Goal: Task Accomplishment & Management: Manage account settings

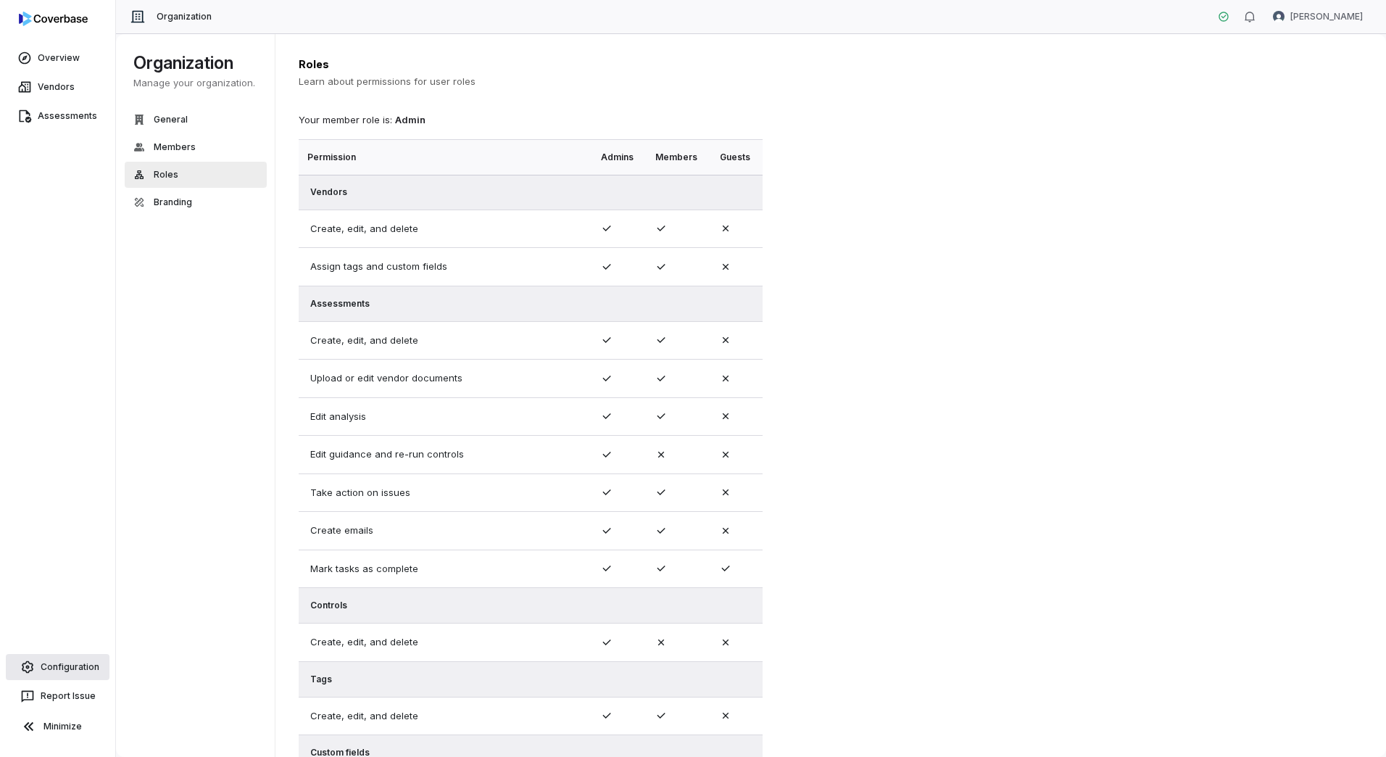
click at [77, 666] on span "Configuration" at bounding box center [70, 667] width 59 height 12
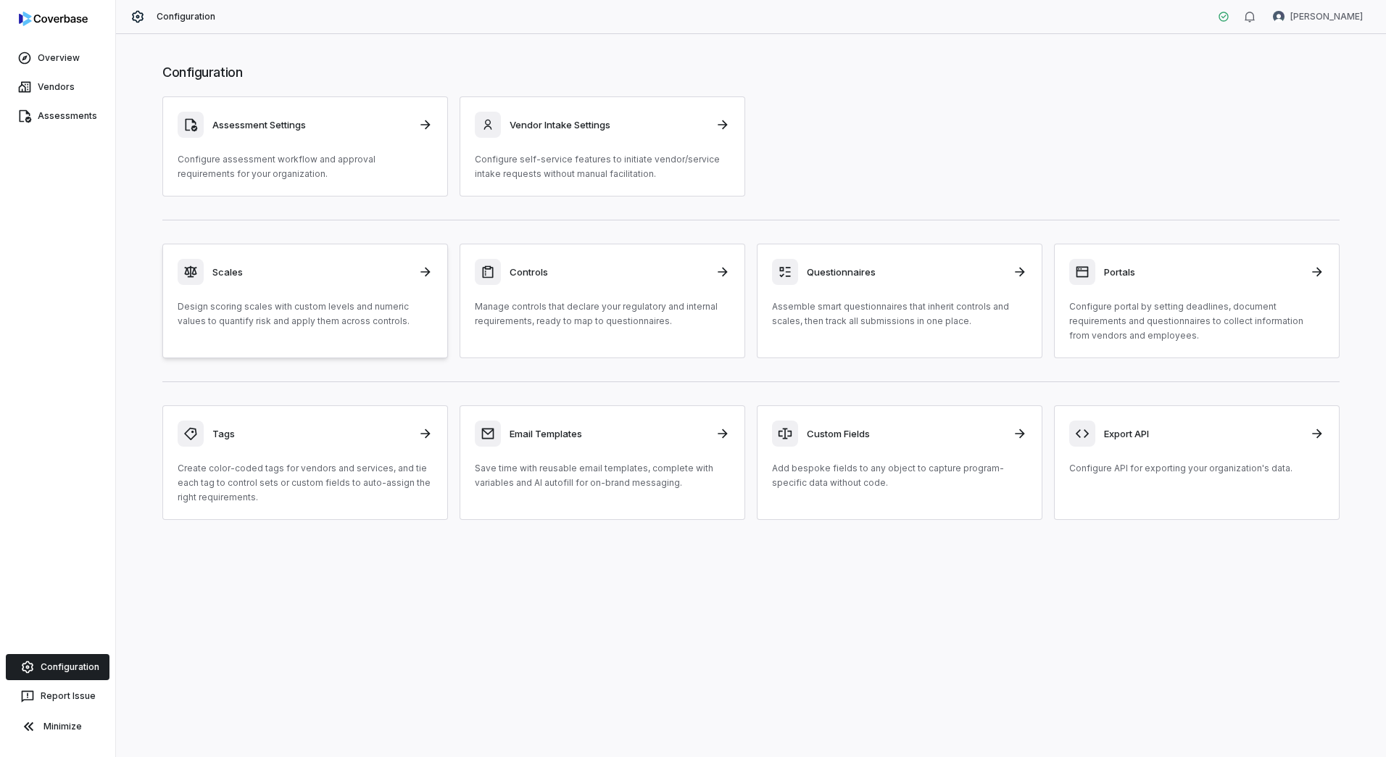
click at [218, 325] on p "Design scoring scales with custom levels and numeric values to quantify risk an…" at bounding box center [305, 313] width 255 height 29
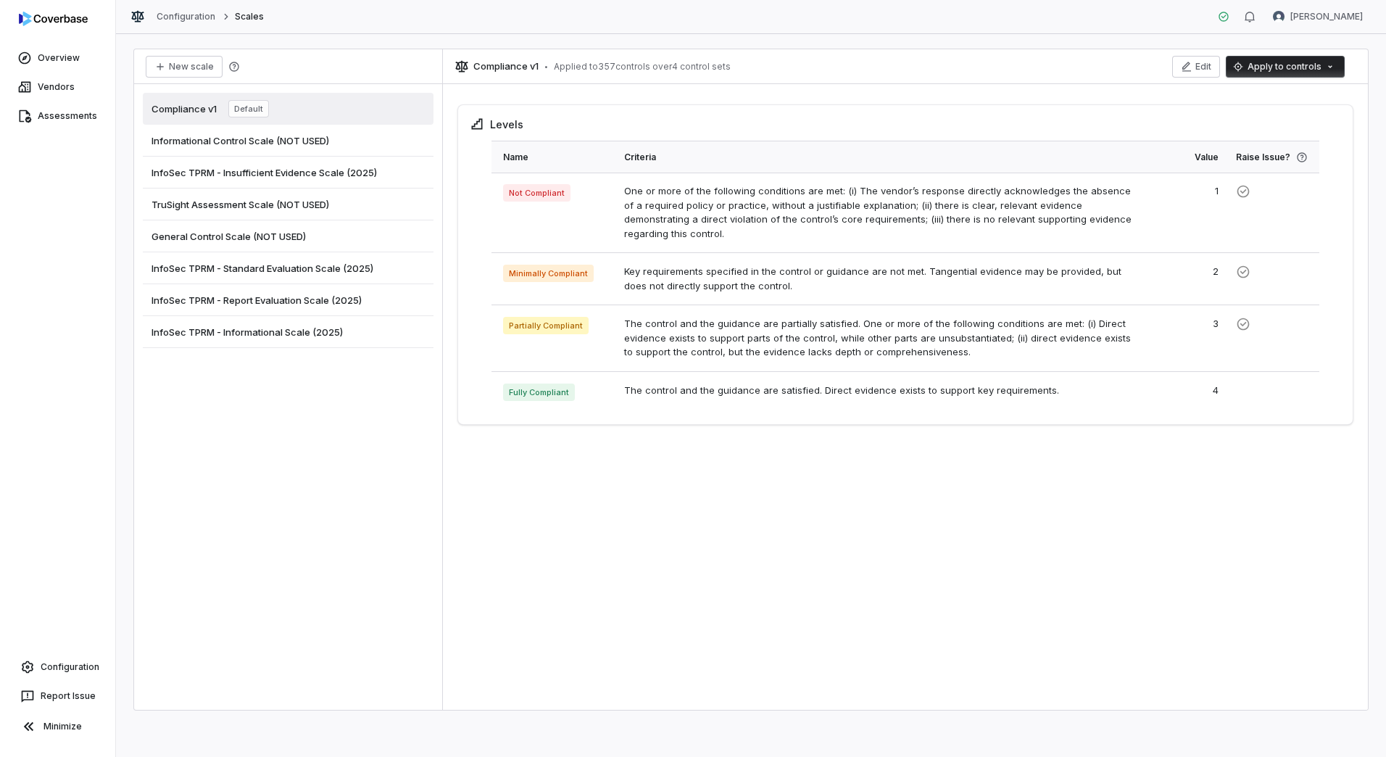
click at [239, 267] on span "InfoSec TPRM - Standard Evaluation Scale (2025)" at bounding box center [263, 268] width 222 height 13
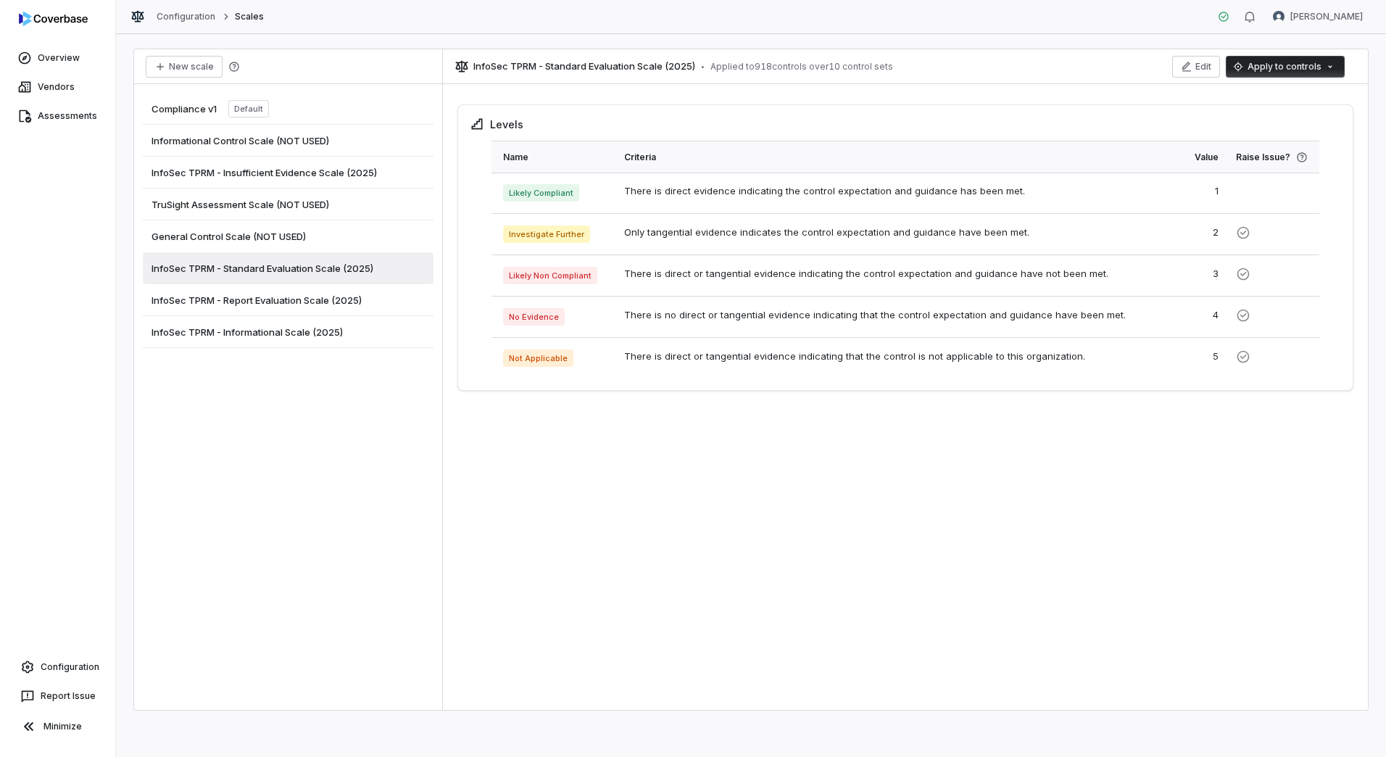
click at [248, 303] on span "InfoSec TPRM - Report Evaluation Scale (2025)" at bounding box center [257, 300] width 210 height 13
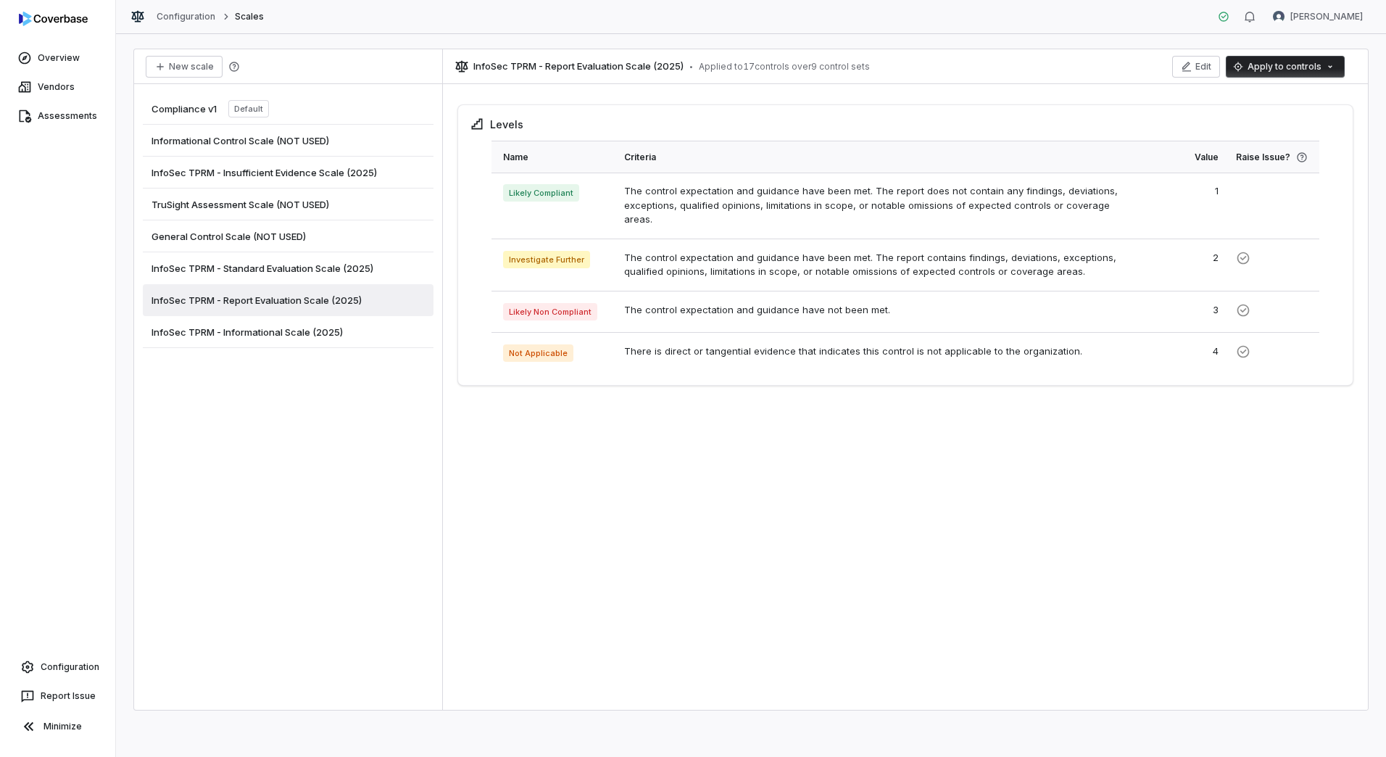
click at [247, 336] on span "InfoSec TPRM - Informational Scale (2025)" at bounding box center [247, 332] width 191 height 13
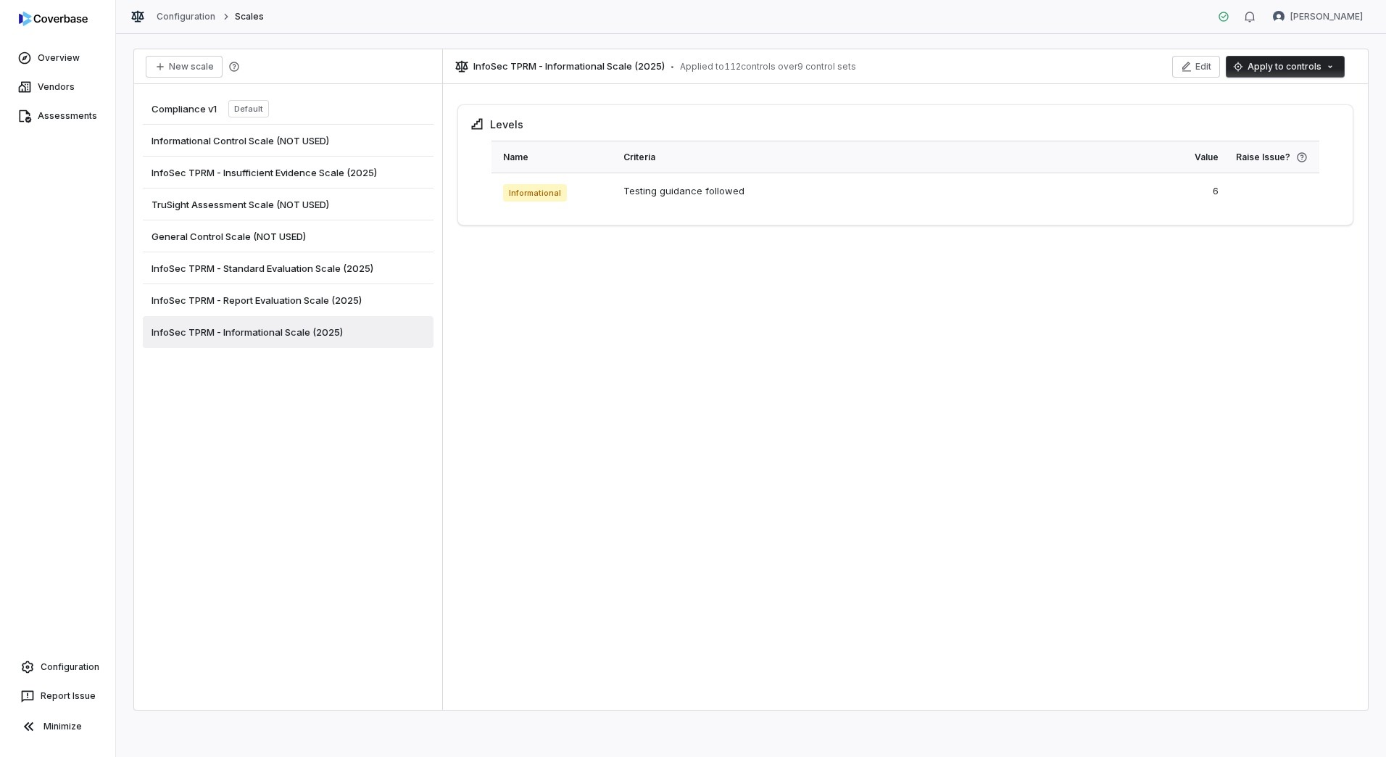
click at [236, 299] on span "InfoSec TPRM - Report Evaluation Scale (2025)" at bounding box center [257, 300] width 210 height 13
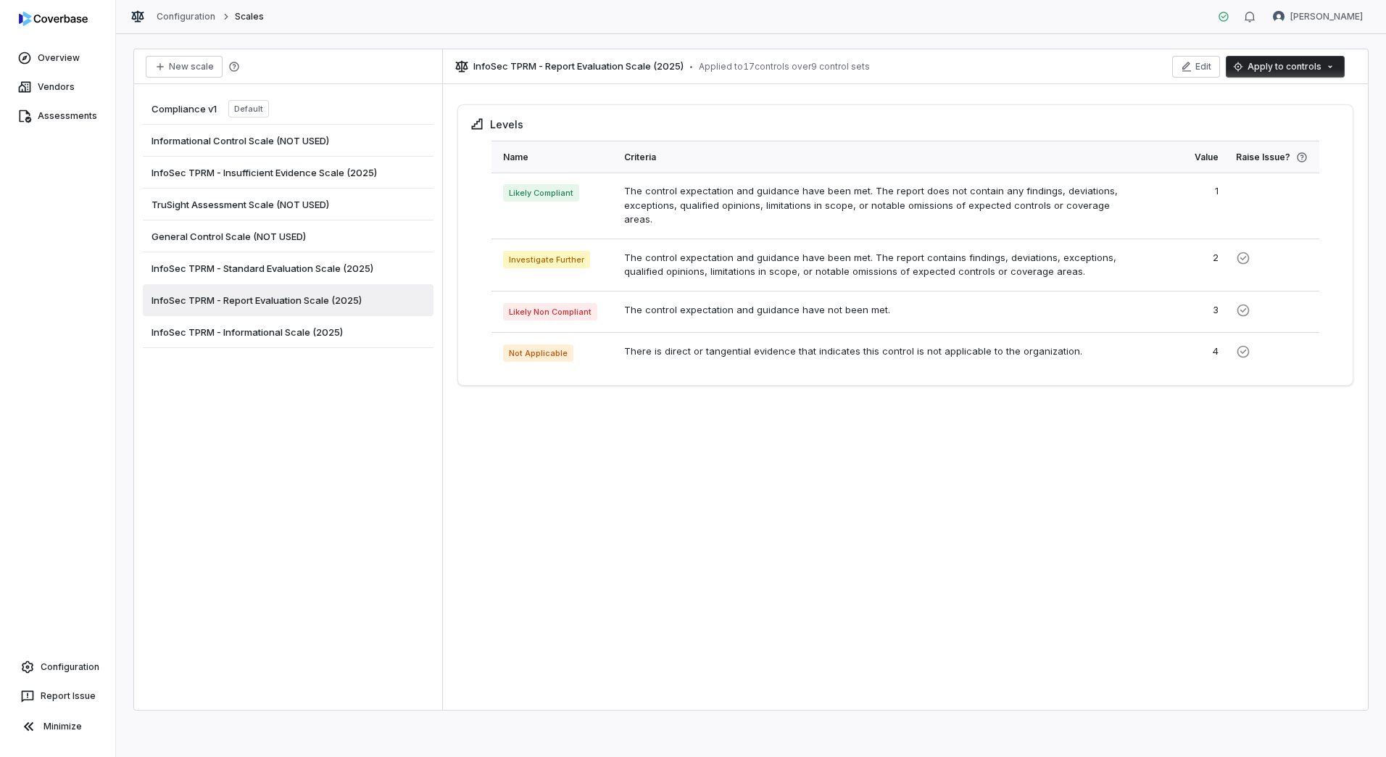
click at [249, 269] on span "InfoSec TPRM - Standard Evaluation Scale (2025)" at bounding box center [263, 268] width 222 height 13
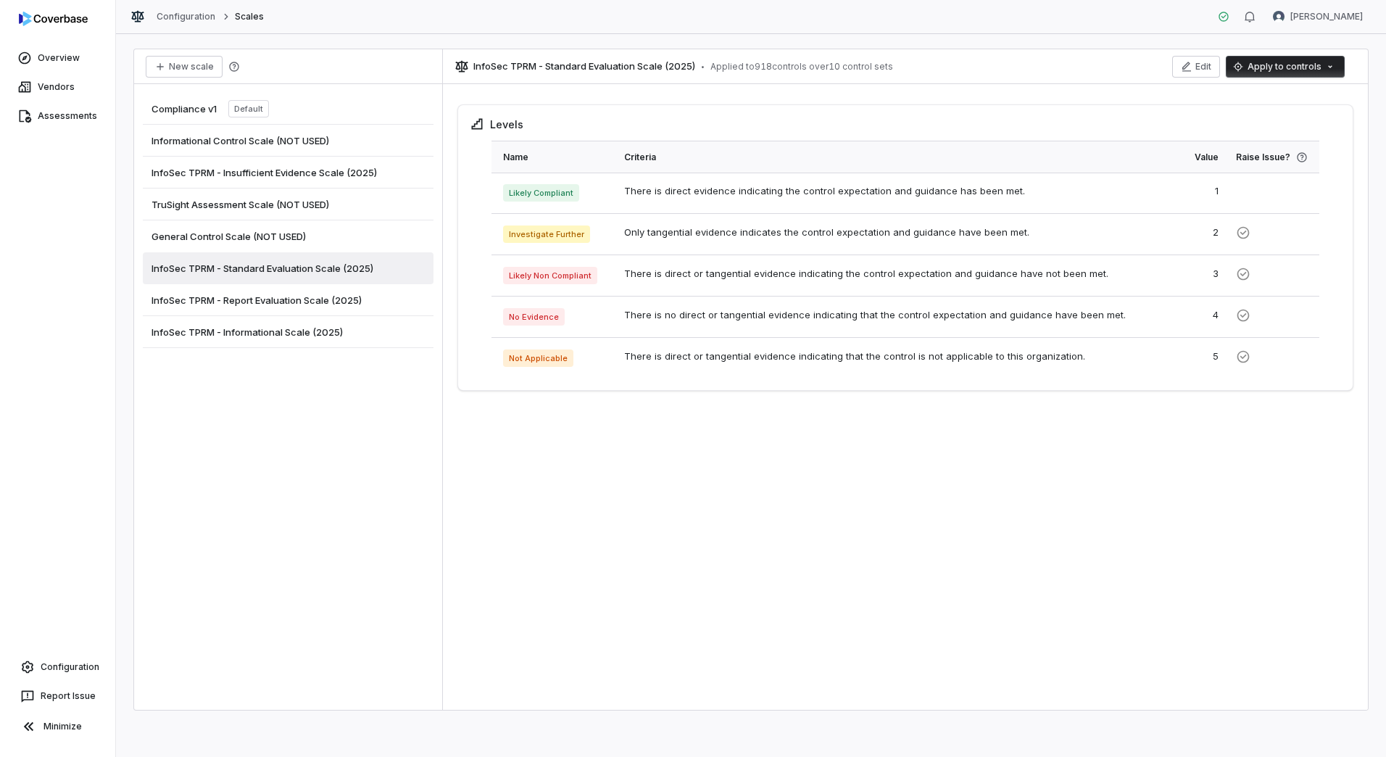
click at [273, 176] on span "InfoSec TPRM - Insufficient Evidence Scale (2025)" at bounding box center [265, 172] width 226 height 13
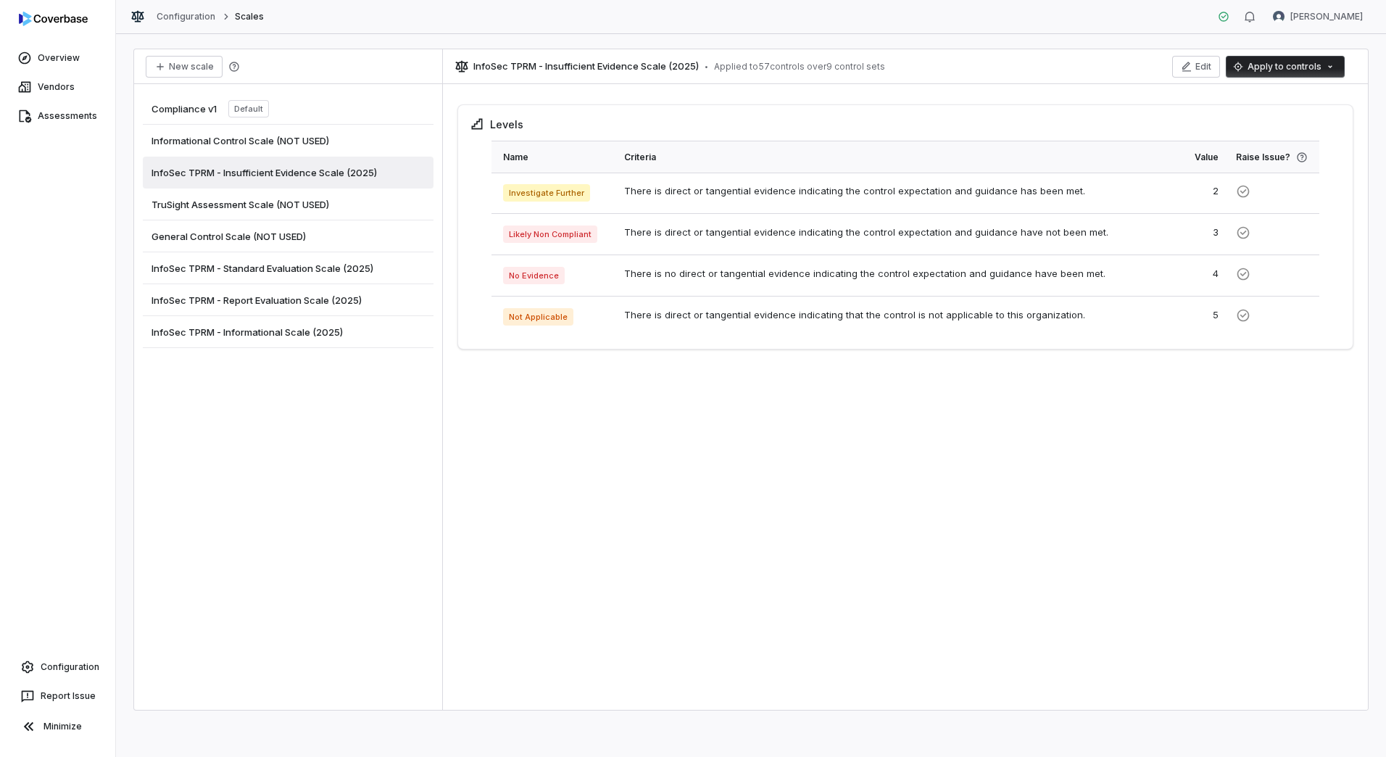
click at [275, 262] on span "InfoSec TPRM - Standard Evaluation Scale (2025)" at bounding box center [263, 268] width 222 height 13
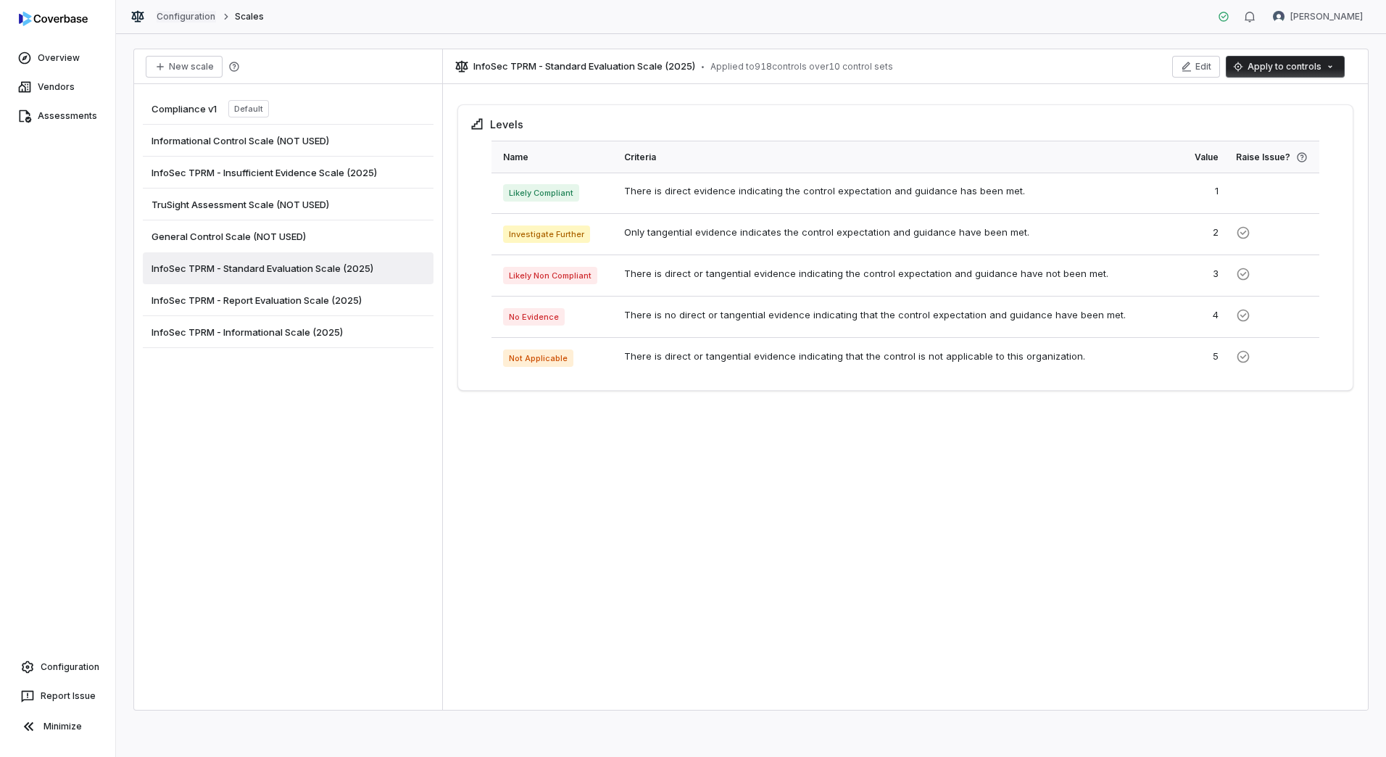
click at [182, 19] on link "Configuration" at bounding box center [186, 17] width 59 height 12
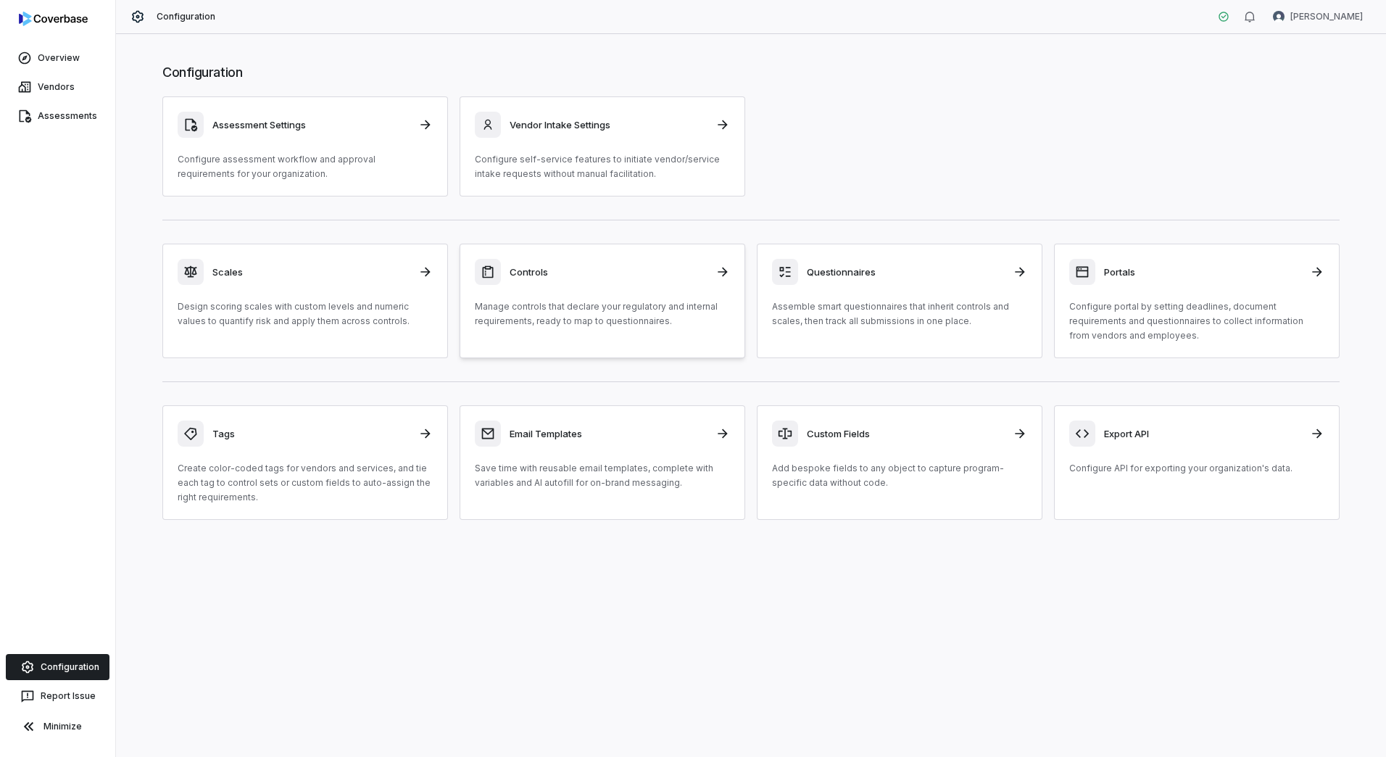
click at [534, 302] on p "Manage controls that declare your regulatory and internal requirements, ready t…" at bounding box center [602, 313] width 255 height 29
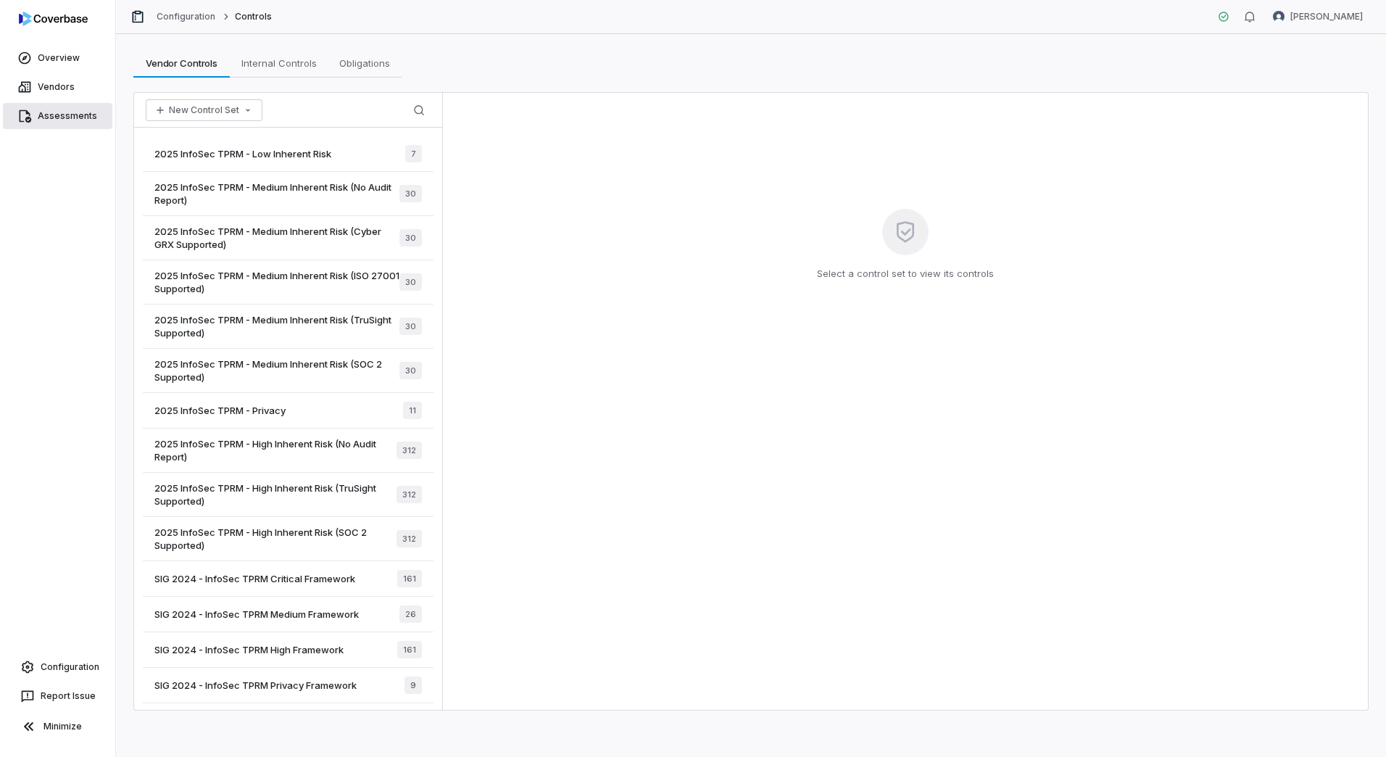
click at [69, 112] on span "Assessments" at bounding box center [67, 116] width 59 height 12
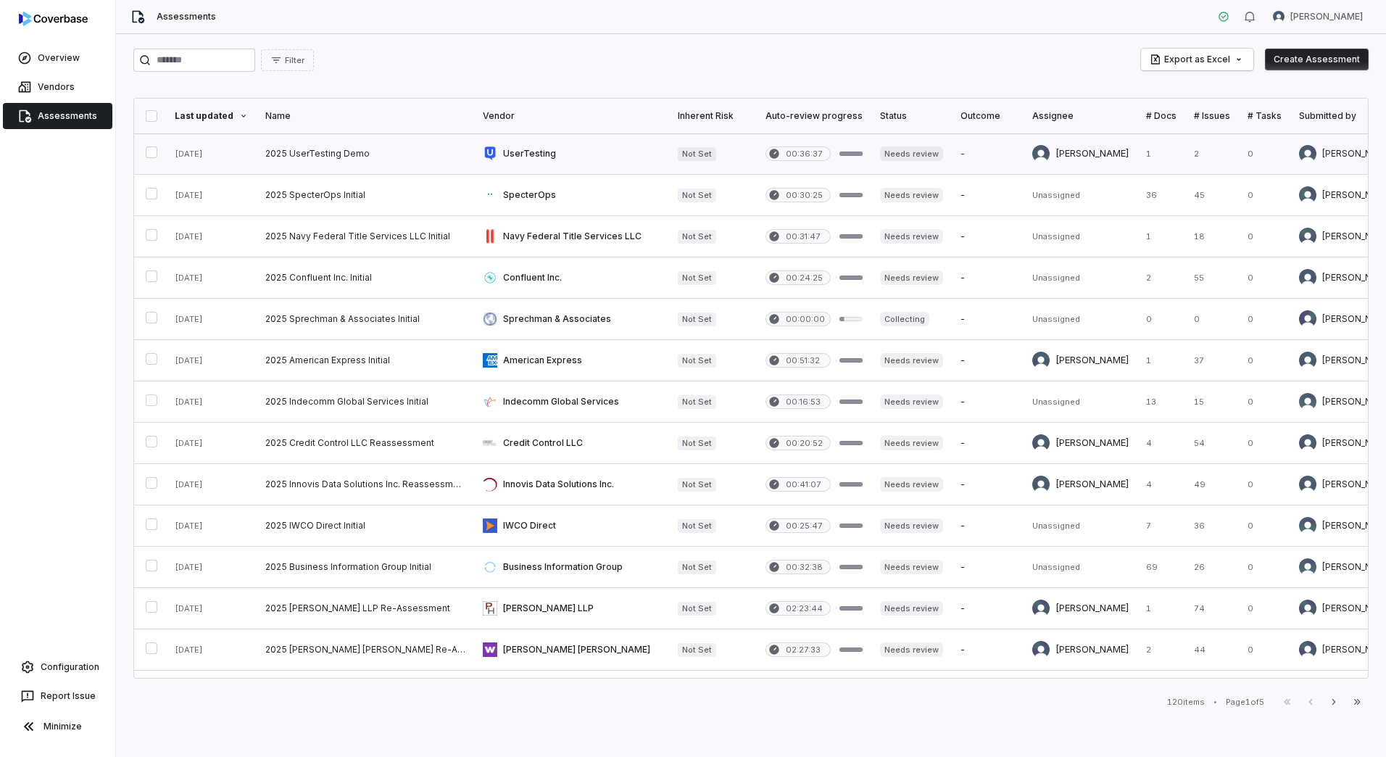
click at [579, 147] on link at bounding box center [571, 153] width 195 height 41
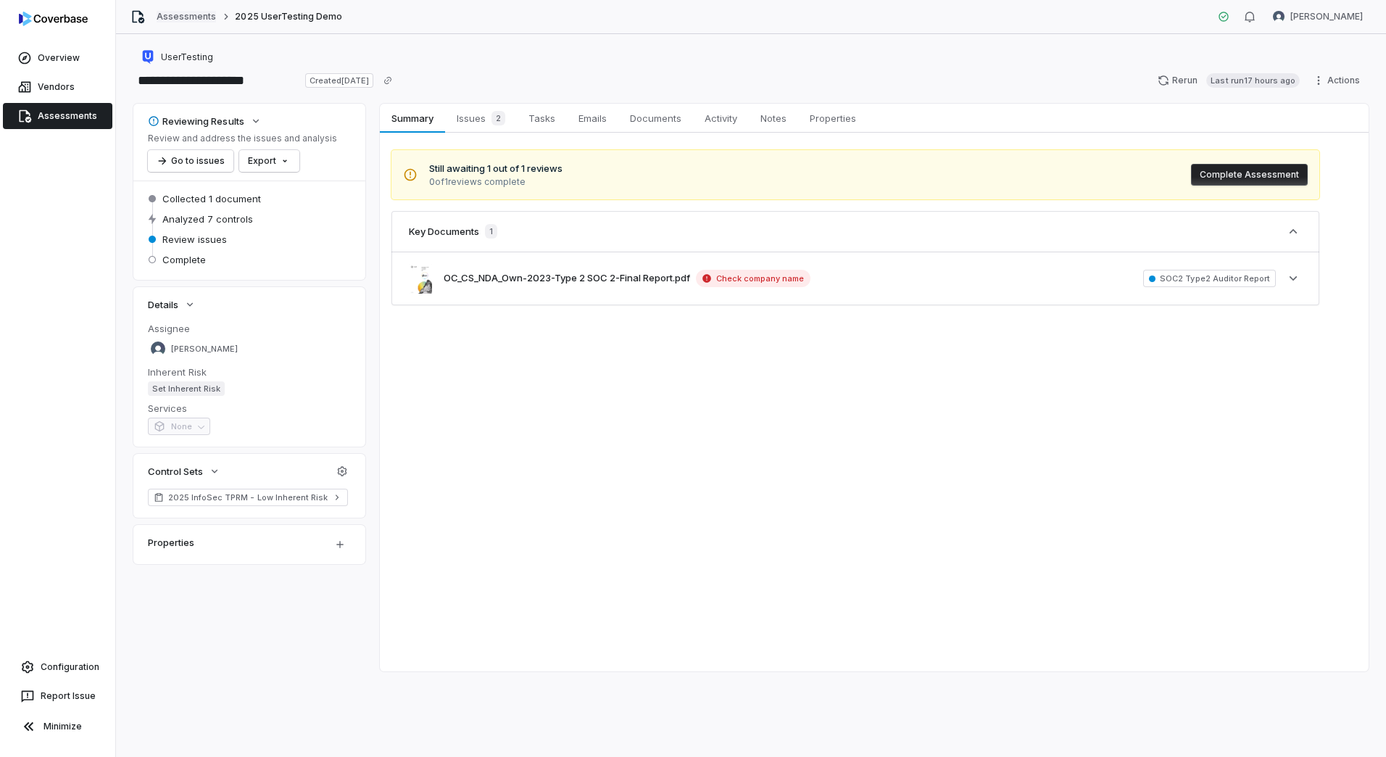
click at [186, 20] on link "Assessments" at bounding box center [186, 17] width 59 height 12
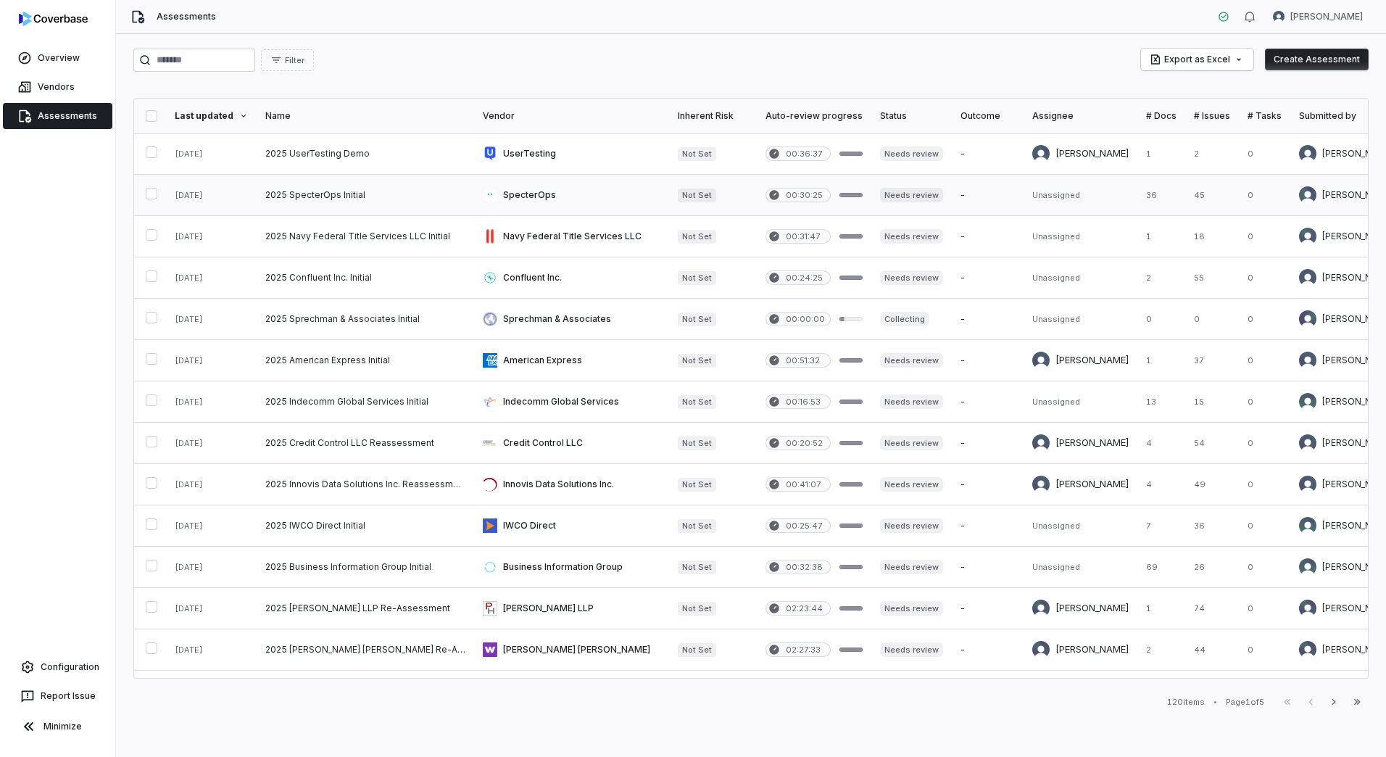
click at [319, 194] on link at bounding box center [366, 195] width 218 height 41
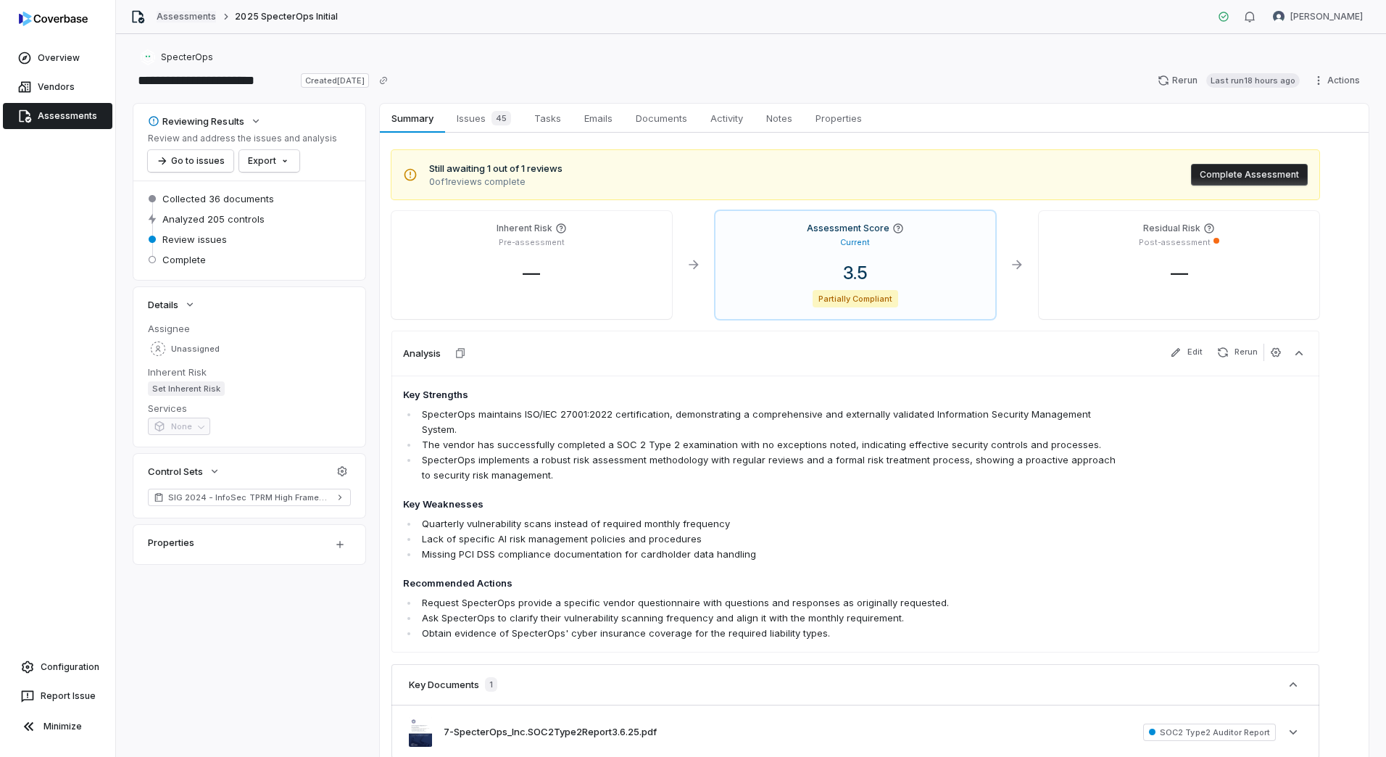
click at [169, 15] on link "Assessments" at bounding box center [186, 17] width 59 height 12
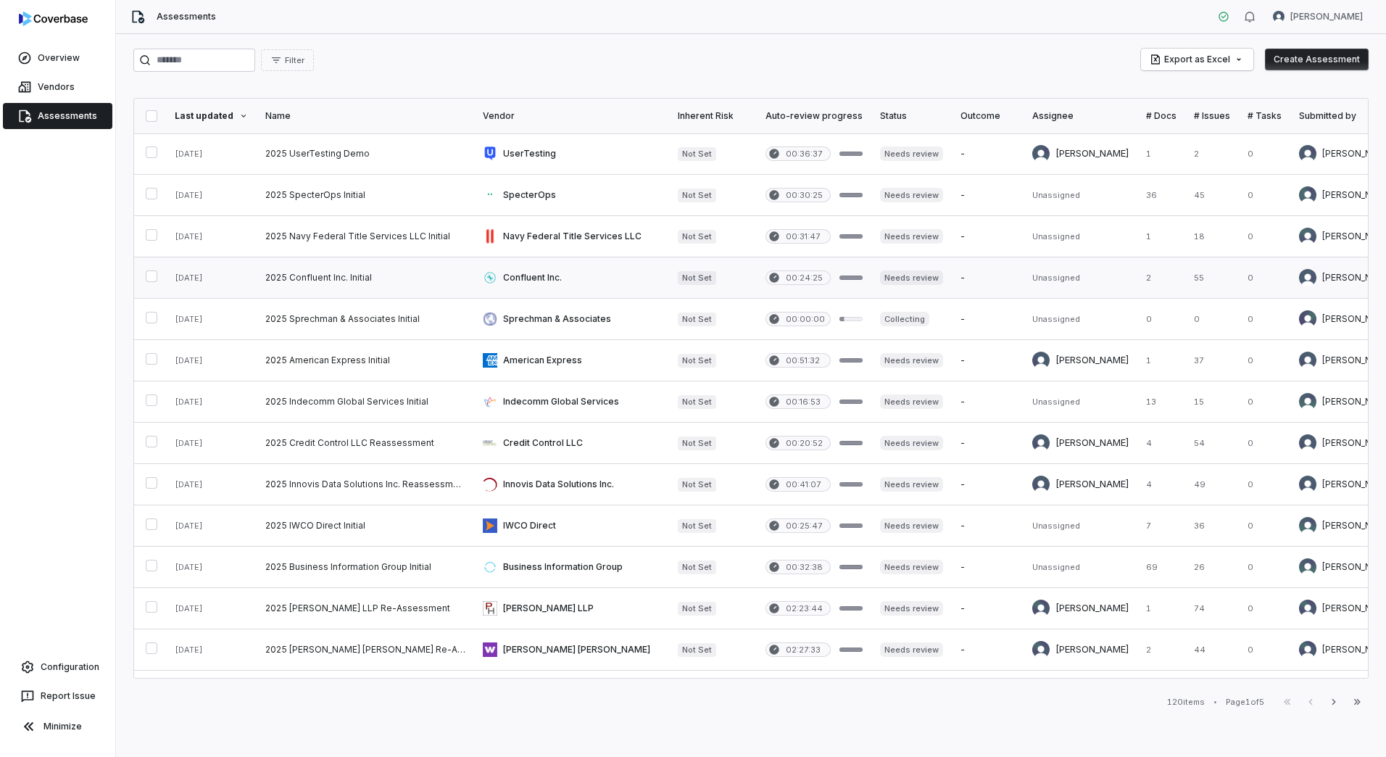
click at [357, 270] on link at bounding box center [366, 277] width 218 height 41
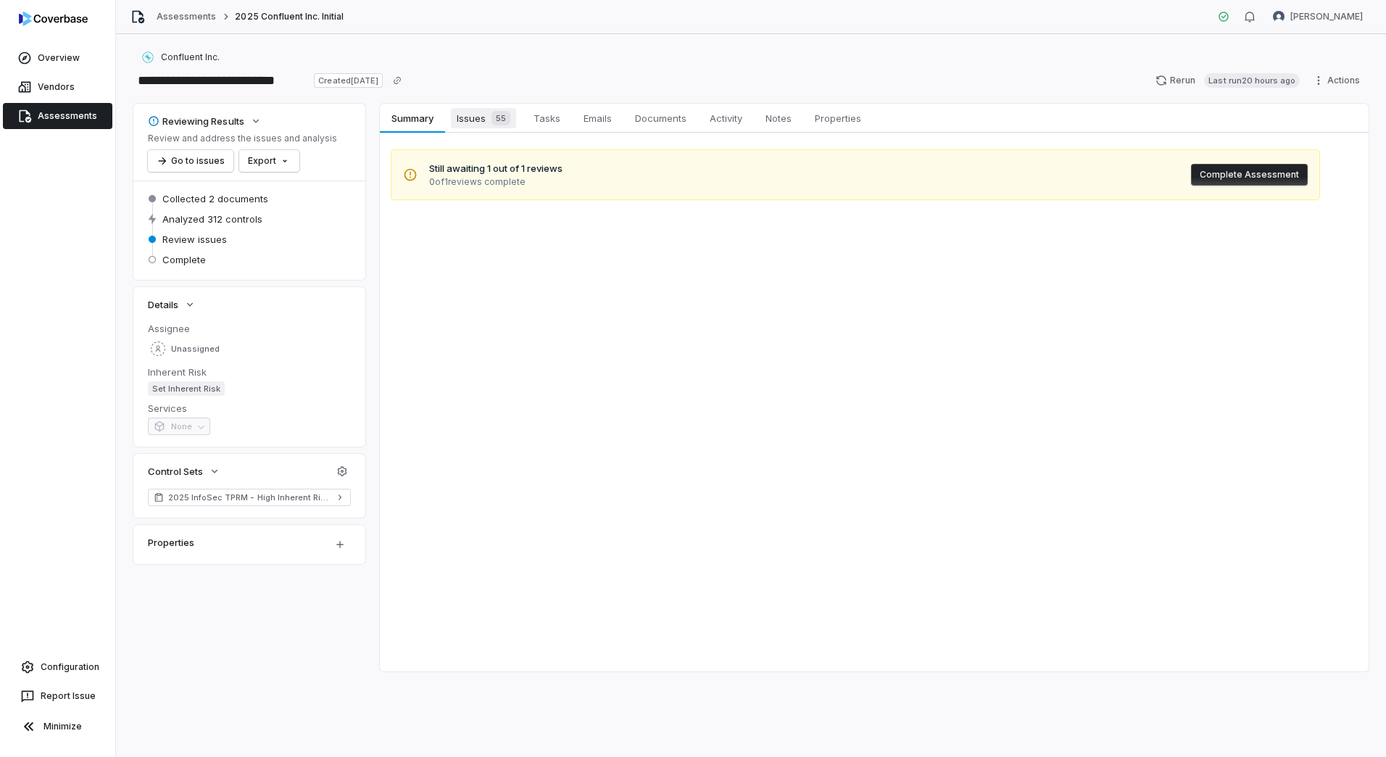
click at [484, 125] on span "Issues 55" at bounding box center [483, 118] width 65 height 20
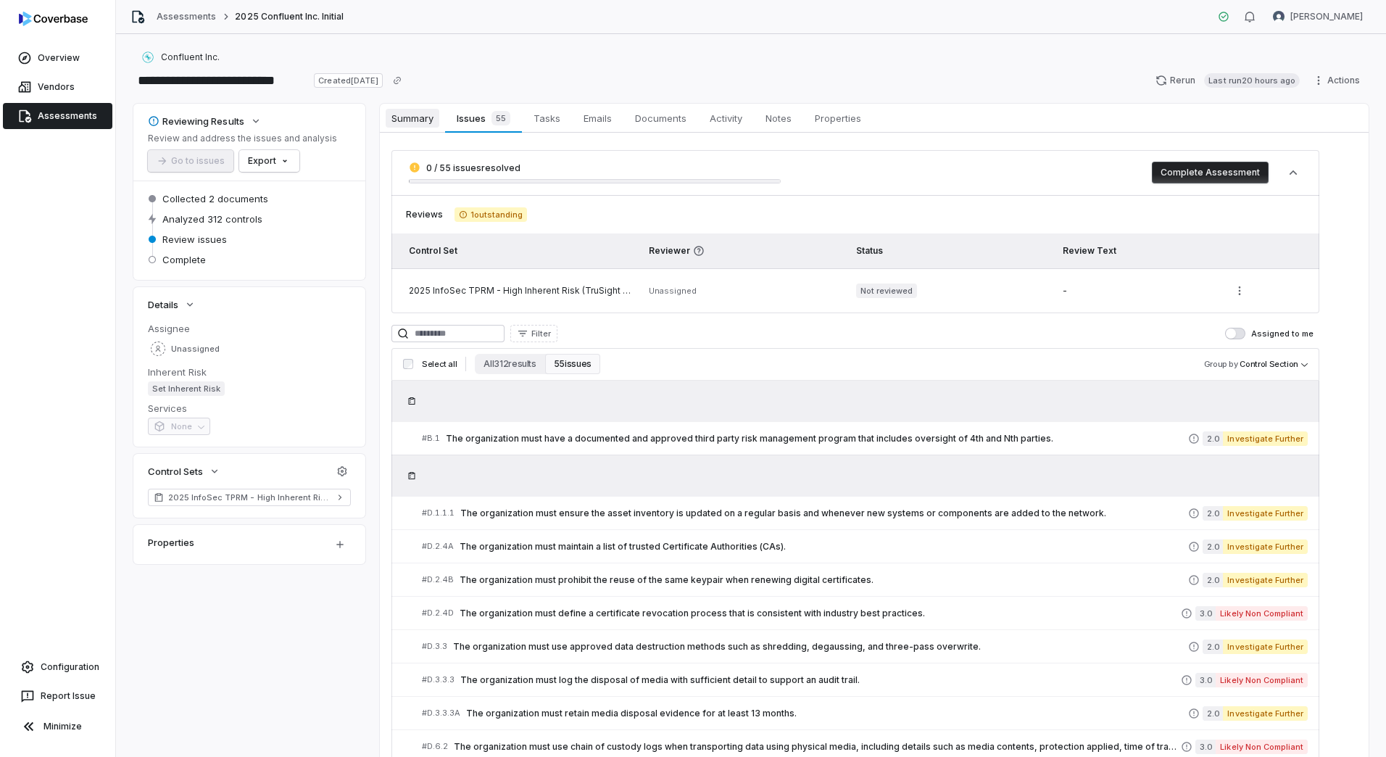
click at [426, 113] on span "Summary" at bounding box center [413, 118] width 54 height 19
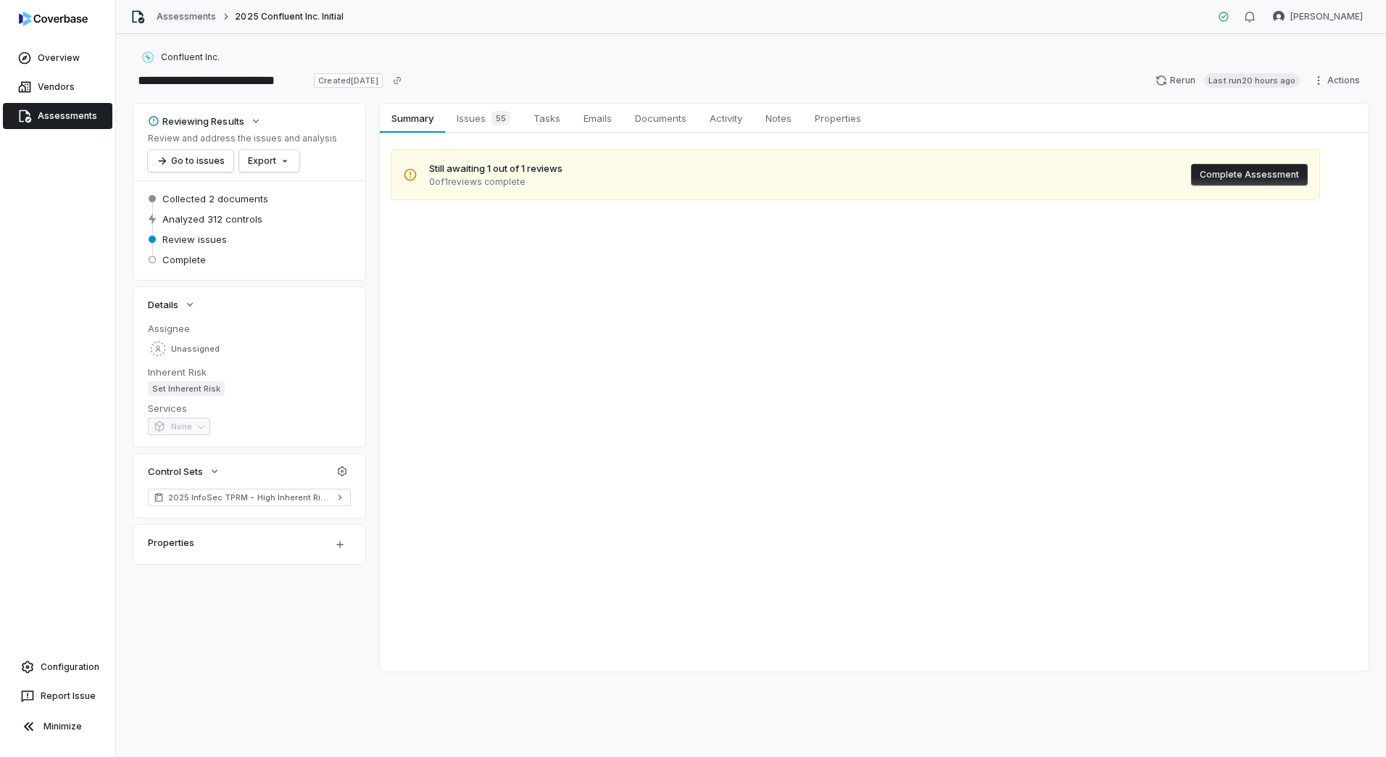
click at [189, 19] on link "Assessments" at bounding box center [186, 17] width 59 height 12
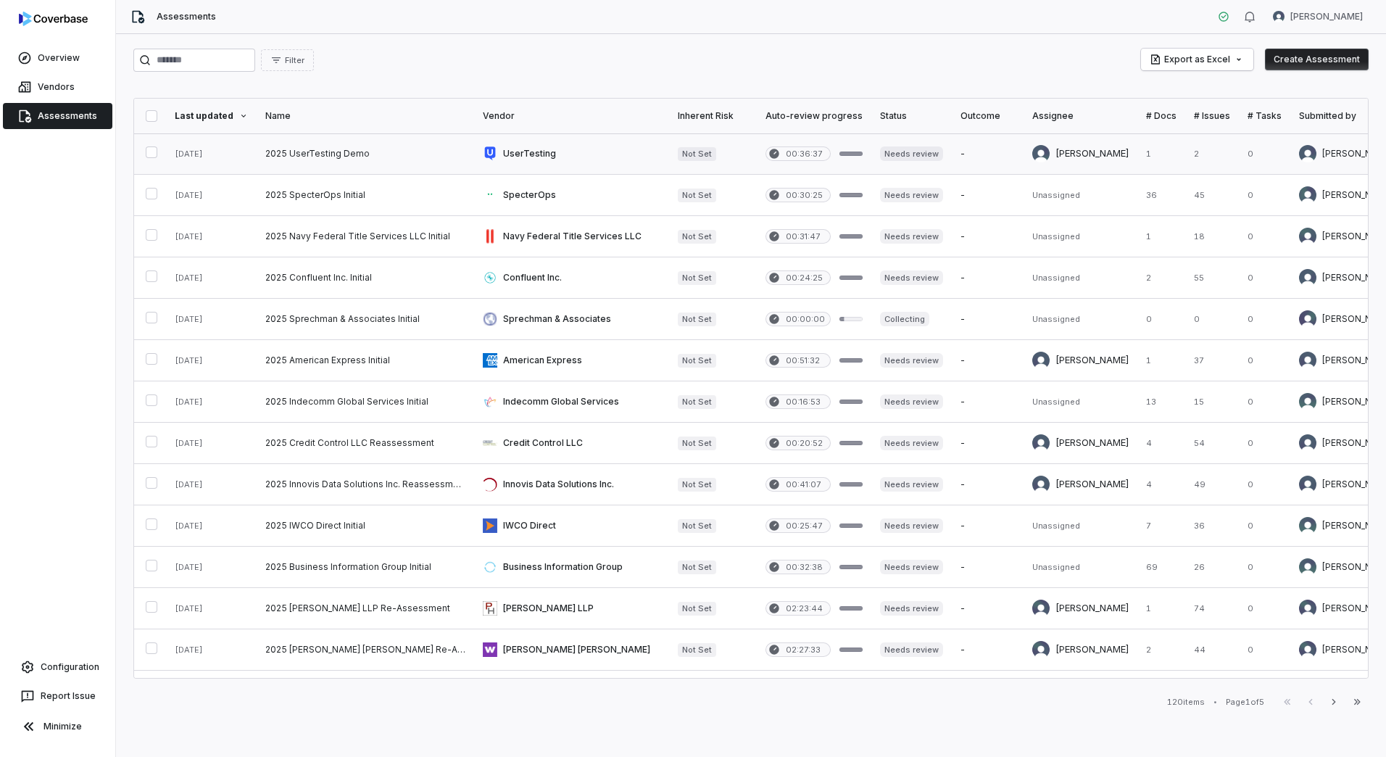
click at [305, 162] on link at bounding box center [366, 153] width 218 height 41
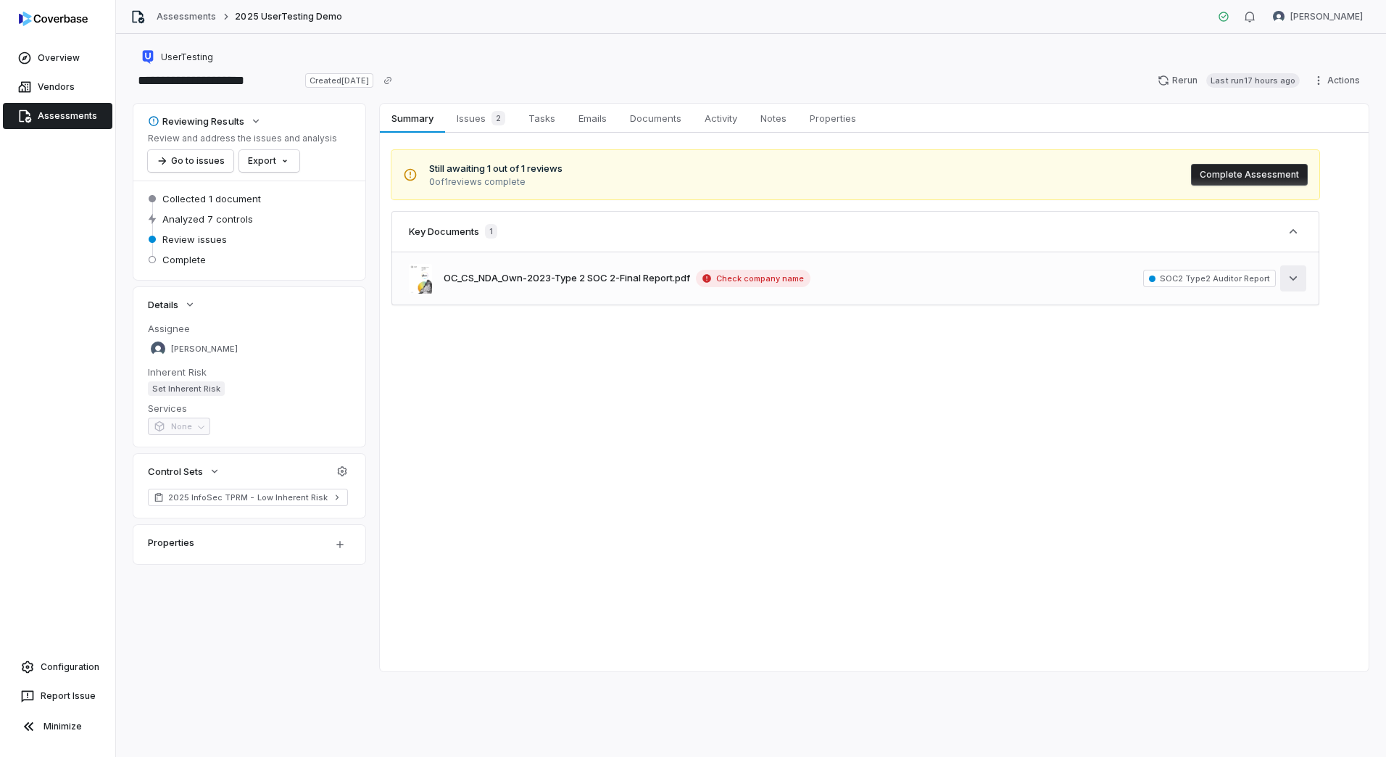
click at [1297, 278] on icon "button" at bounding box center [1293, 278] width 15 height 15
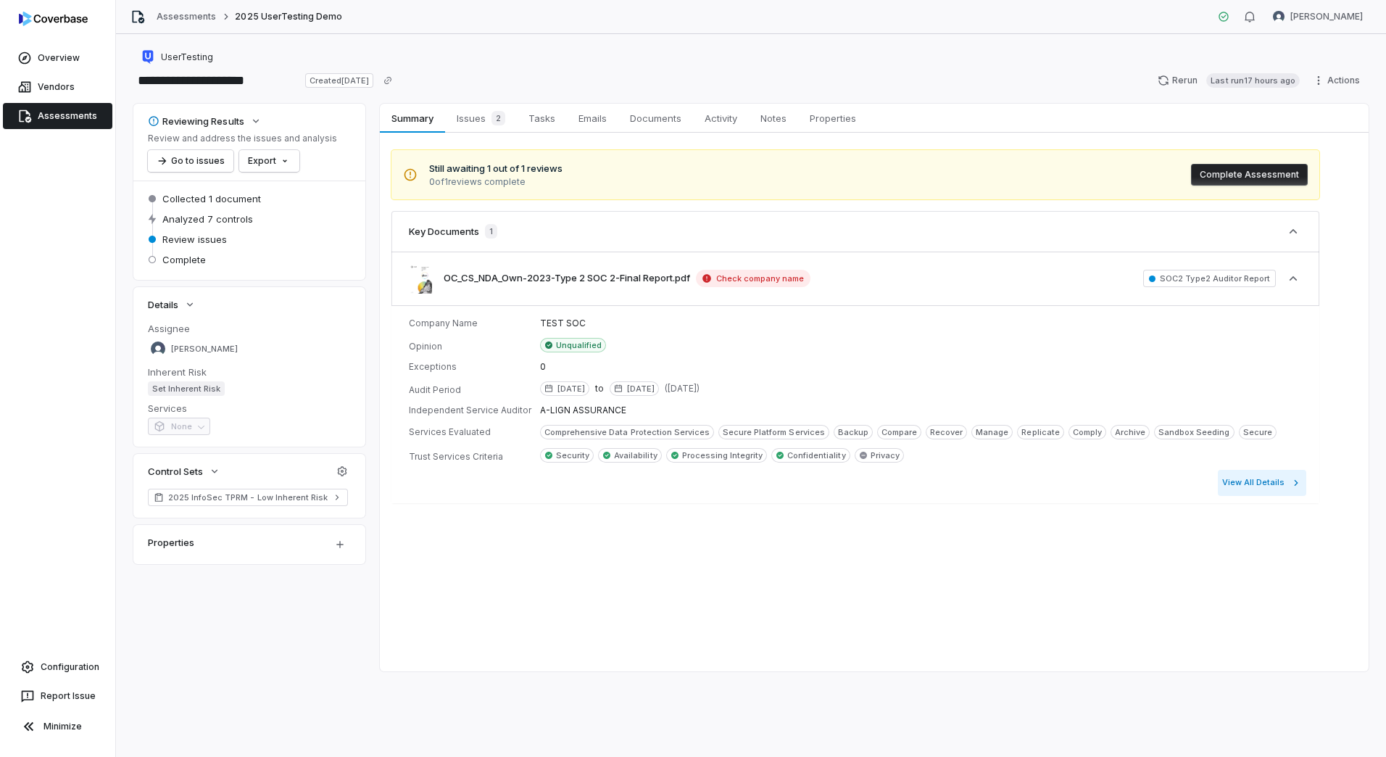
click at [1235, 481] on button "View All Details" at bounding box center [1262, 483] width 88 height 26
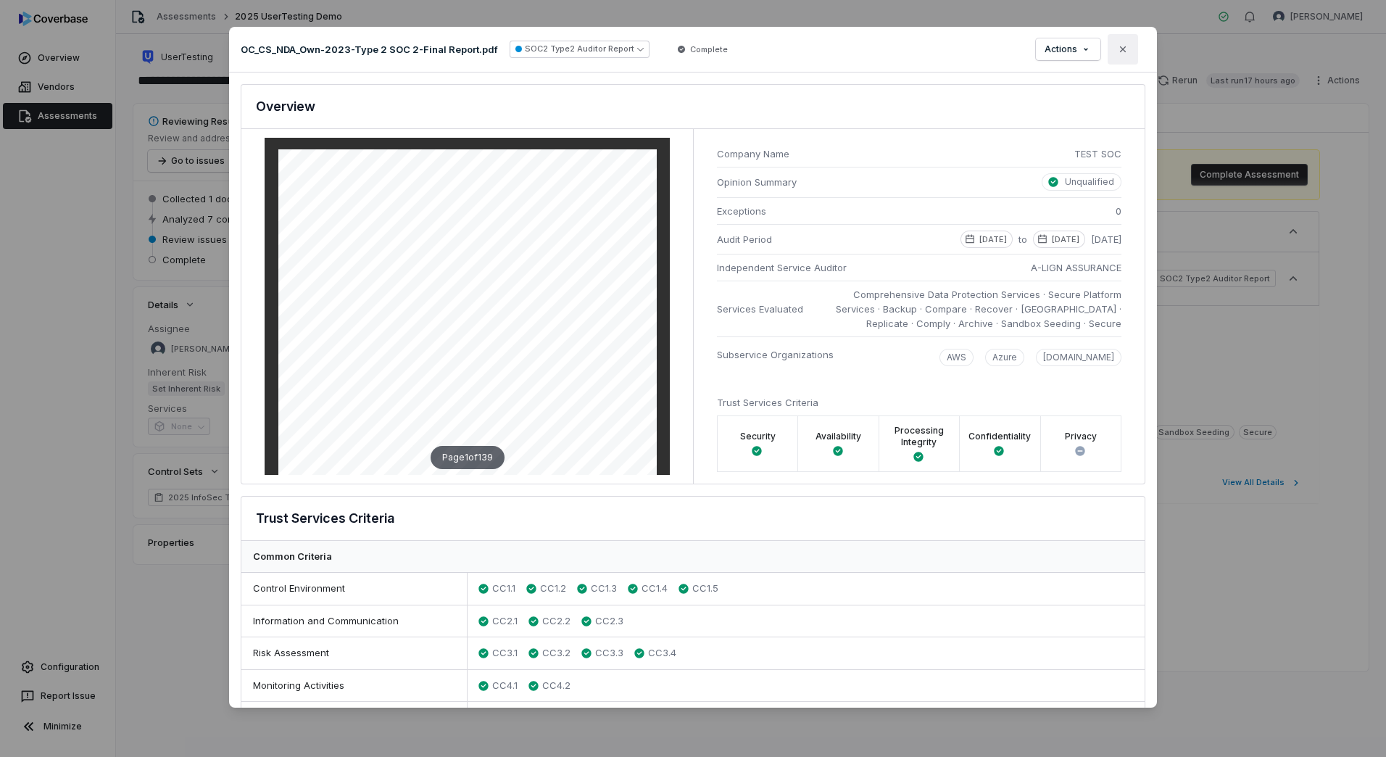
click at [1120, 52] on icon "button" at bounding box center [1123, 50] width 12 height 12
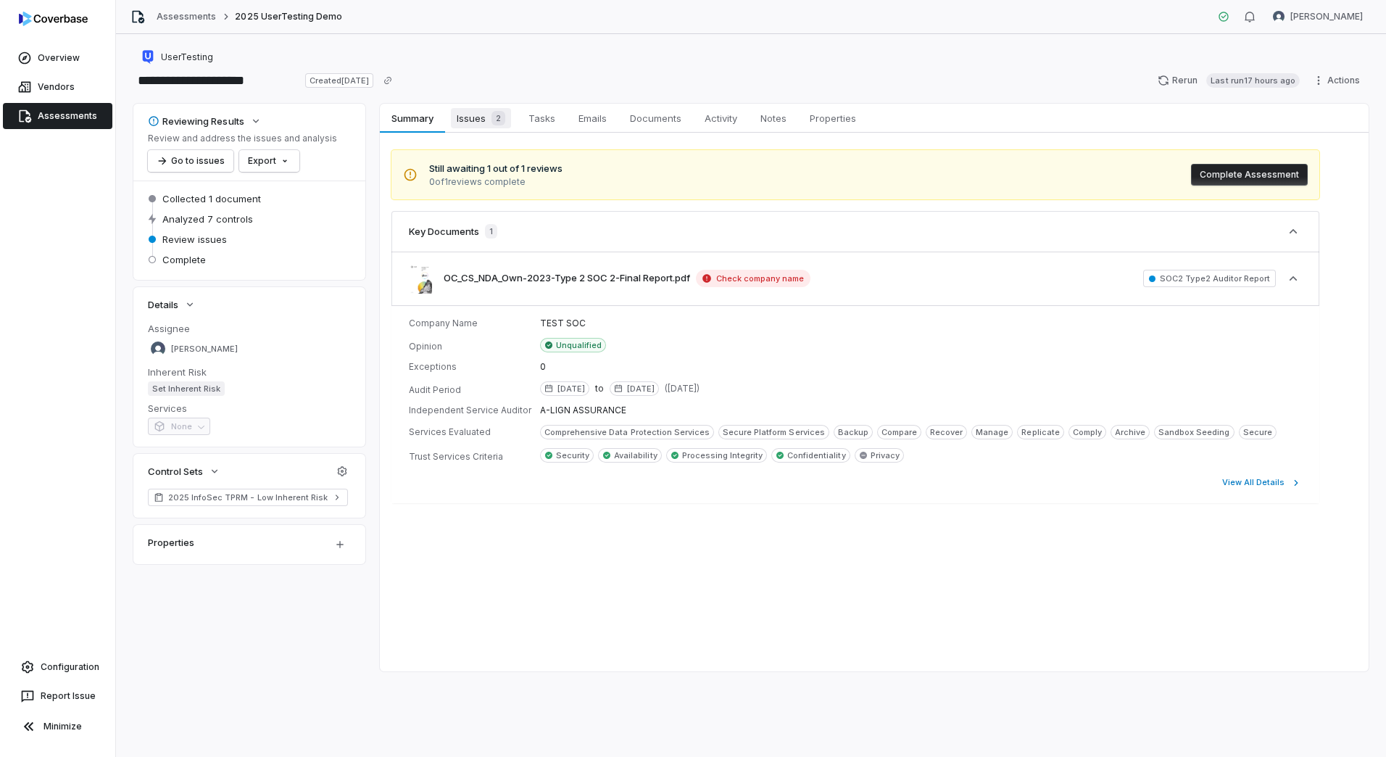
click at [487, 120] on div "2" at bounding box center [496, 118] width 20 height 15
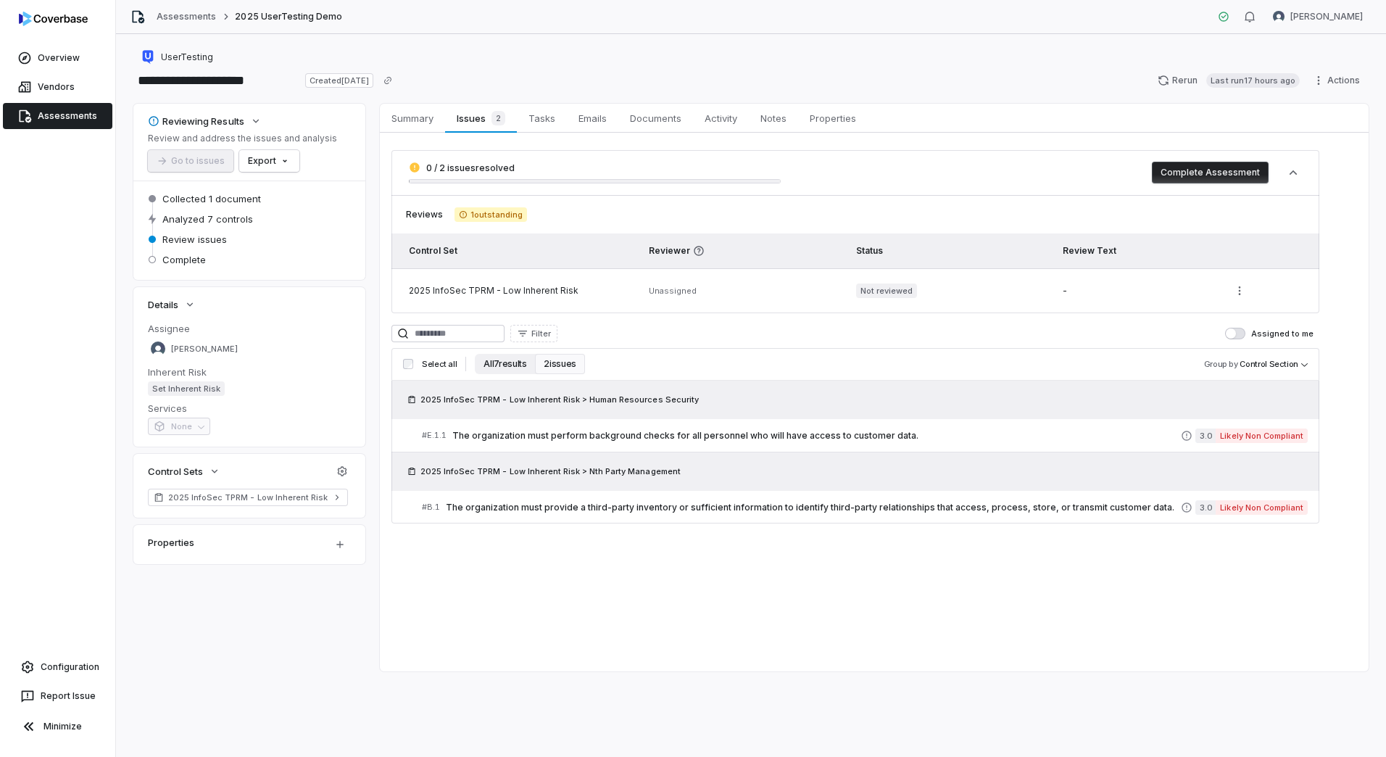
click at [505, 365] on button "All 7 results" at bounding box center [505, 364] width 60 height 20
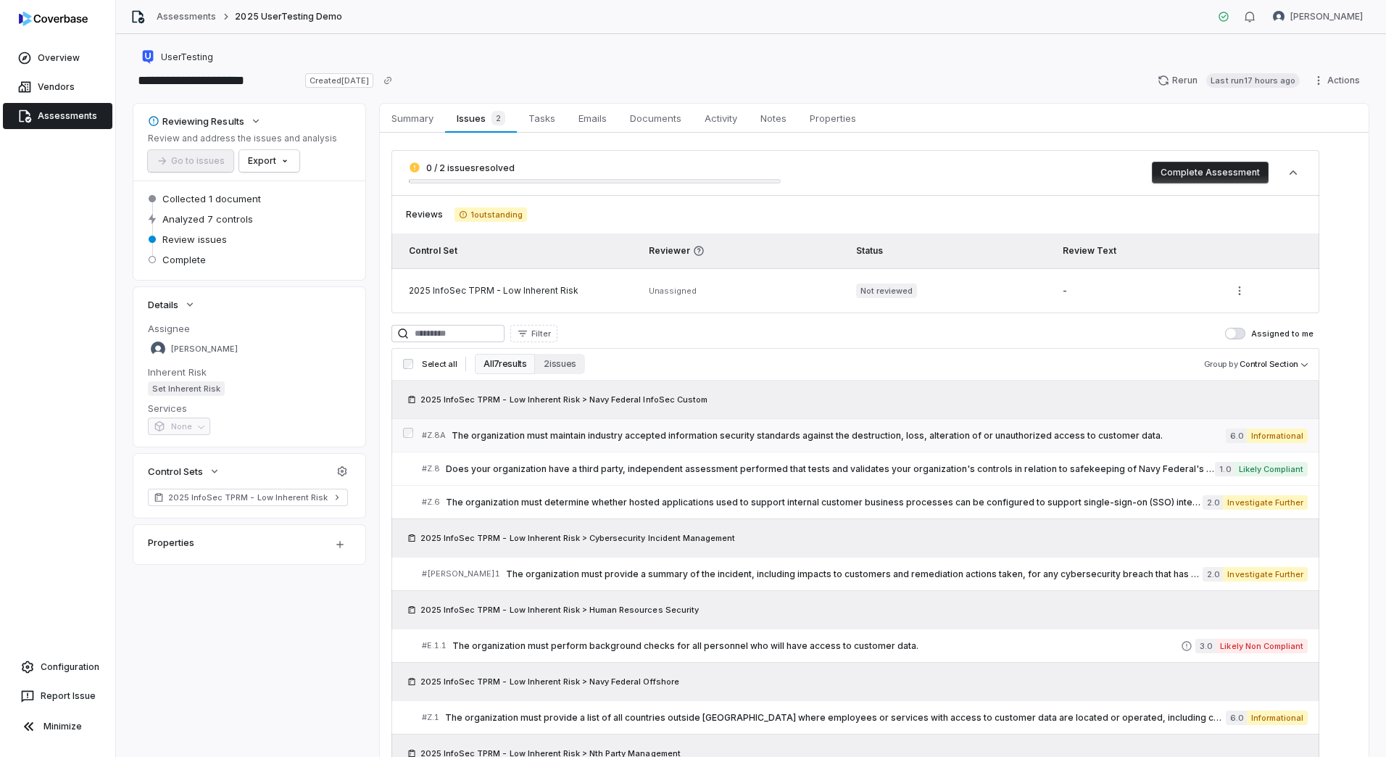
click at [676, 433] on span "The organization must maintain industry accepted information security standards…" at bounding box center [839, 436] width 774 height 12
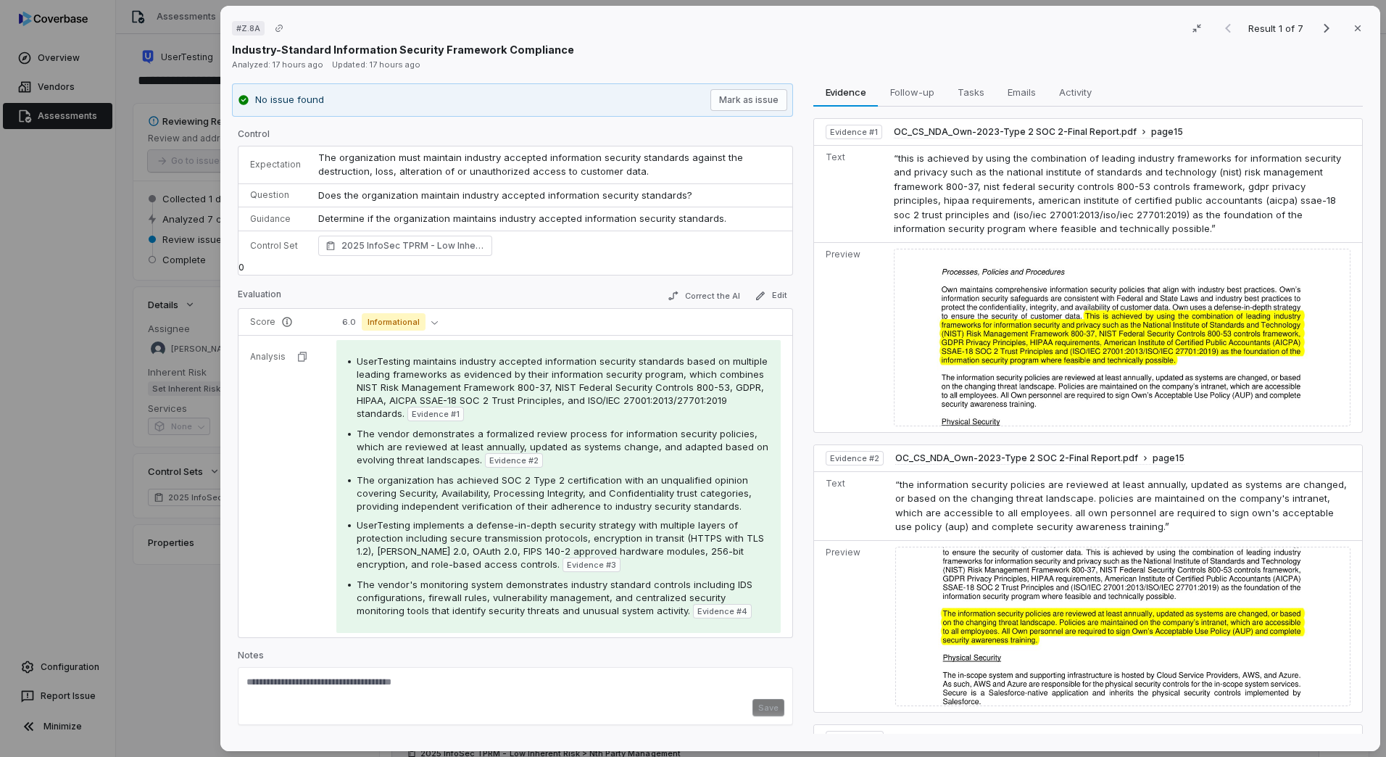
click at [1159, 292] on img at bounding box center [1122, 338] width 457 height 178
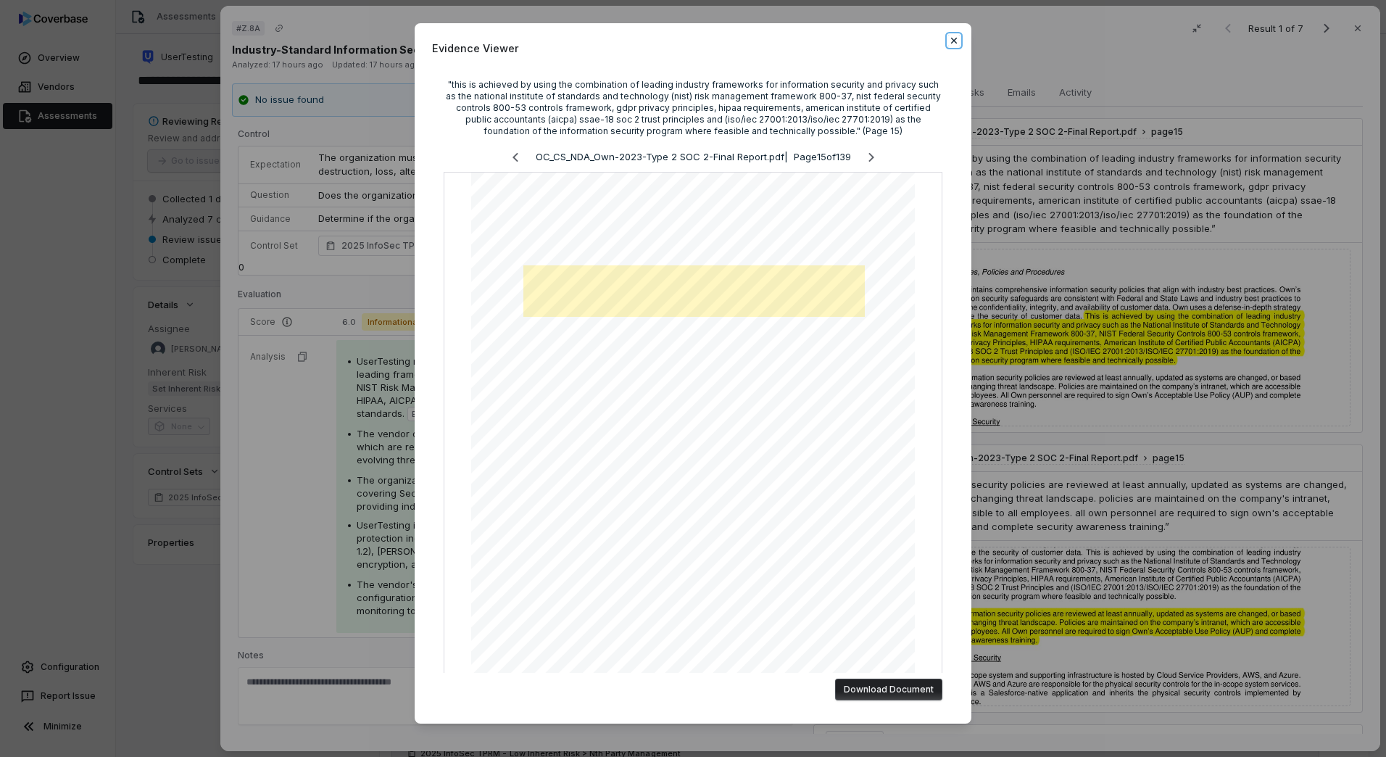
click at [949, 38] on icon "button" at bounding box center [954, 41] width 12 height 12
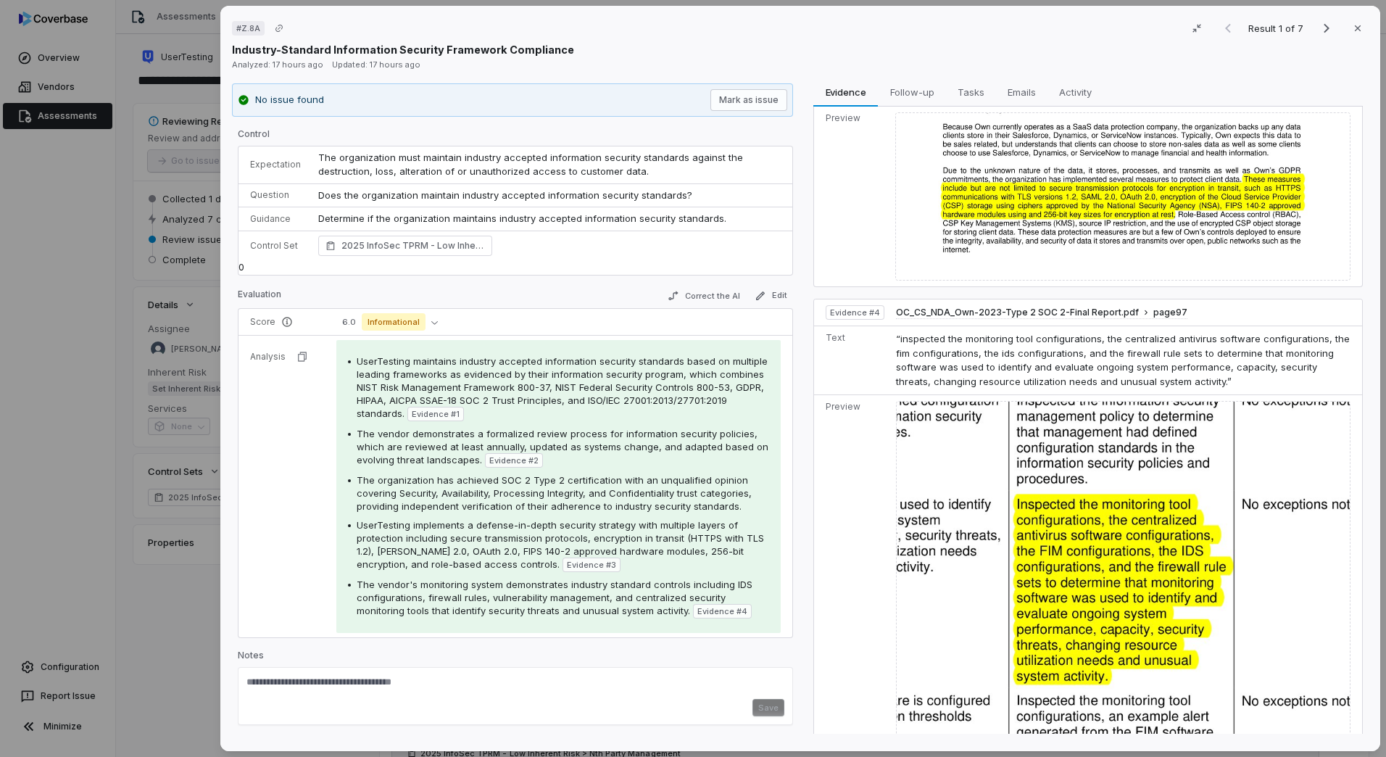
scroll to position [759, 0]
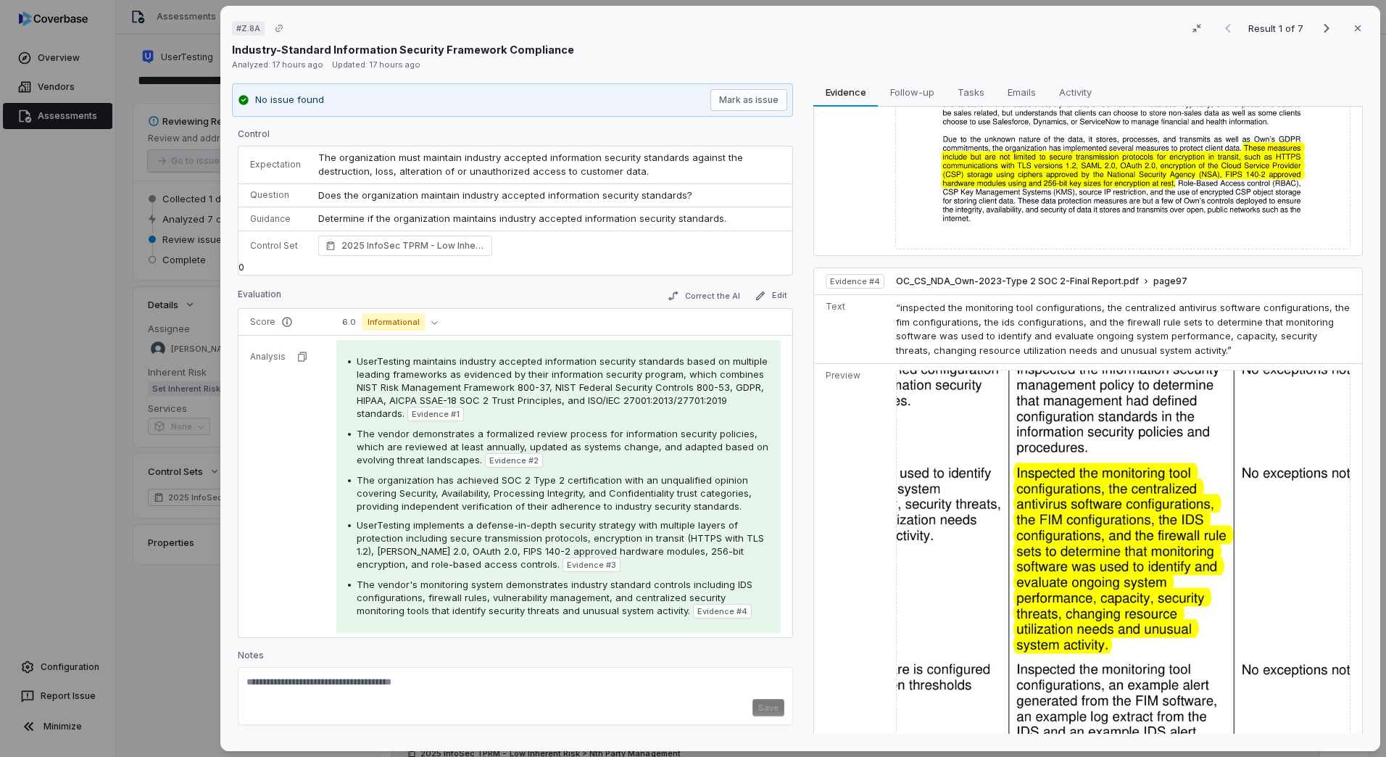
click at [1173, 495] on img at bounding box center [1123, 558] width 455 height 377
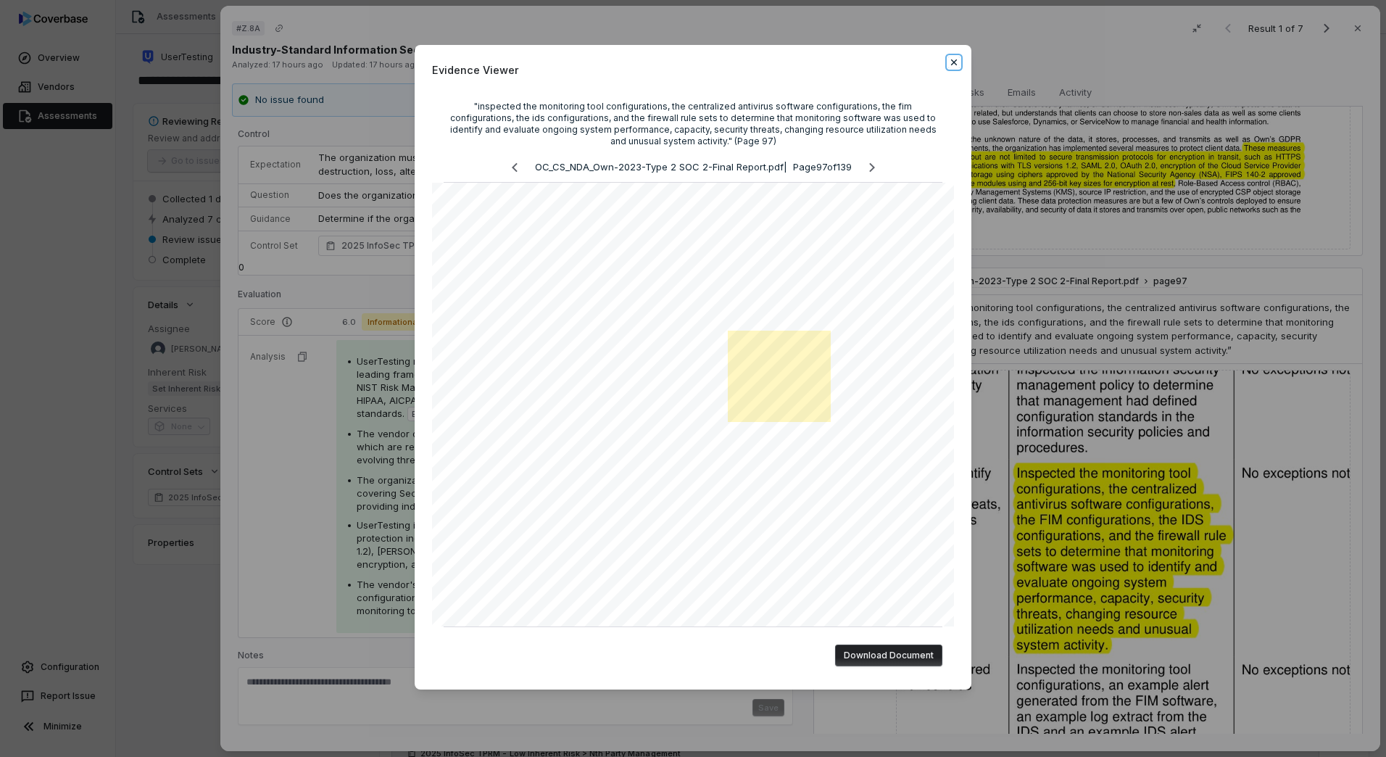
click at [957, 61] on icon "button" at bounding box center [954, 63] width 12 height 12
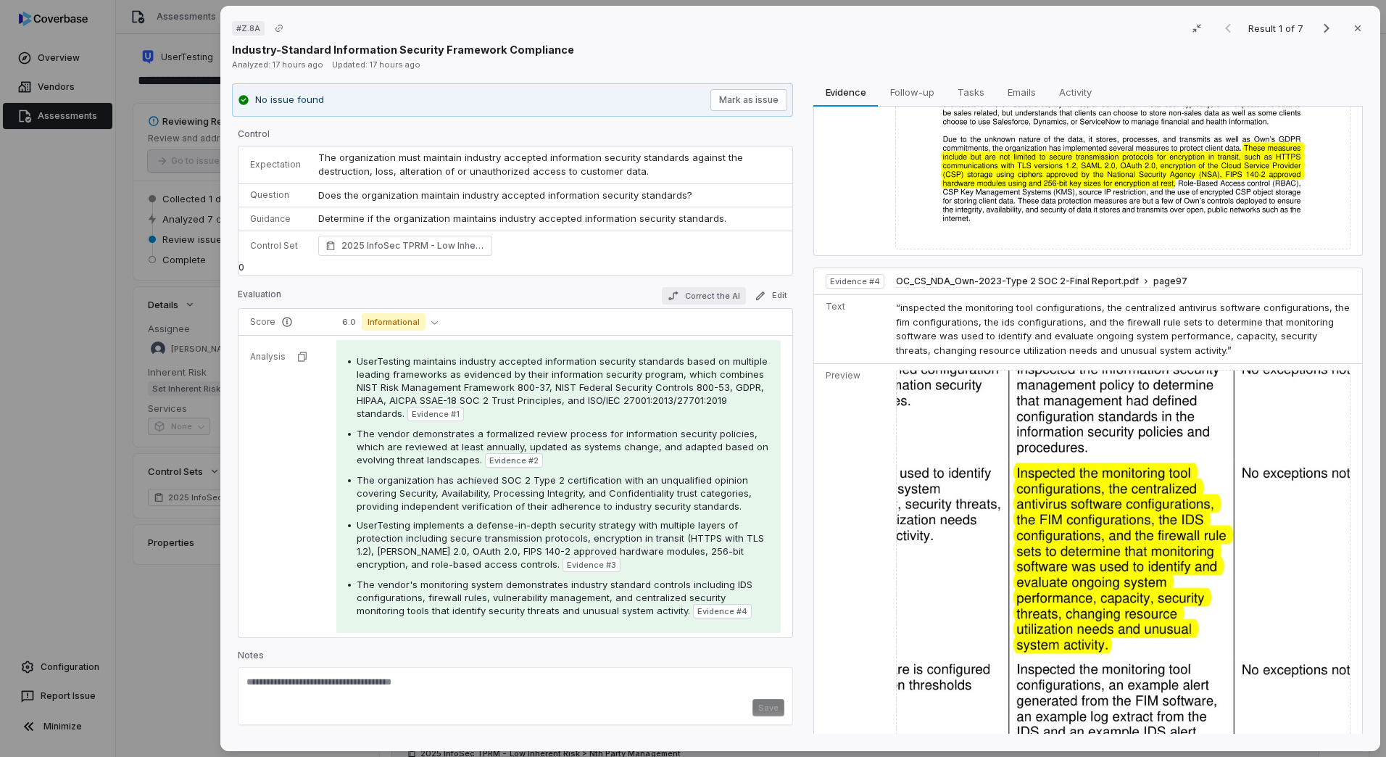
click at [685, 296] on button "Correct the AI" at bounding box center [704, 295] width 84 height 17
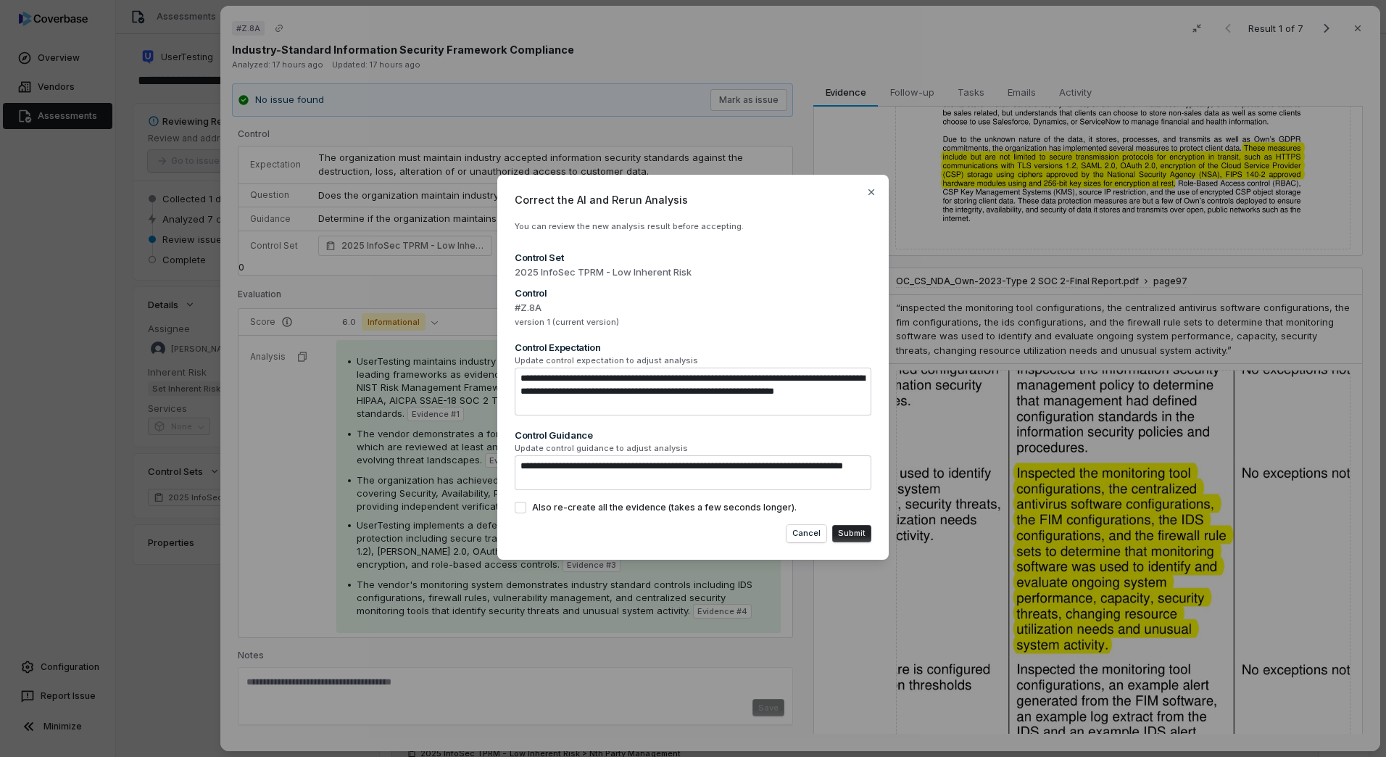
click at [814, 544] on div "**********" at bounding box center [693, 367] width 392 height 385
click at [811, 540] on button "Cancel" at bounding box center [807, 533] width 40 height 17
type textarea "*"
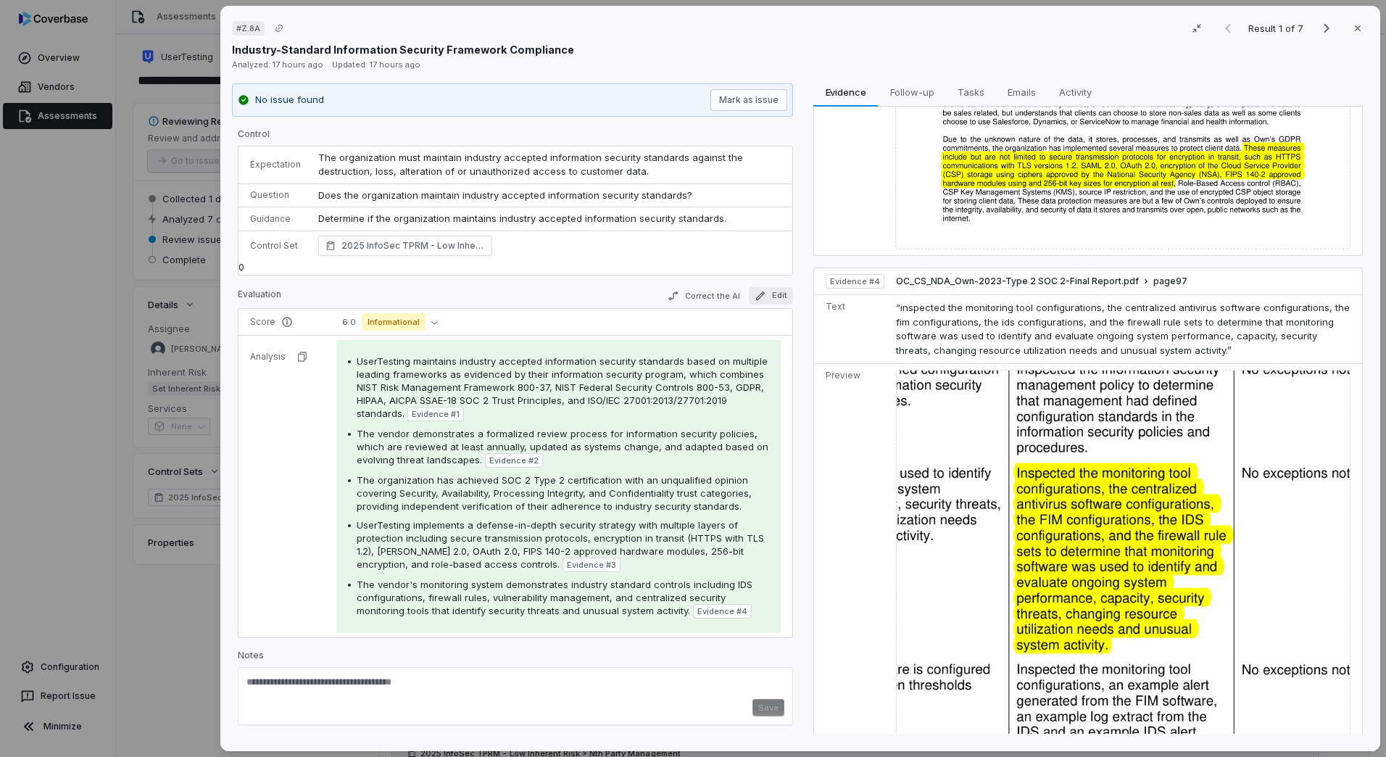
click at [782, 297] on button "Edit" at bounding box center [771, 295] width 44 height 17
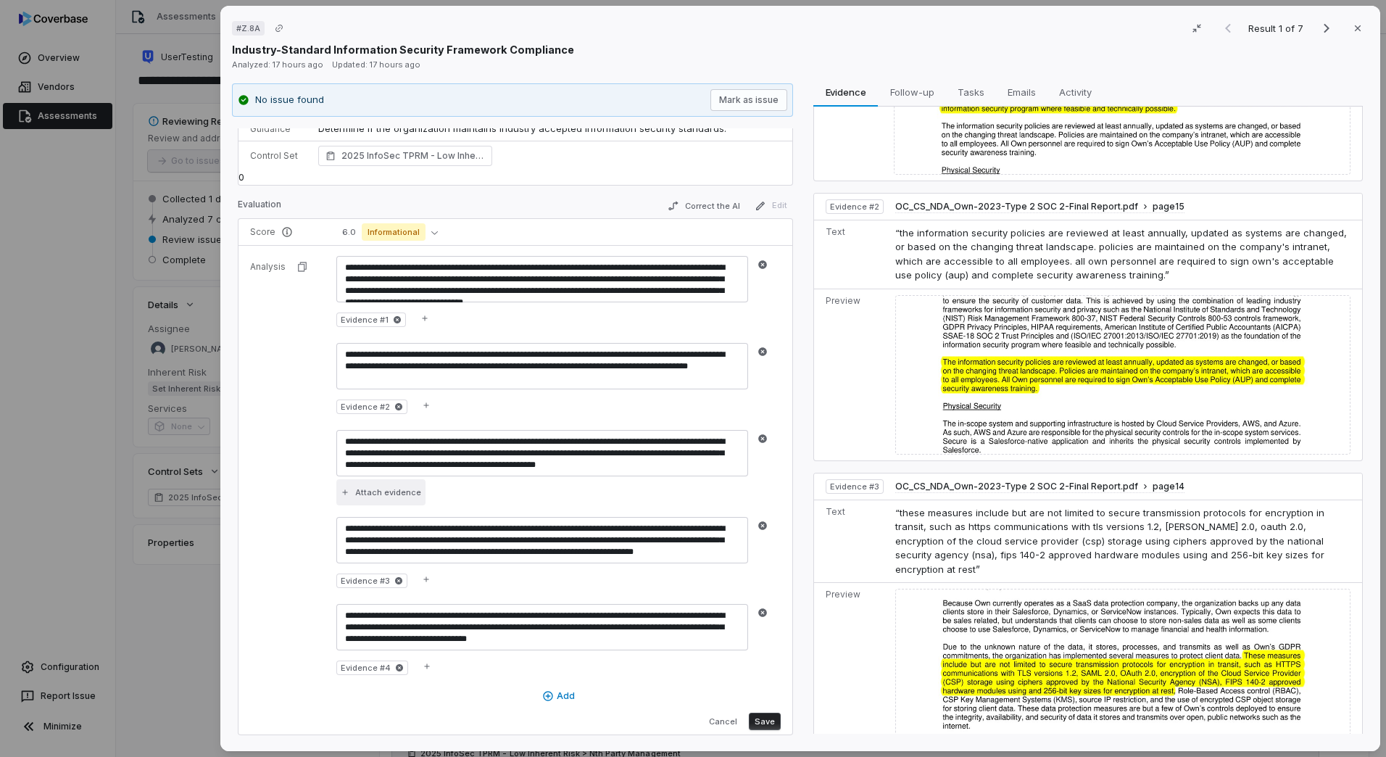
scroll to position [178, 0]
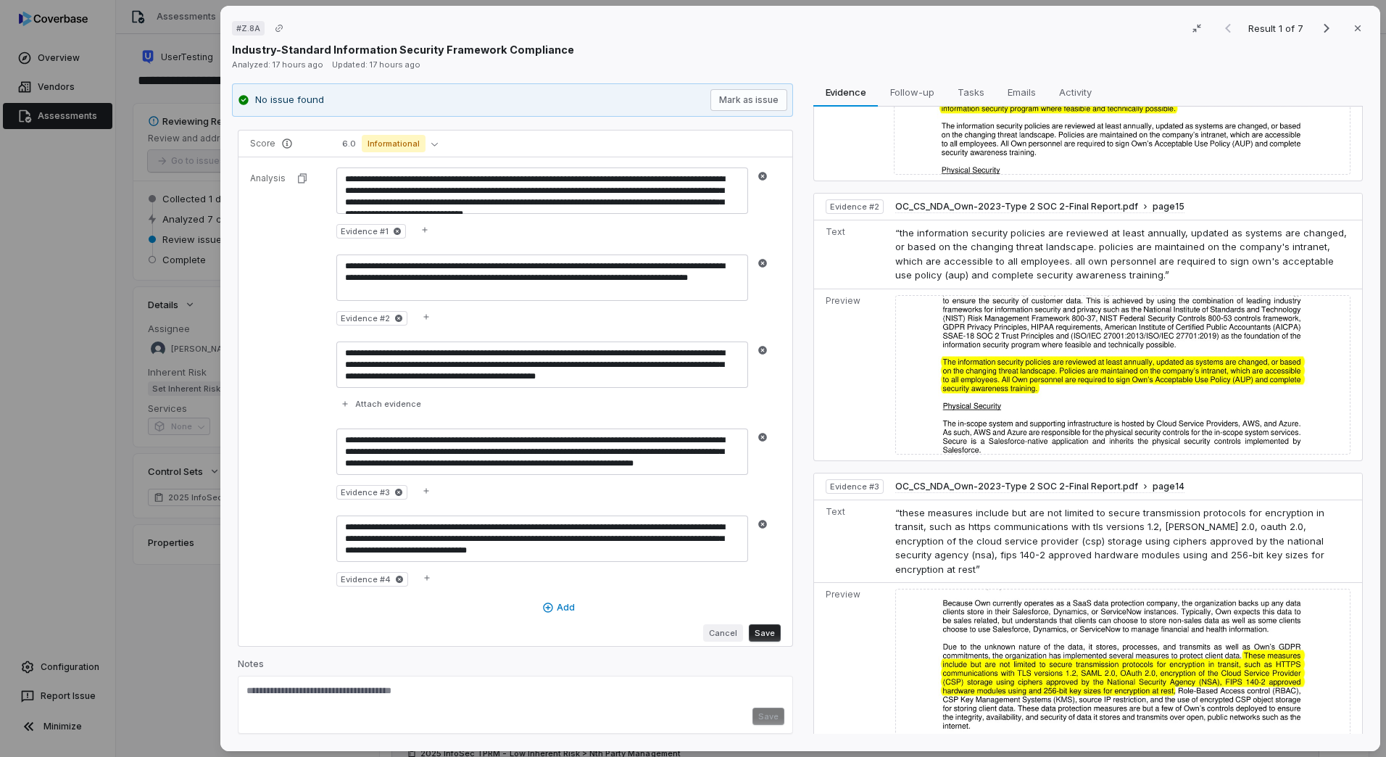
click at [711, 635] on button "Cancel" at bounding box center [723, 632] width 40 height 17
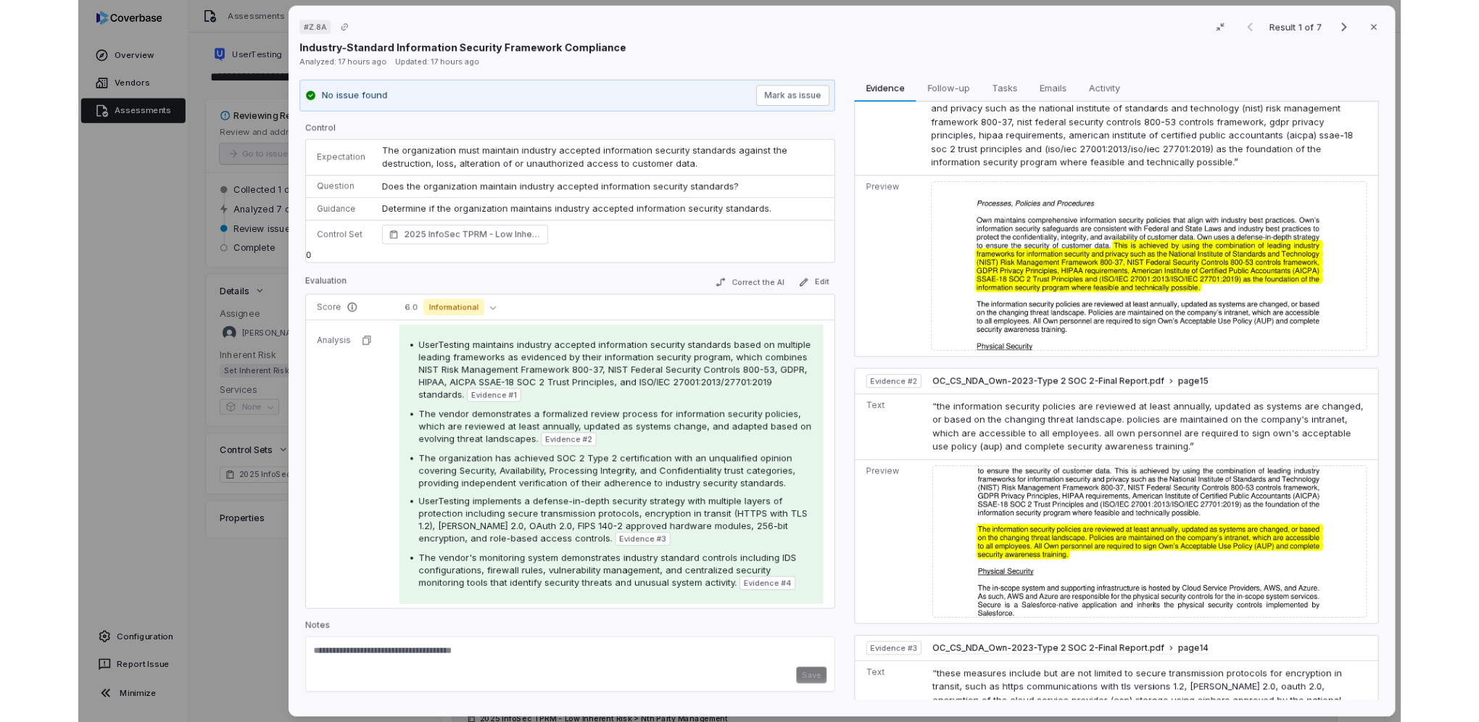
scroll to position [0, 0]
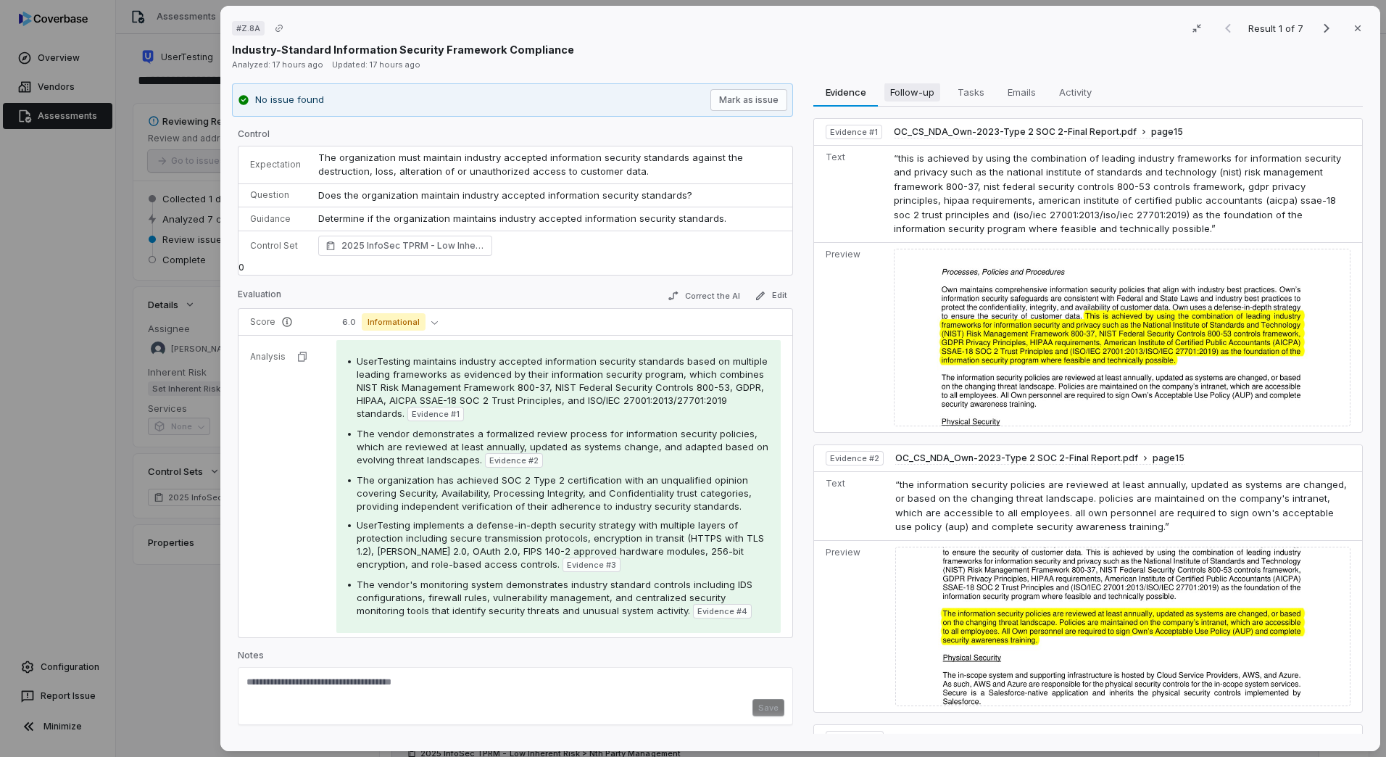
click at [922, 86] on span "Follow-up" at bounding box center [913, 92] width 56 height 19
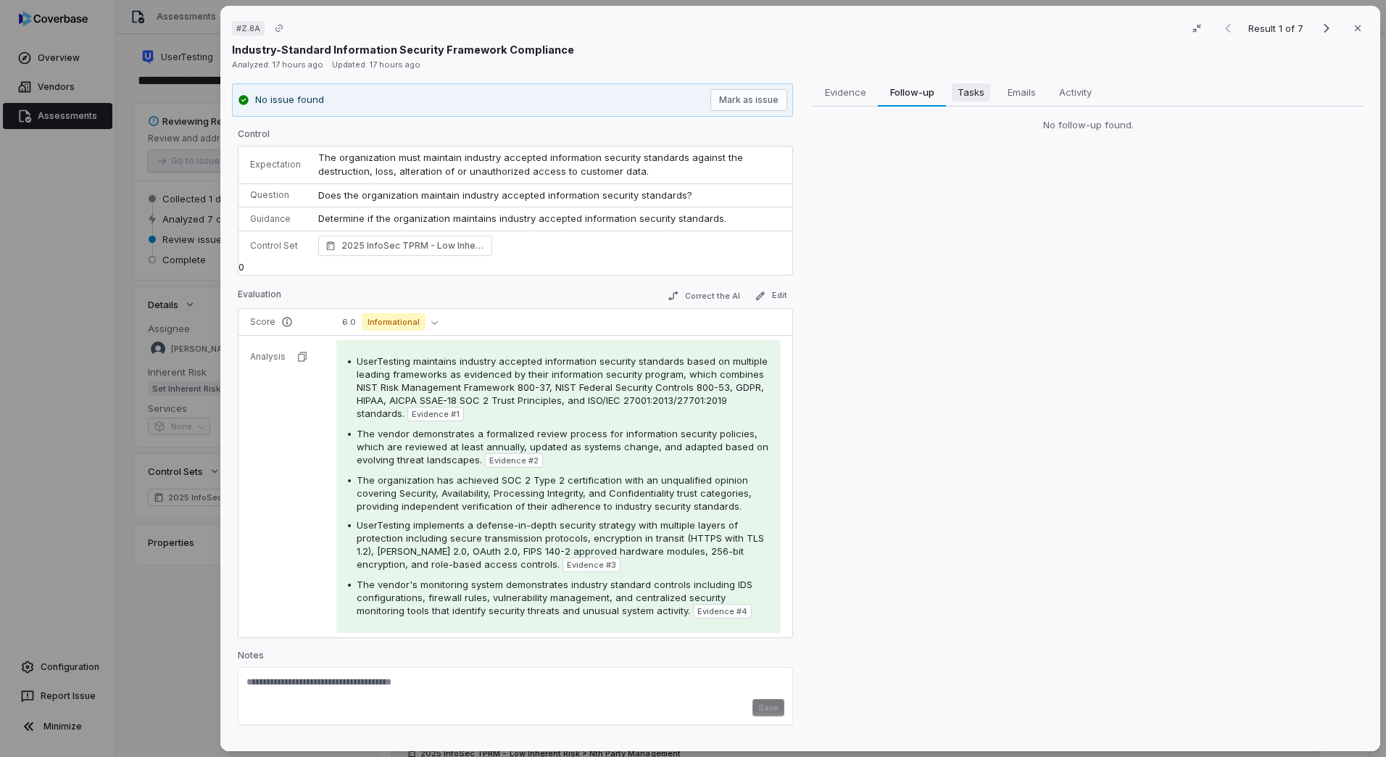
click at [966, 86] on span "Tasks" at bounding box center [971, 92] width 38 height 19
click at [1025, 88] on span "Emails" at bounding box center [1022, 92] width 40 height 19
click at [1075, 89] on span "Activity" at bounding box center [1076, 92] width 44 height 19
click at [900, 91] on span "Follow-up" at bounding box center [913, 92] width 56 height 19
click at [1324, 25] on icon "Next result" at bounding box center [1327, 28] width 6 height 9
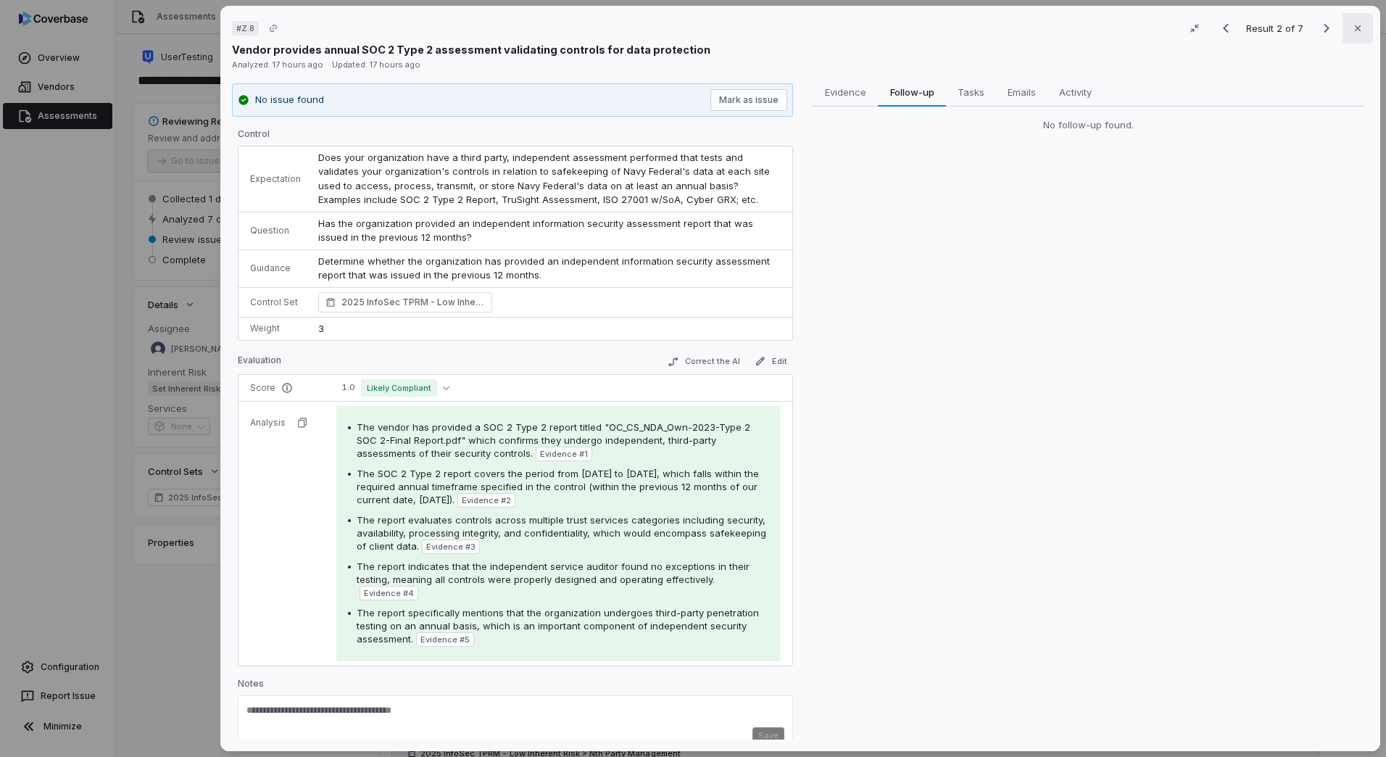
click at [1352, 33] on icon "button" at bounding box center [1358, 28] width 12 height 12
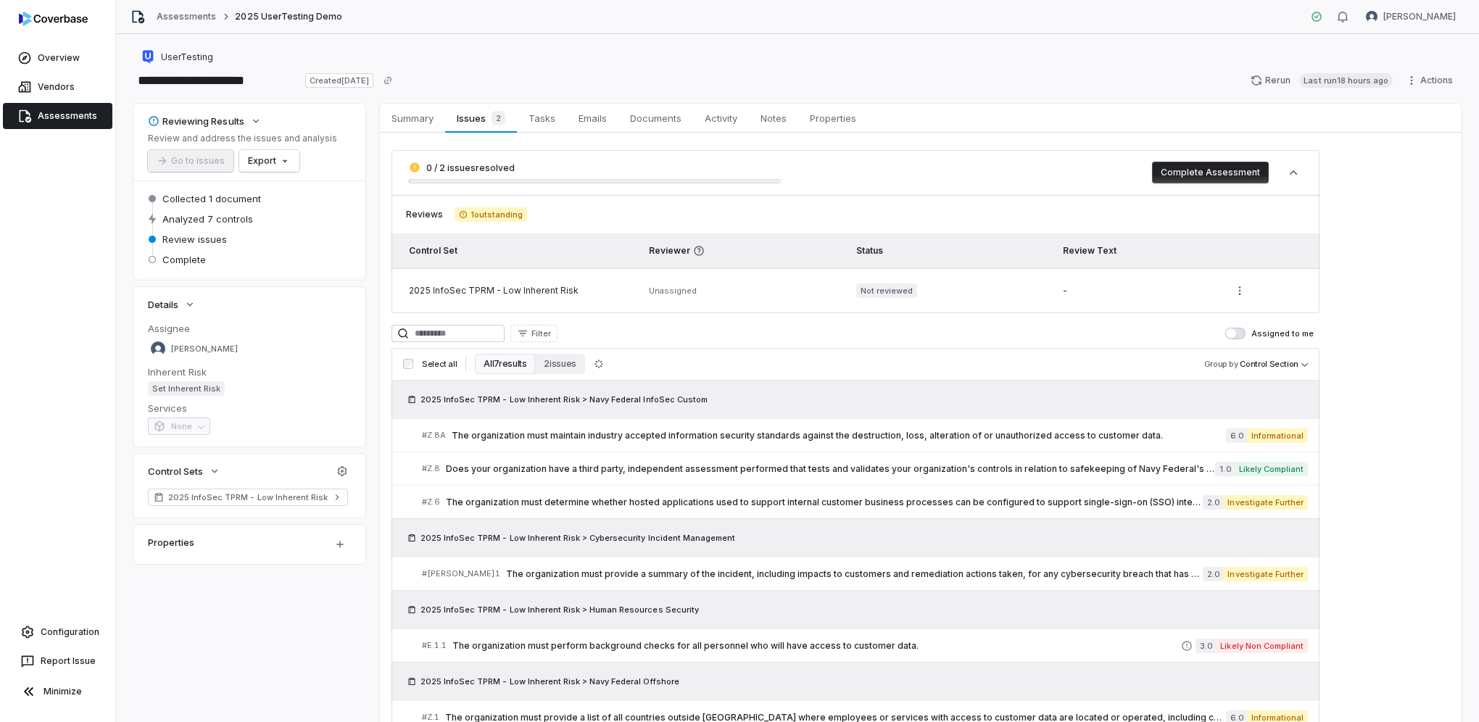
click at [52, 120] on span "Assessments" at bounding box center [67, 116] width 59 height 12
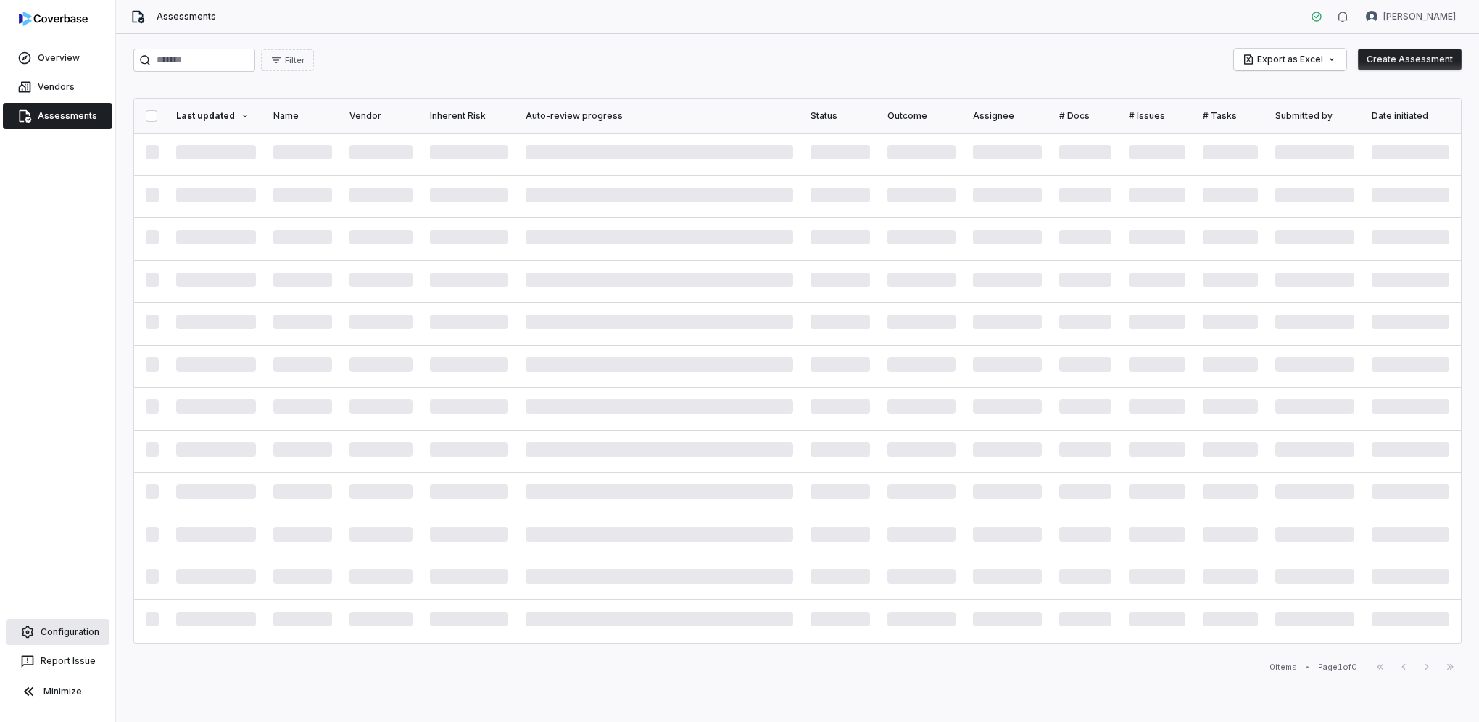
click at [72, 632] on span "Configuration" at bounding box center [70, 633] width 59 height 12
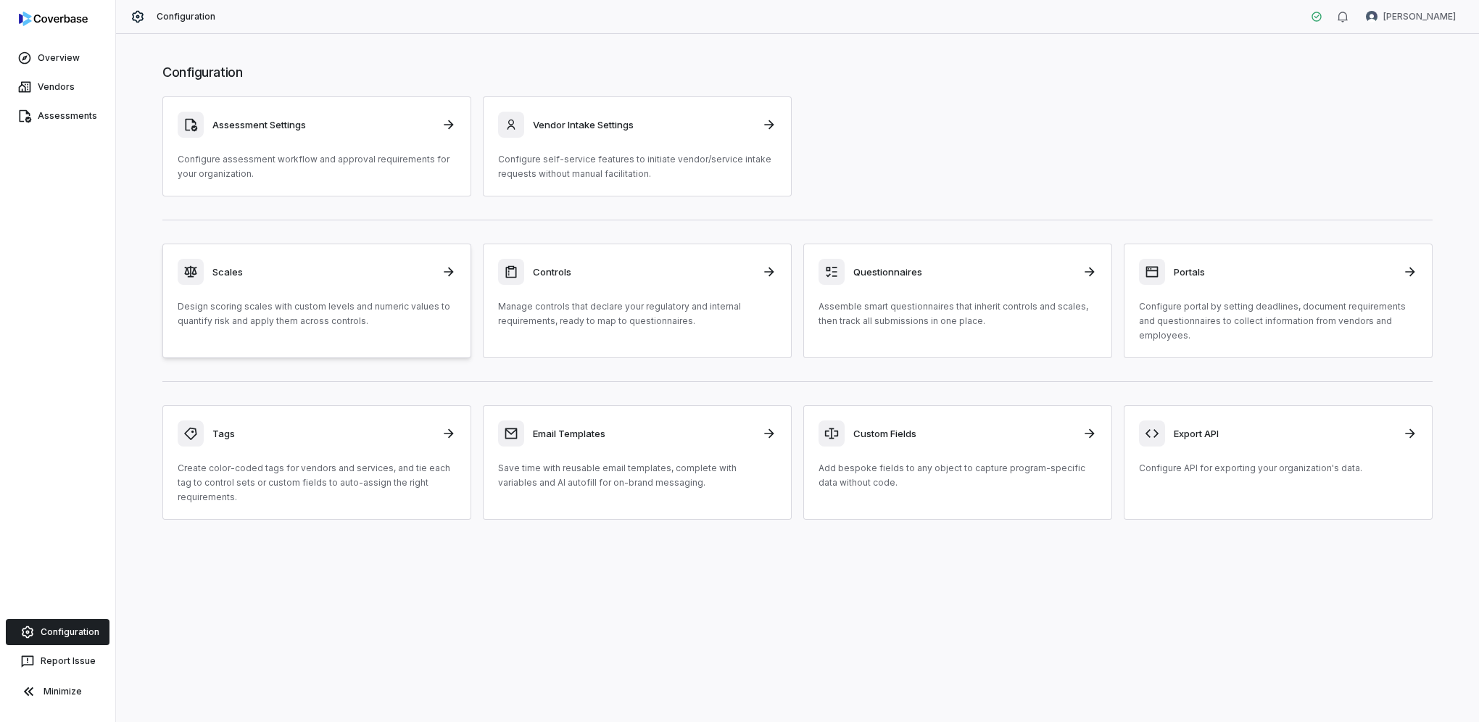
click at [346, 287] on div "Scales Design scoring scales with custom levels and numeric values to quantify …" at bounding box center [317, 294] width 278 height 70
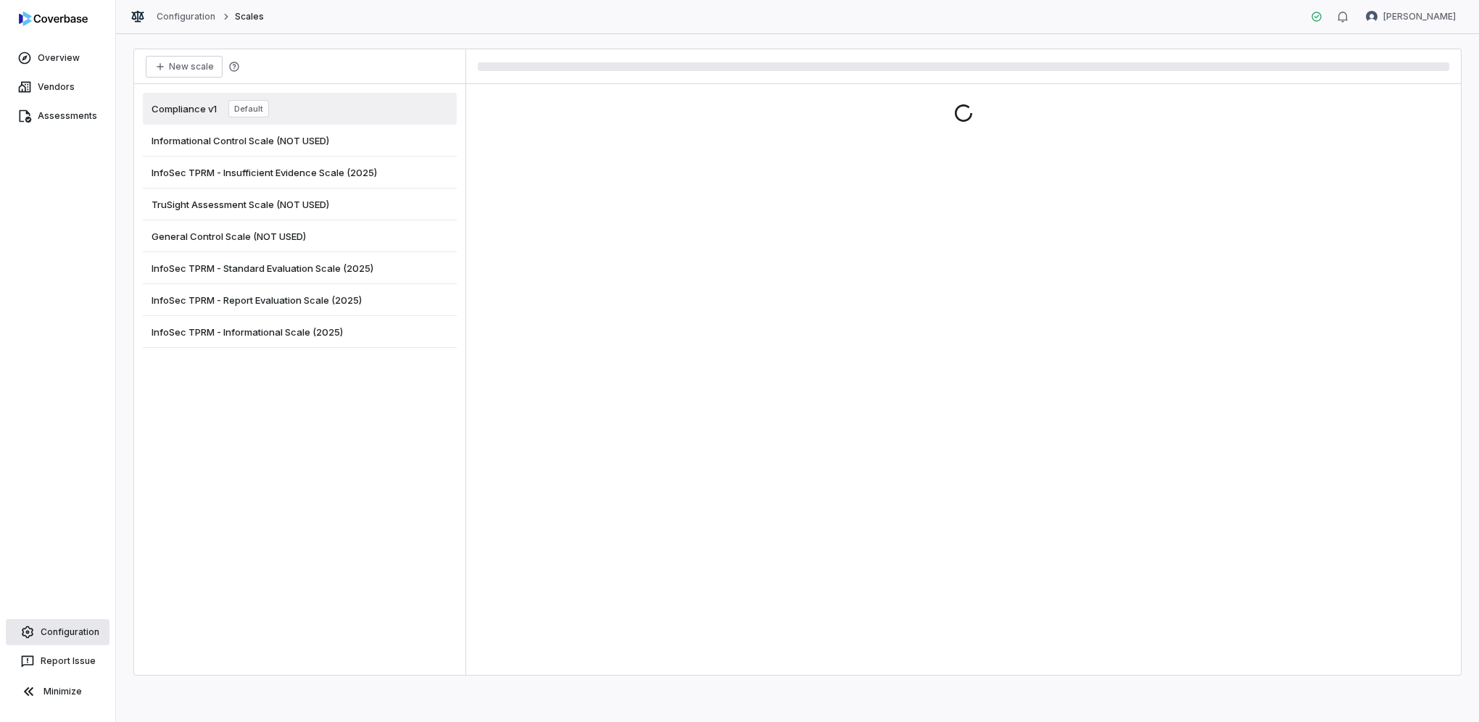
click at [44, 633] on span "Configuration" at bounding box center [70, 633] width 59 height 12
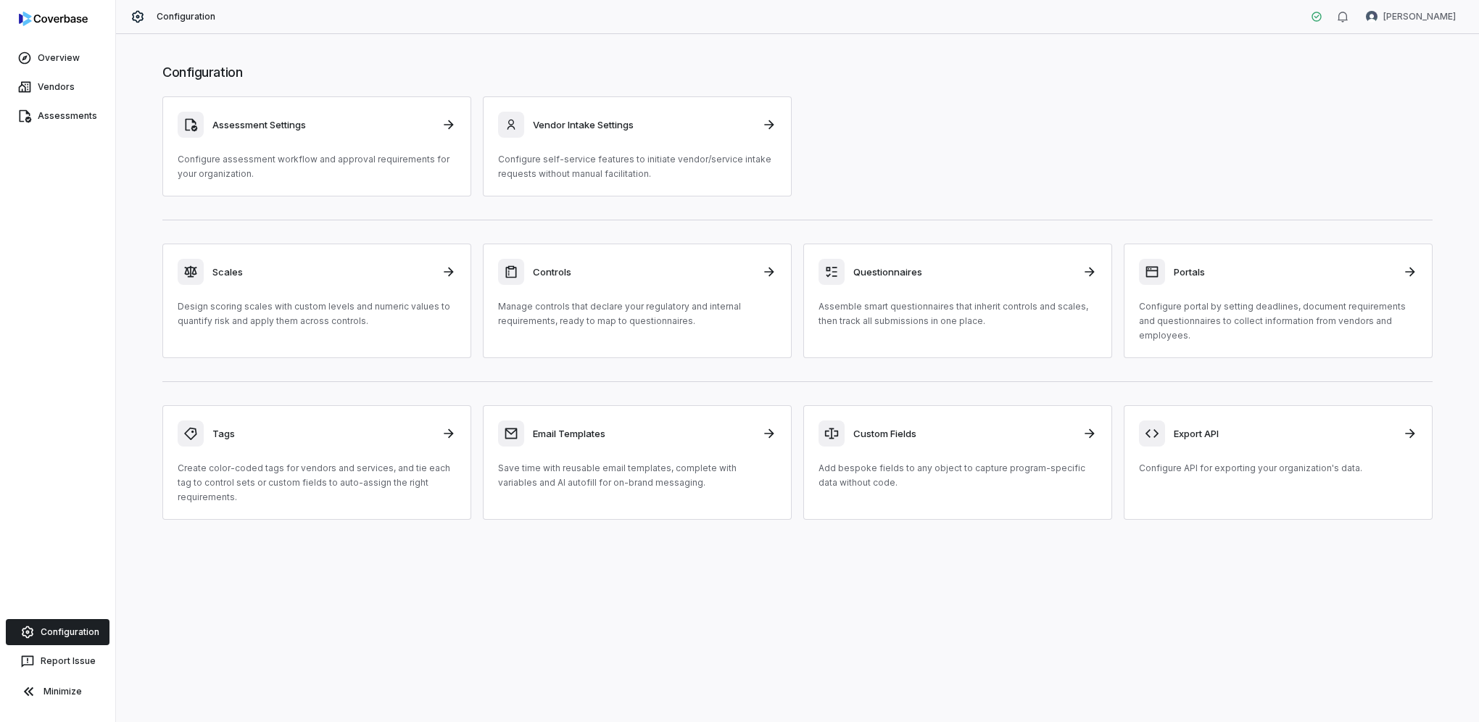
drag, startPoint x: 78, startPoint y: 123, endPoint x: 102, endPoint y: 143, distance: 30.8
click at [78, 123] on link "Assessments" at bounding box center [57, 116] width 109 height 26
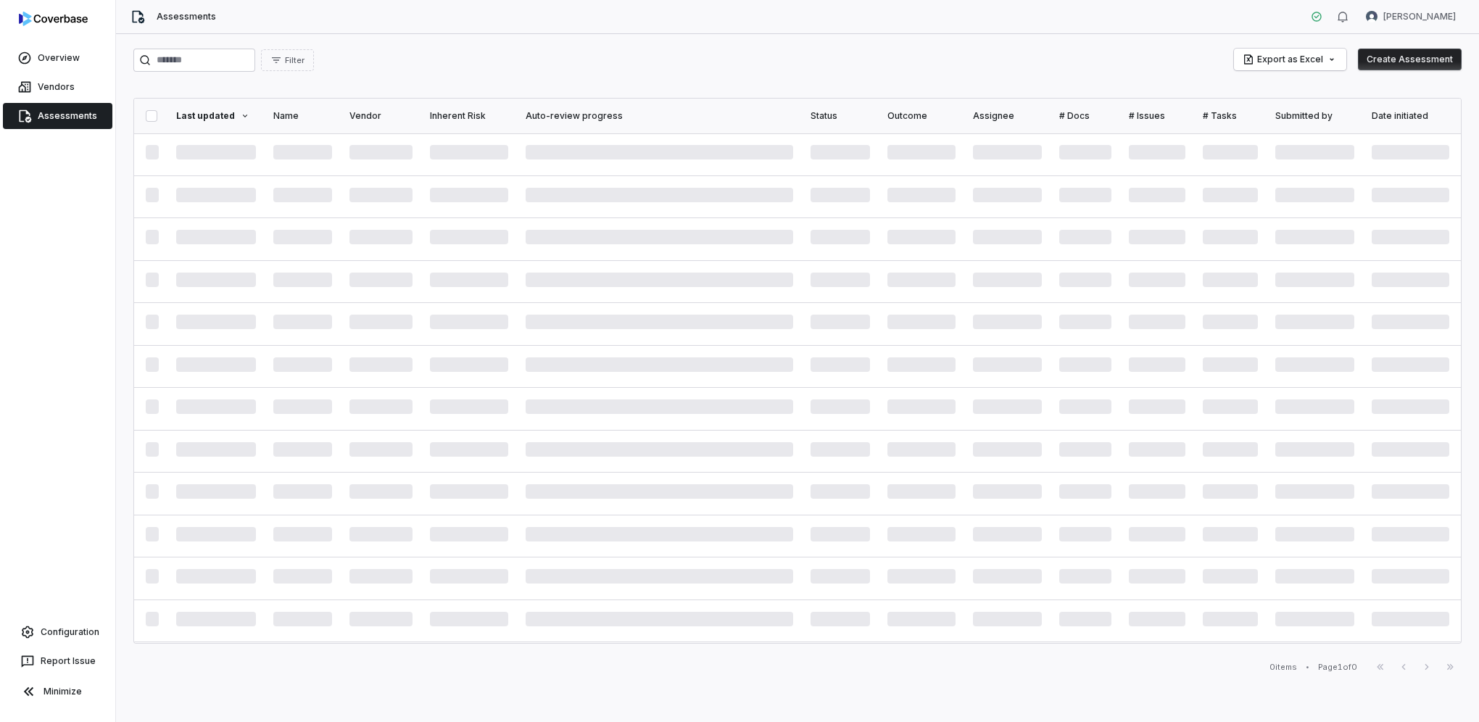
click at [40, 12] on img at bounding box center [53, 19] width 69 height 15
click at [49, 22] on img at bounding box center [53, 19] width 69 height 15
click at [58, 62] on span "Overview" at bounding box center [59, 58] width 42 height 12
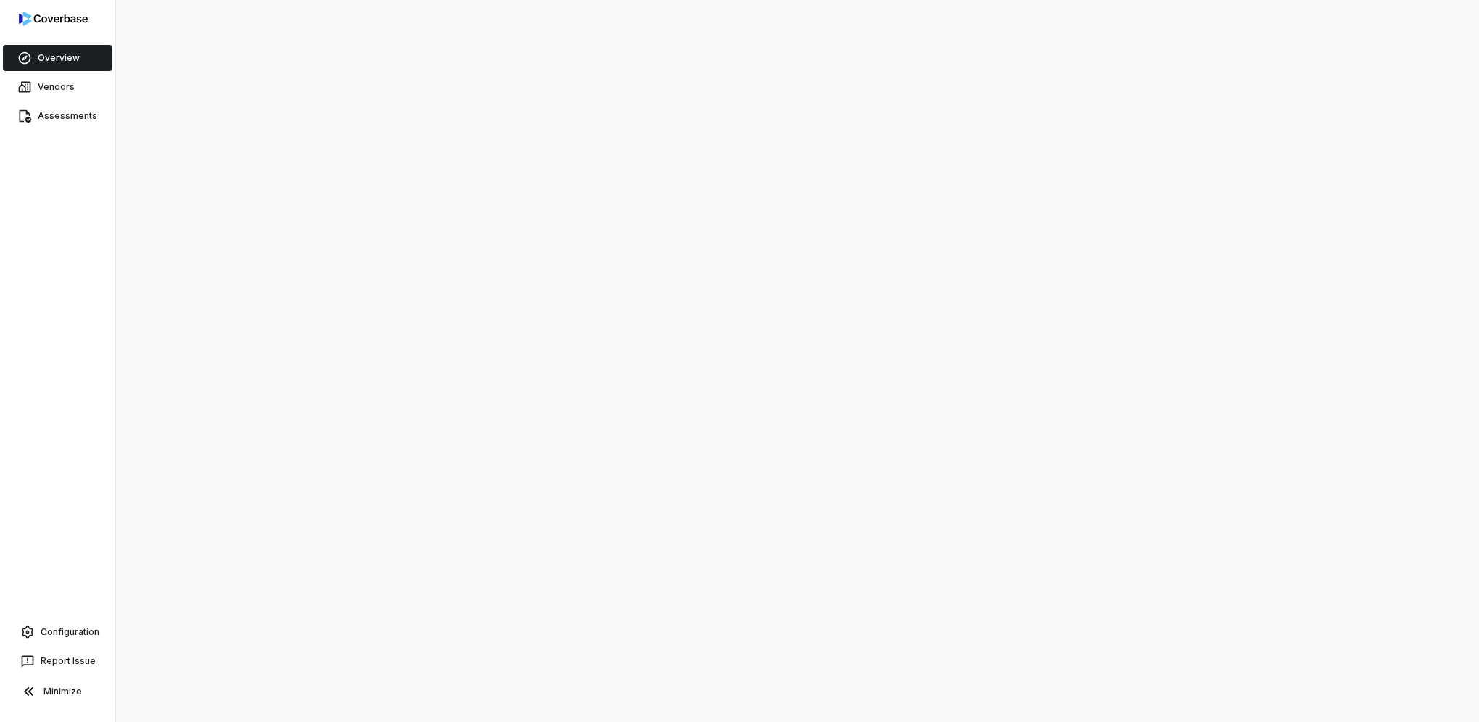
click at [57, 17] on img at bounding box center [53, 19] width 69 height 15
click at [56, 627] on span "Configuration" at bounding box center [70, 633] width 59 height 12
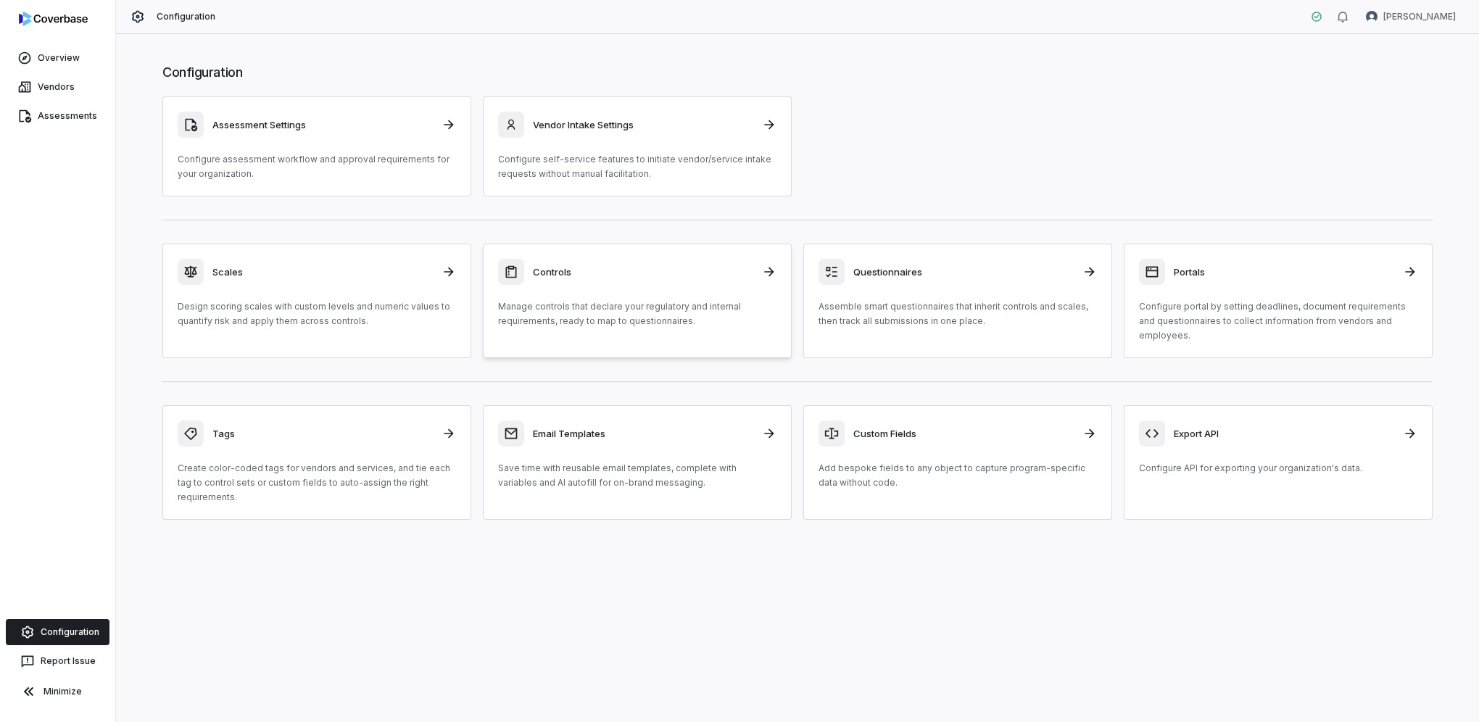
click at [685, 257] on link "Controls Manage controls that declare your regulatory and internal requirements…" at bounding box center [637, 301] width 309 height 115
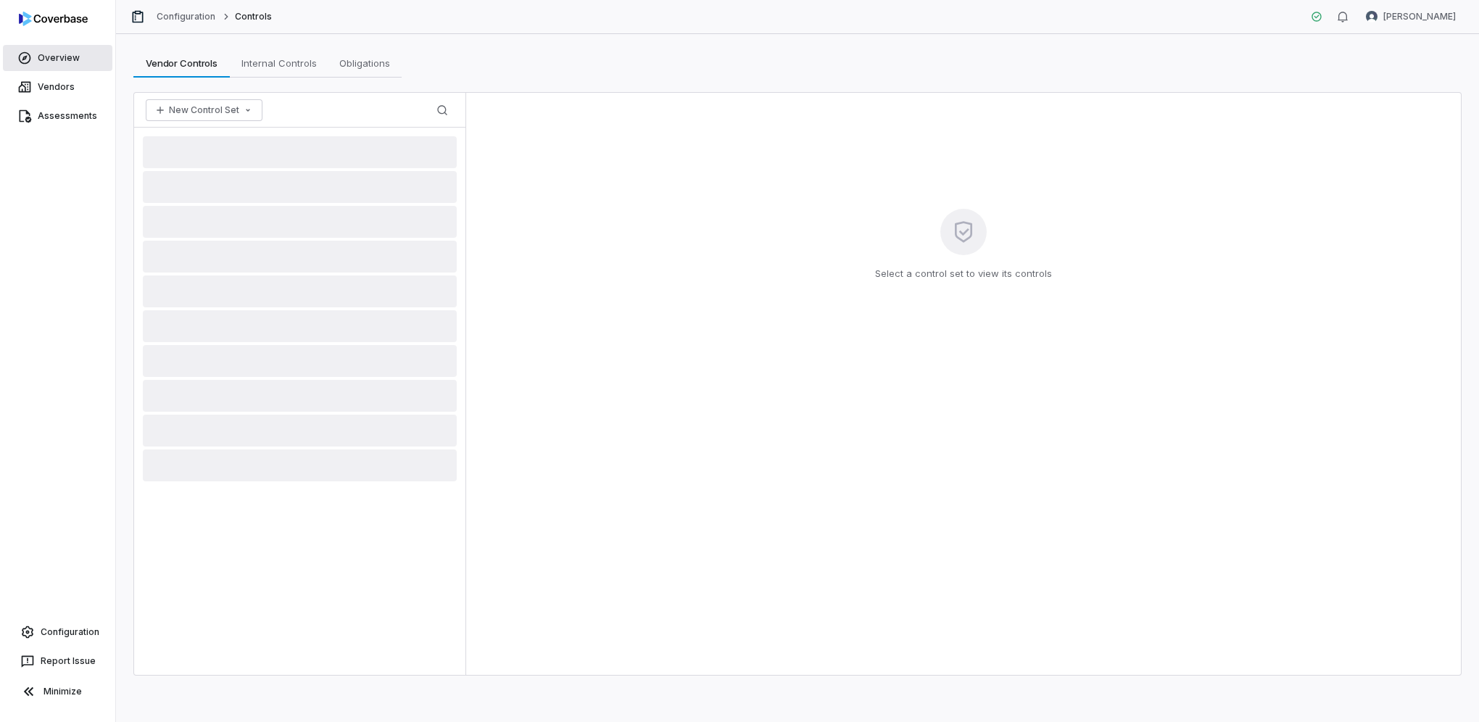
click at [58, 65] on link "Overview" at bounding box center [57, 58] width 109 height 26
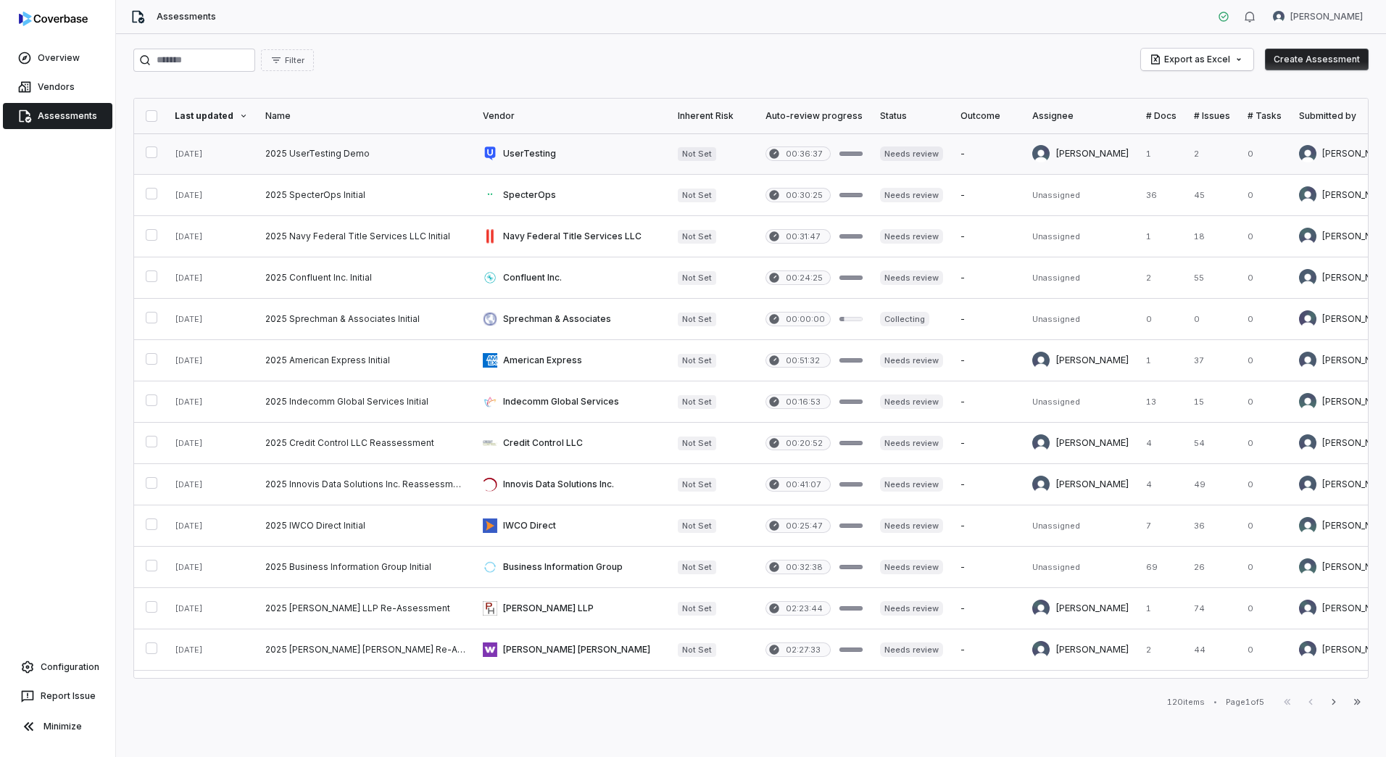
click at [553, 141] on link at bounding box center [571, 153] width 195 height 41
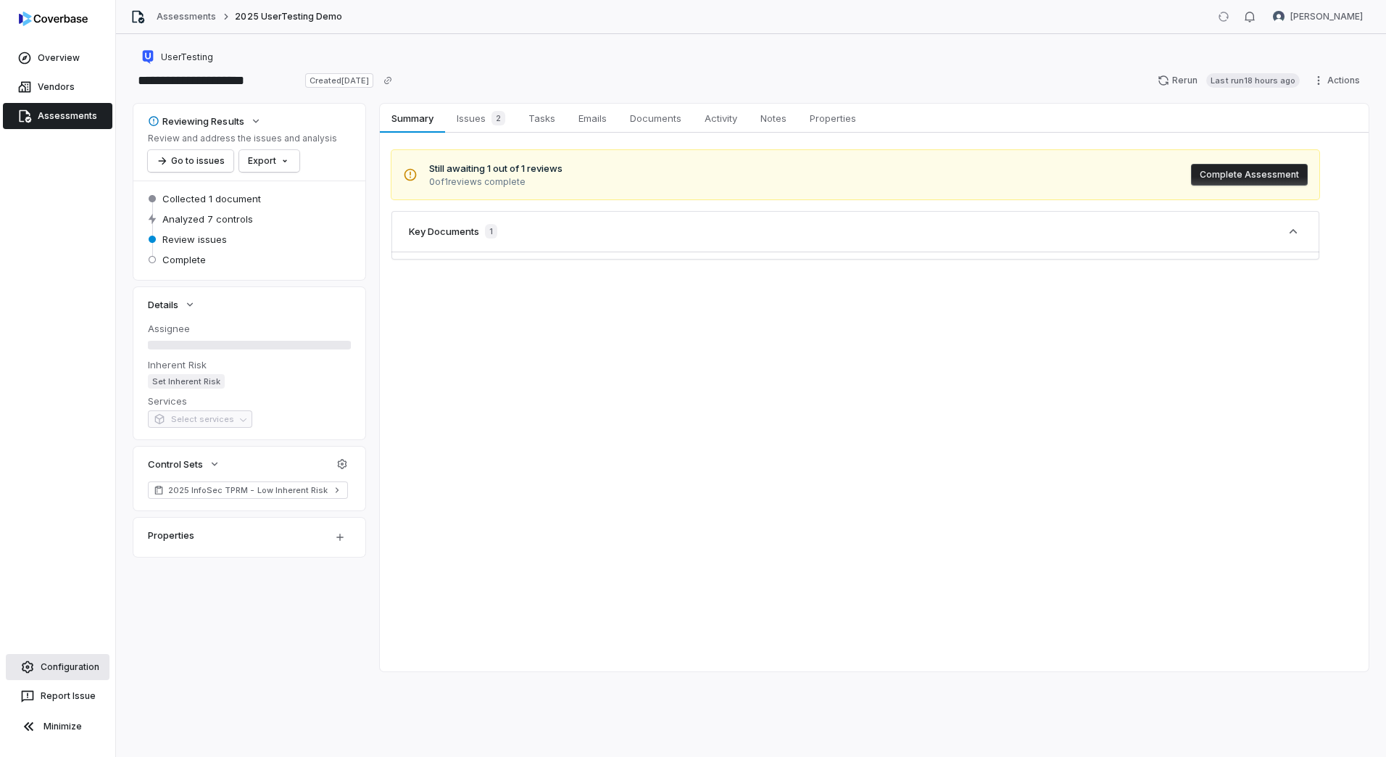
click at [70, 668] on span "Configuration" at bounding box center [70, 667] width 59 height 12
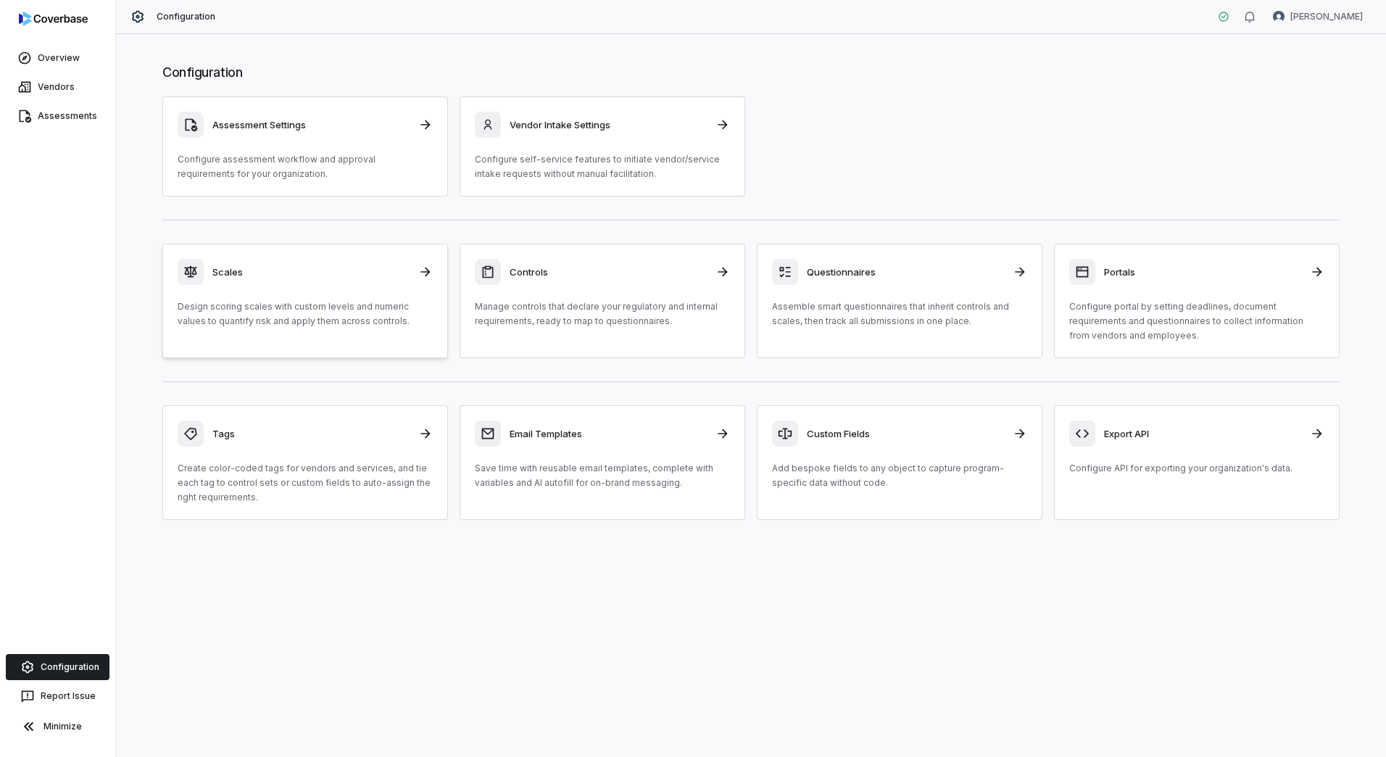
click at [346, 273] on h3 "Scales" at bounding box center [310, 271] width 197 height 13
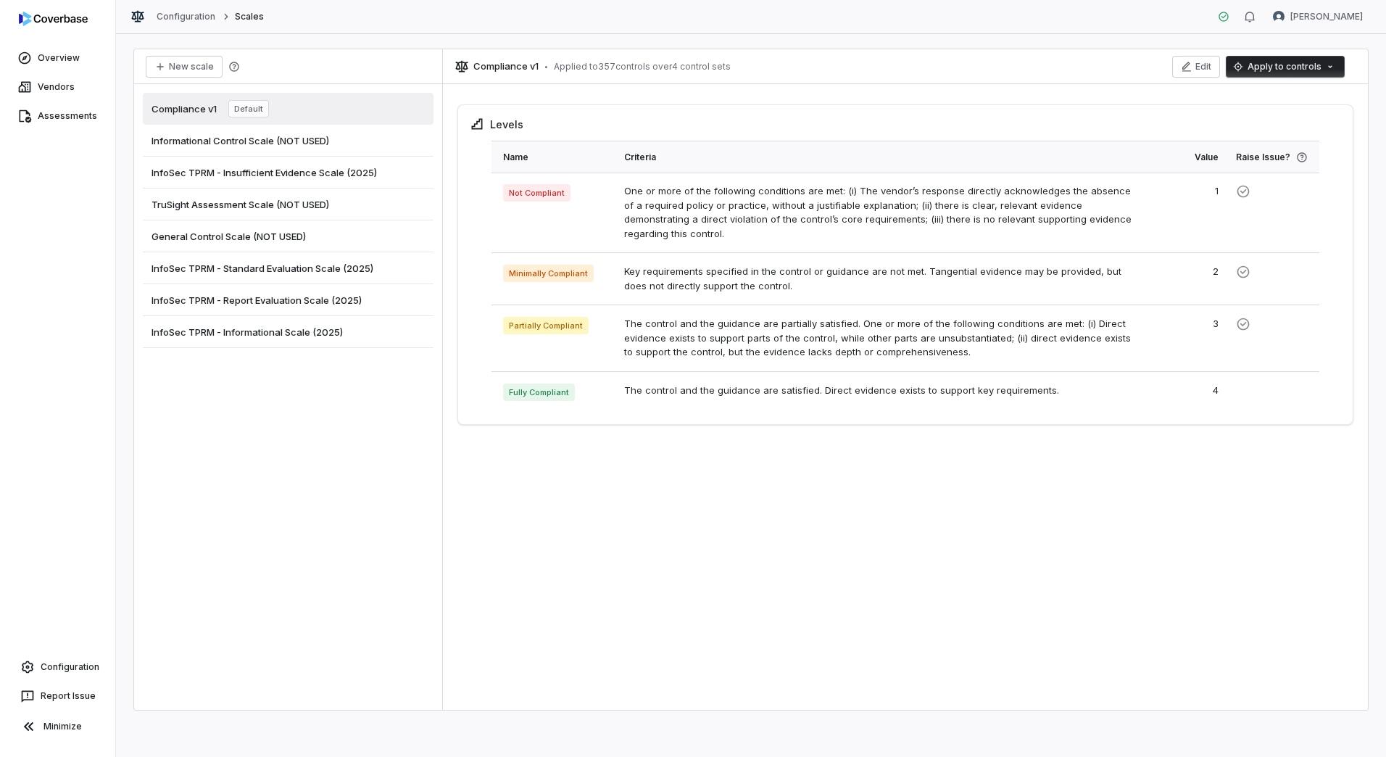
click at [274, 177] on span "InfoSec TPRM - Insufficient Evidence Scale (2025)" at bounding box center [265, 172] width 226 height 13
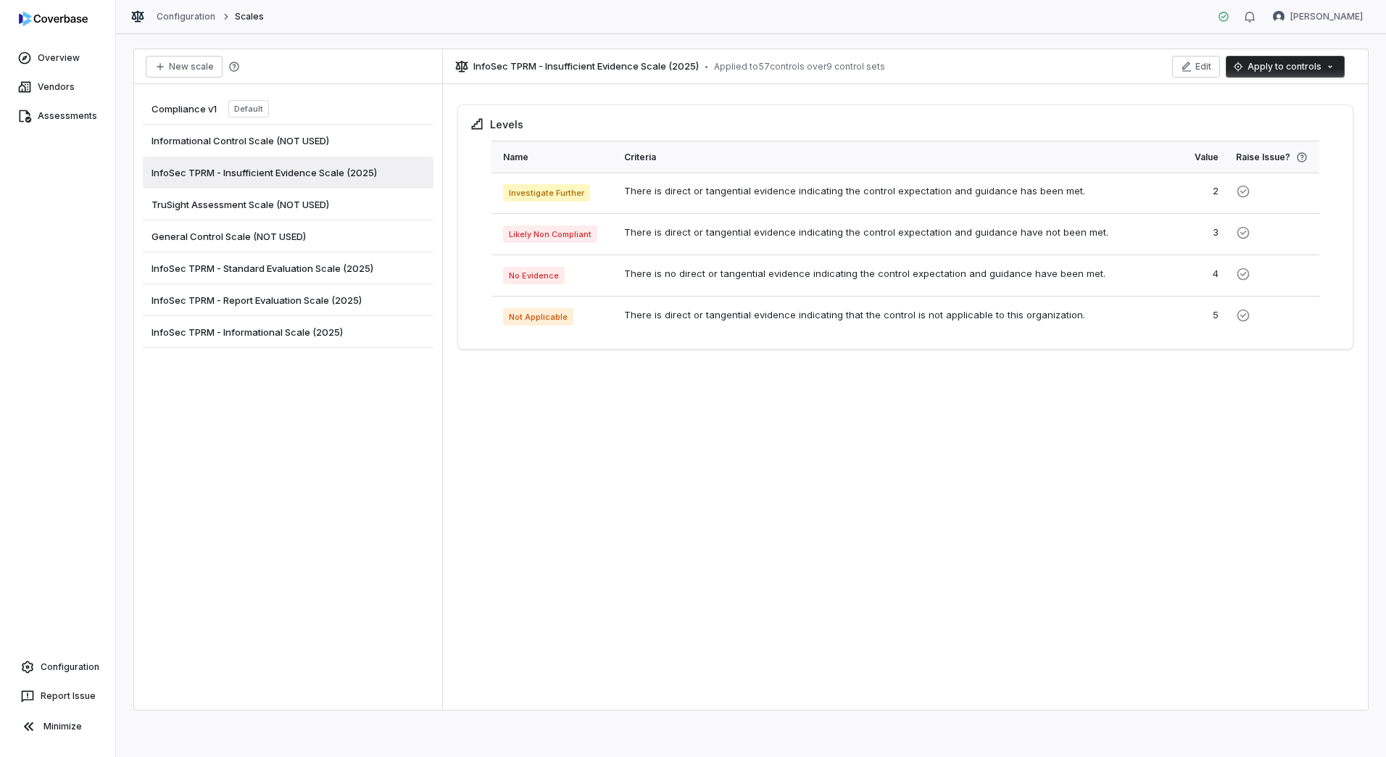
click at [276, 264] on span "InfoSec TPRM - Standard Evaluation Scale (2025)" at bounding box center [263, 268] width 222 height 13
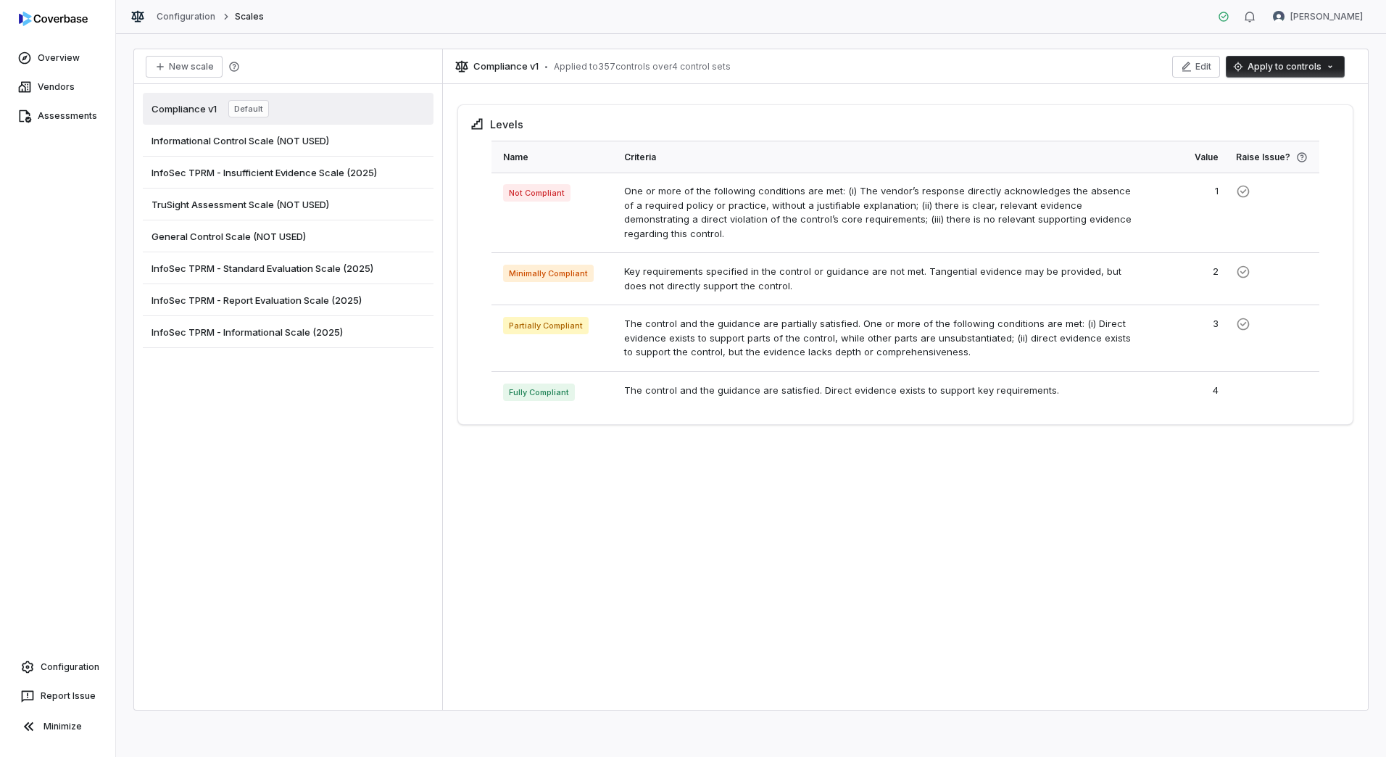
click at [290, 302] on span "InfoSec TPRM - Report Evaluation Scale (2025)" at bounding box center [257, 300] width 210 height 13
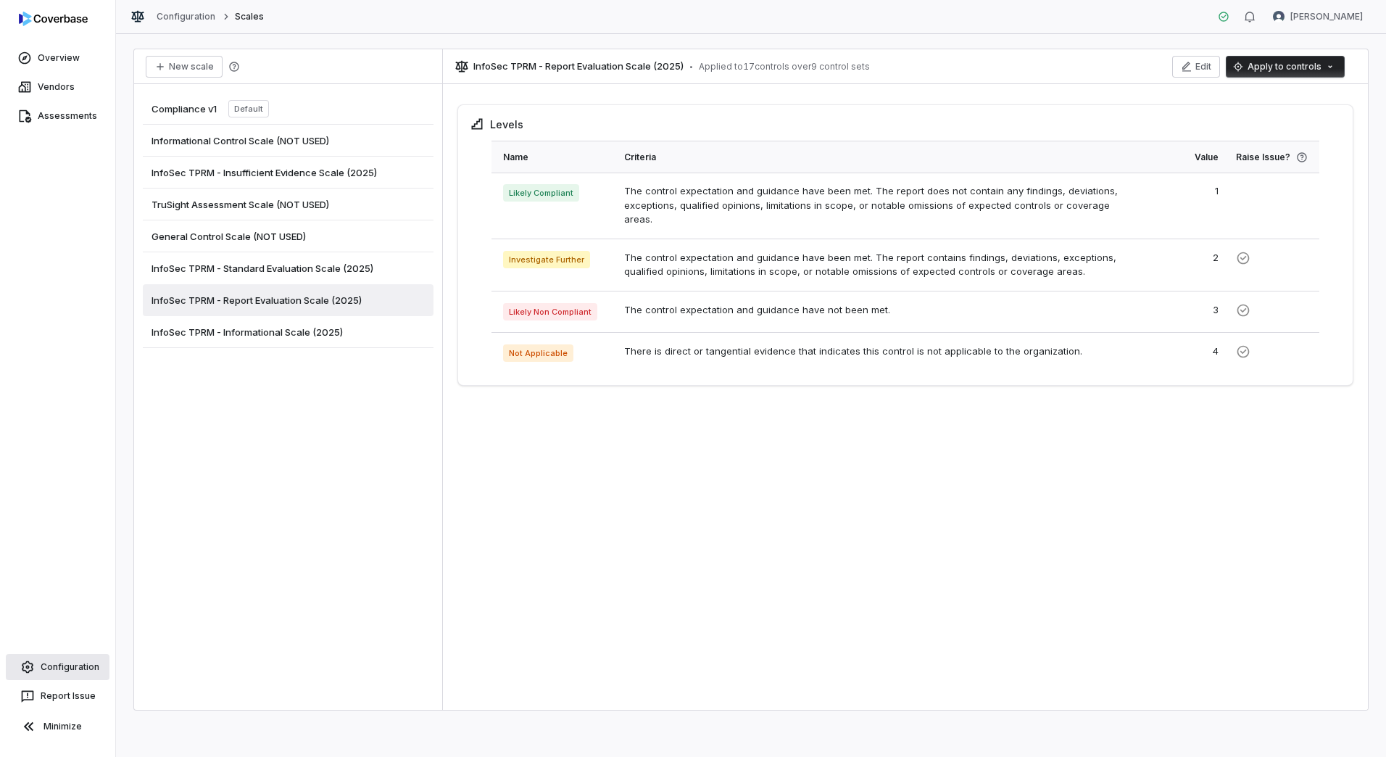
click at [65, 667] on span "Configuration" at bounding box center [70, 667] width 59 height 12
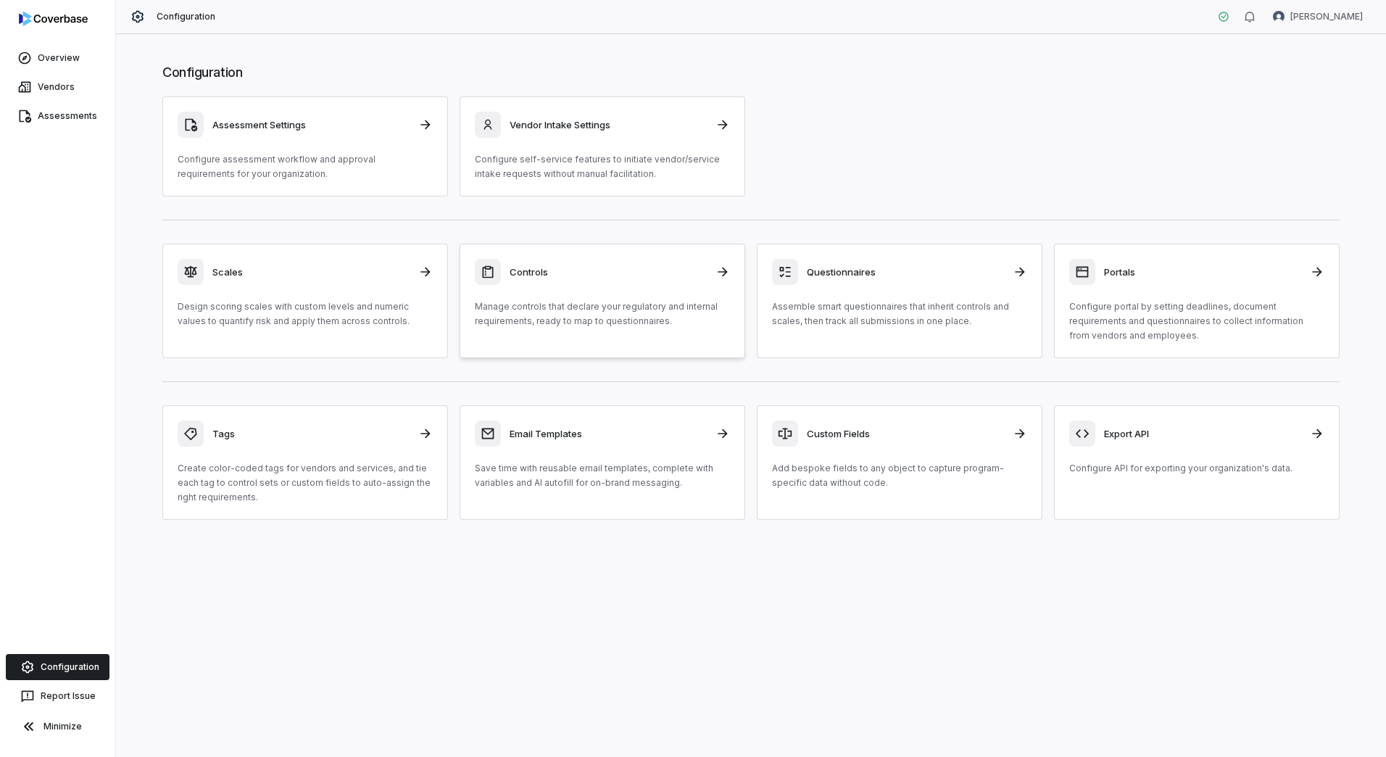
click at [554, 292] on div "Controls Manage controls that declare your regulatory and internal requirements…" at bounding box center [602, 294] width 255 height 70
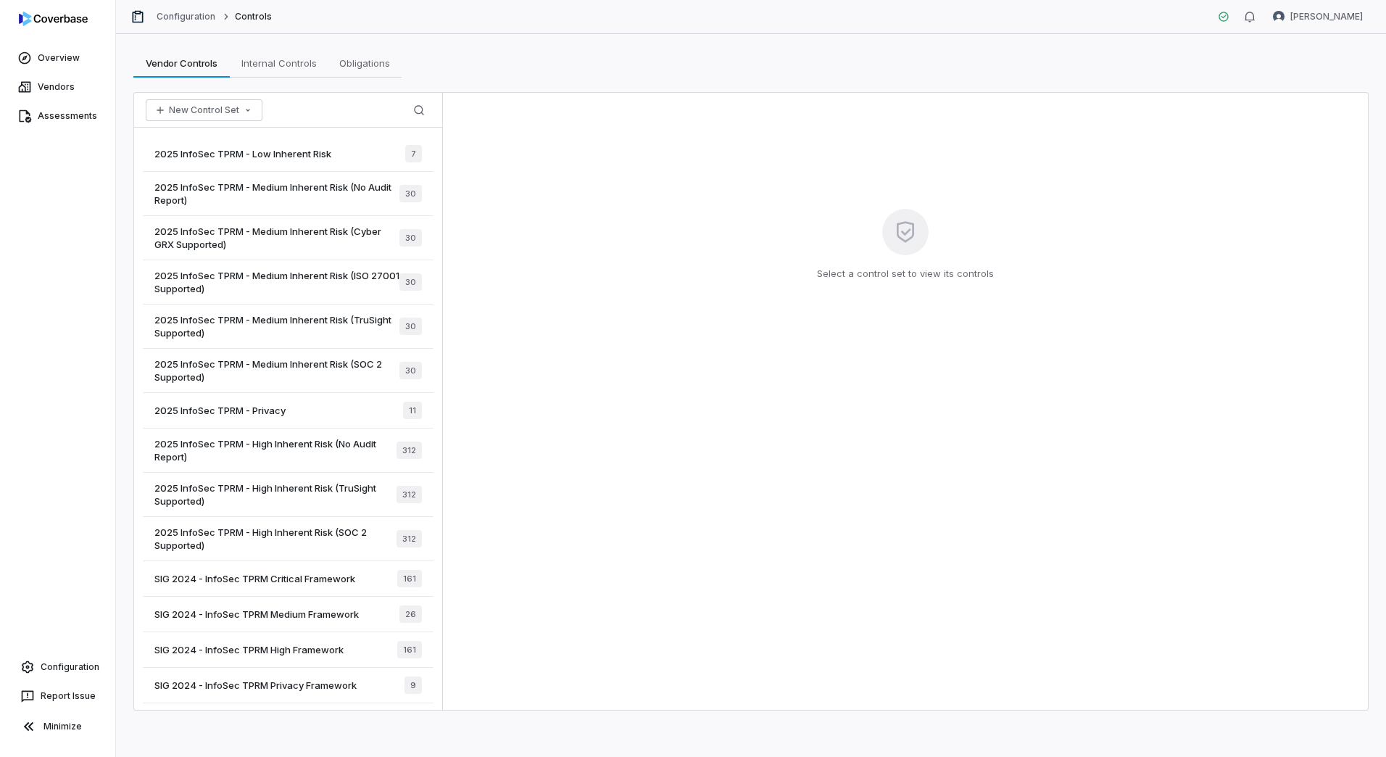
click at [300, 160] on div "2025 InfoSec TPRM - Low Inherent Risk 7" at bounding box center [288, 154] width 291 height 36
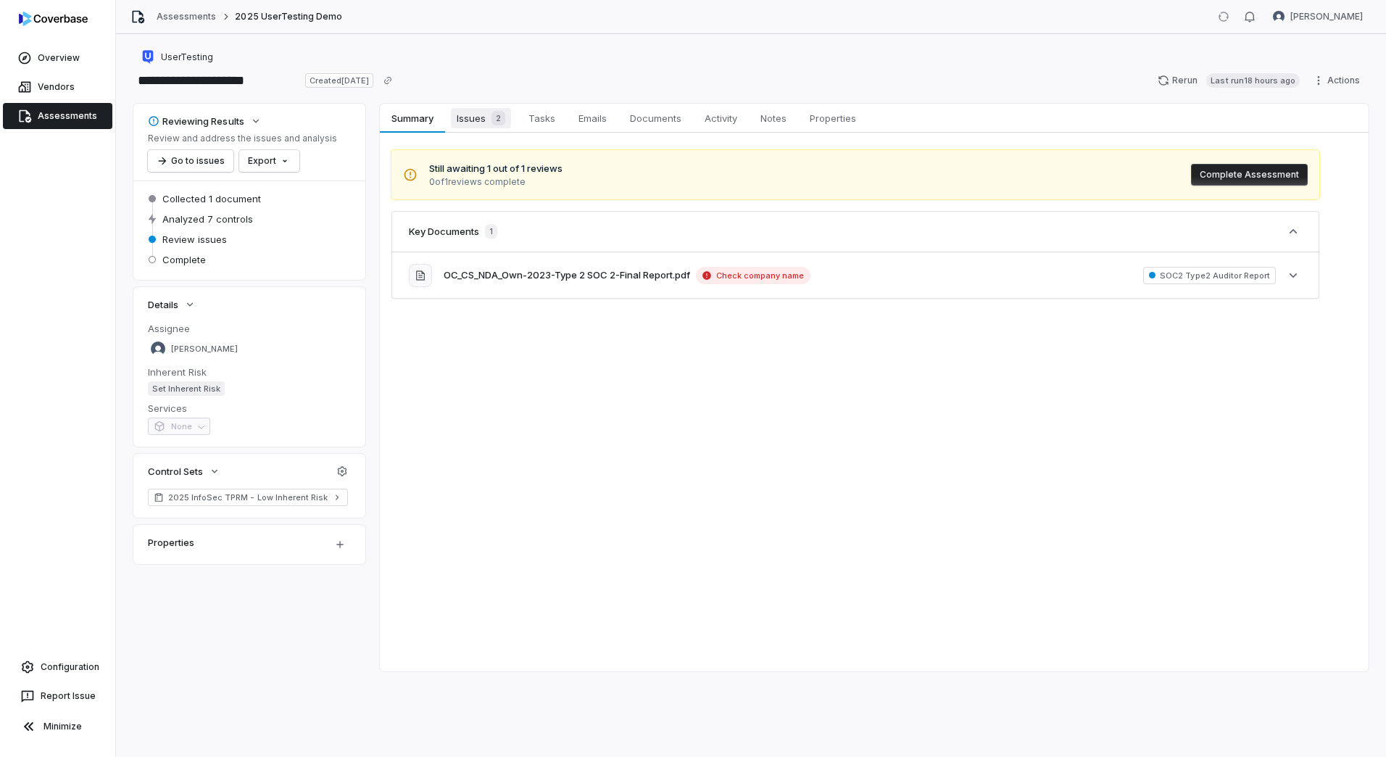
click at [476, 112] on span "Issues 2" at bounding box center [481, 118] width 60 height 20
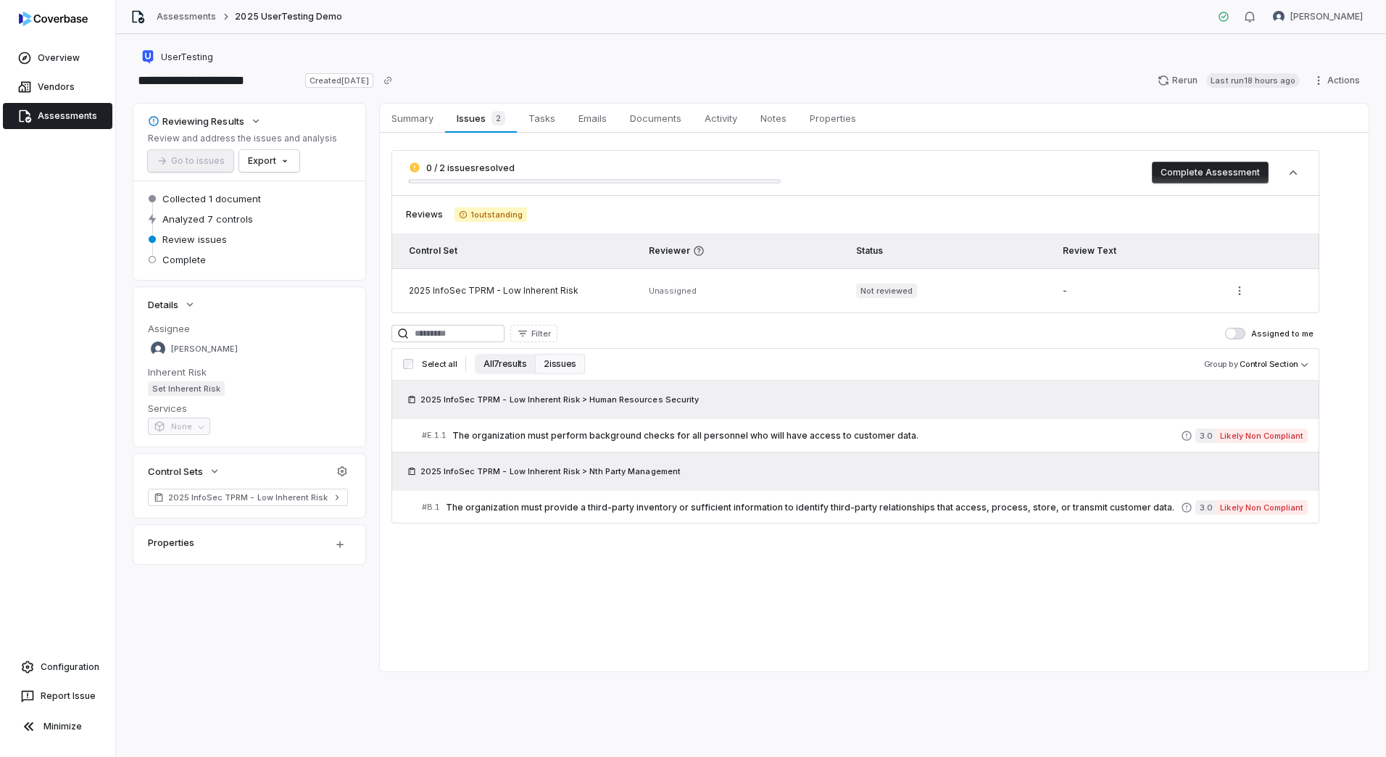
click at [503, 359] on button "All 7 results" at bounding box center [505, 364] width 60 height 20
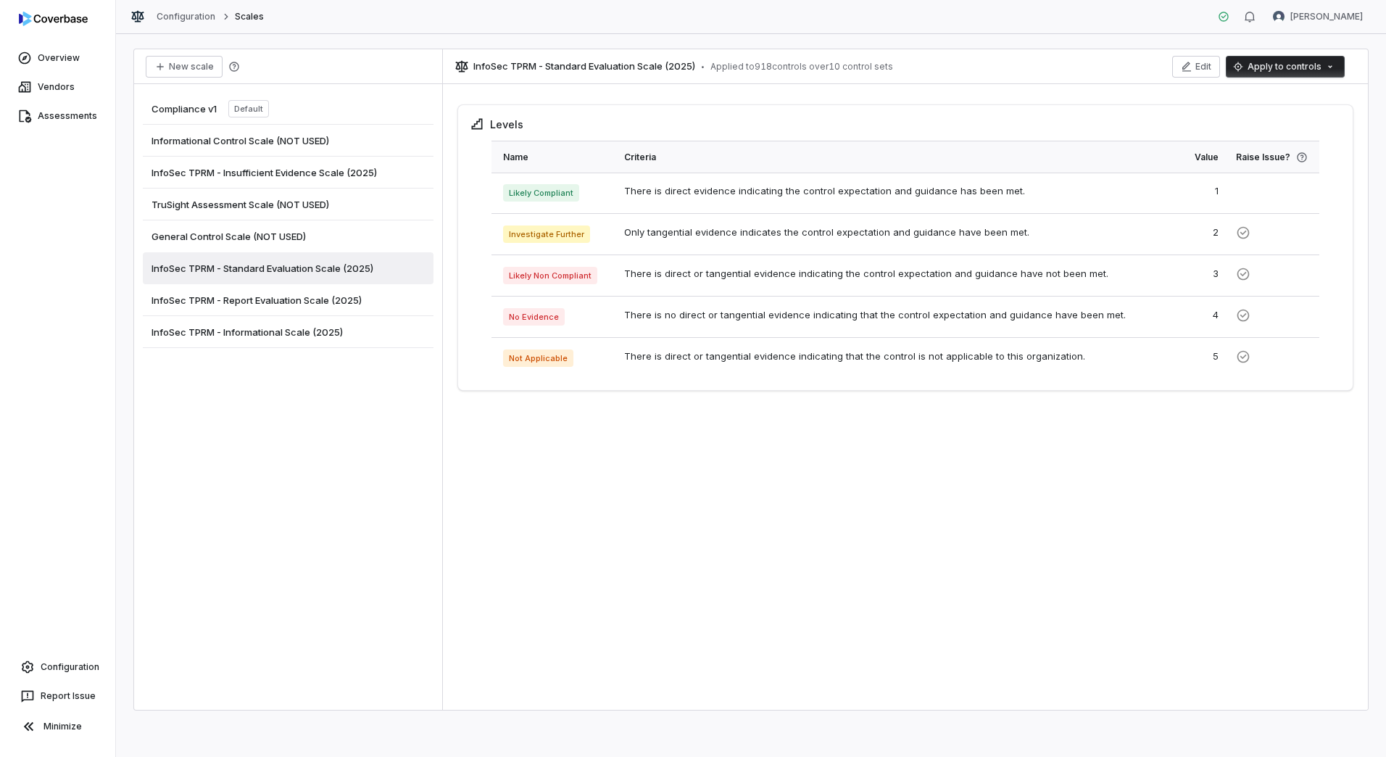
click at [754, 610] on div "Levels Name Criteria Value Raise Issue? Likely Compliant There is direct eviden…" at bounding box center [905, 400] width 925 height 620
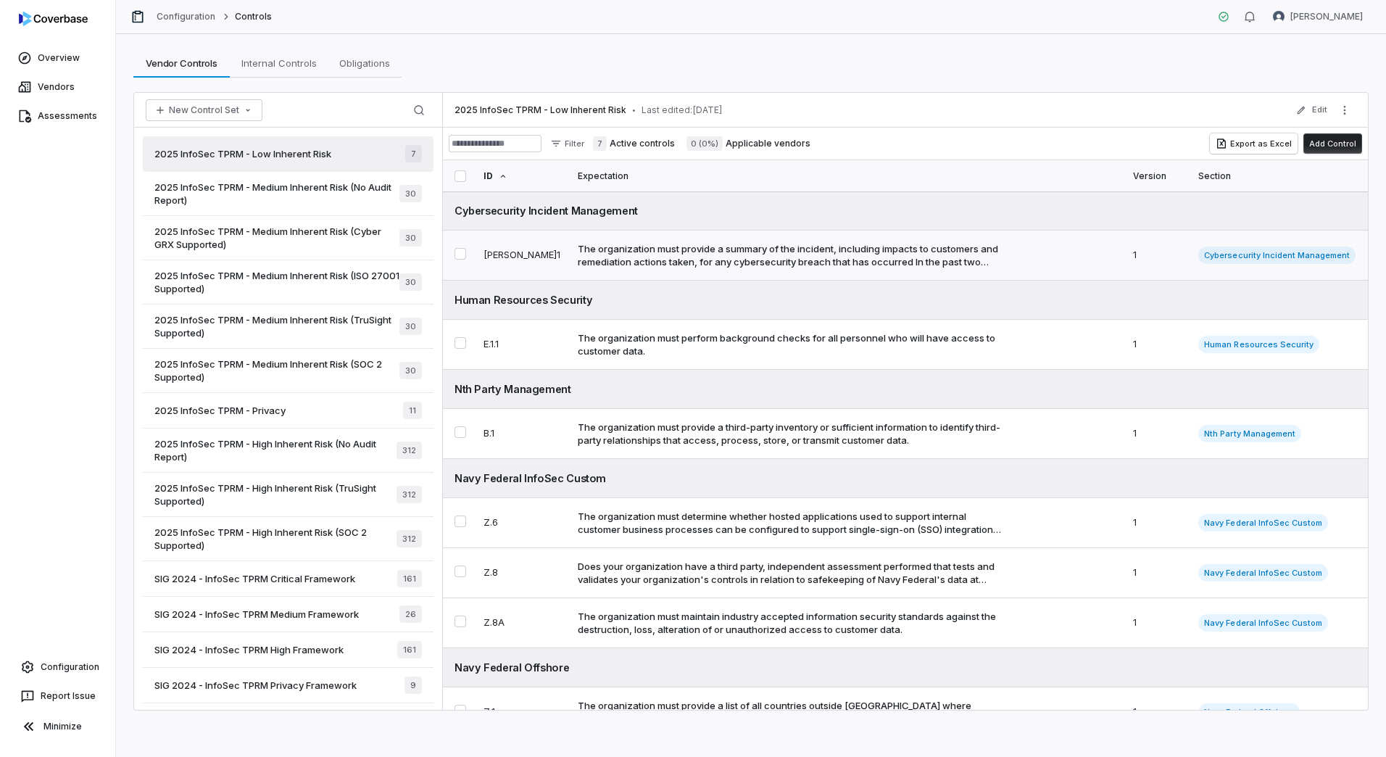
click at [779, 252] on div "The organization must provide a summary of the incident, including impacts to c…" at bounding box center [790, 255] width 424 height 26
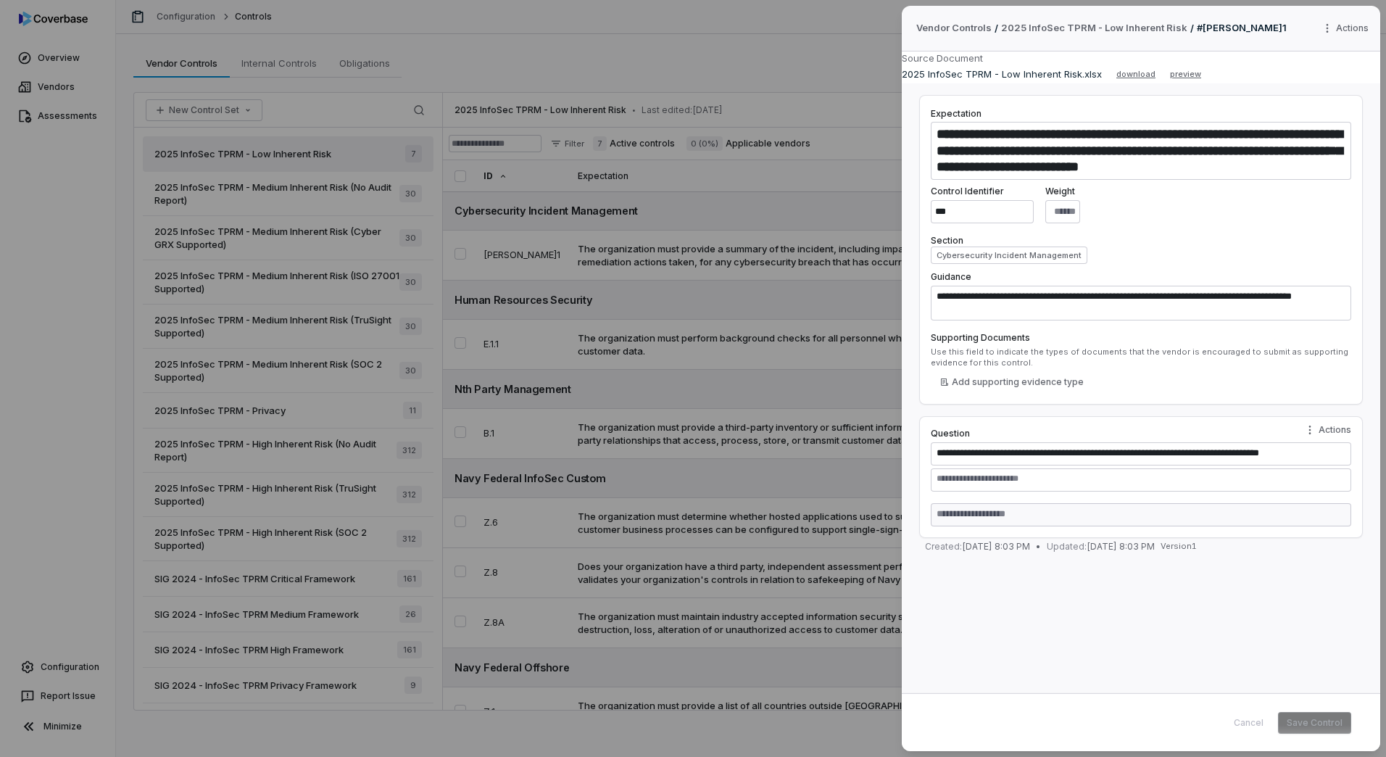
click at [809, 434] on div "**********" at bounding box center [693, 378] width 1386 height 757
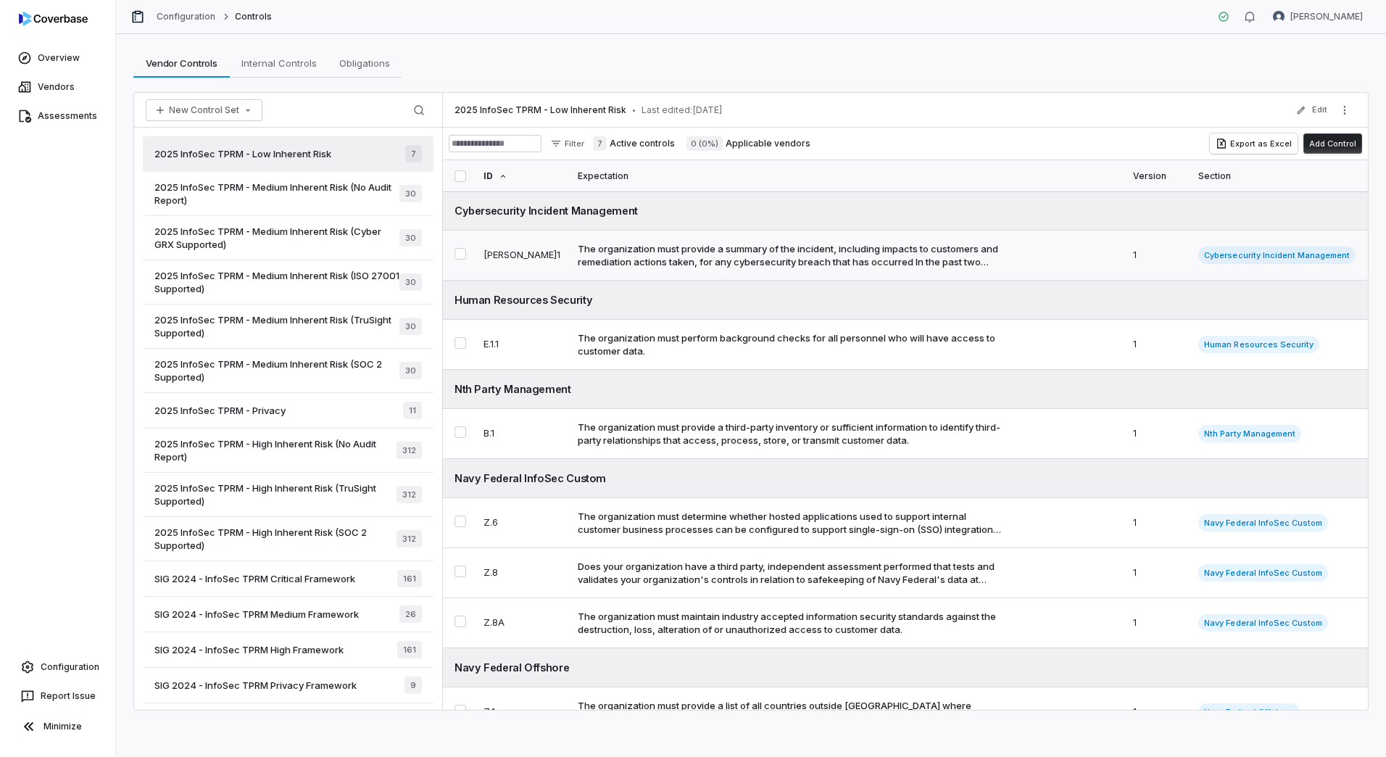
click at [664, 247] on div "The organization must provide a summary of the incident, including impacts to c…" at bounding box center [790, 255] width 424 height 26
type textarea "*"
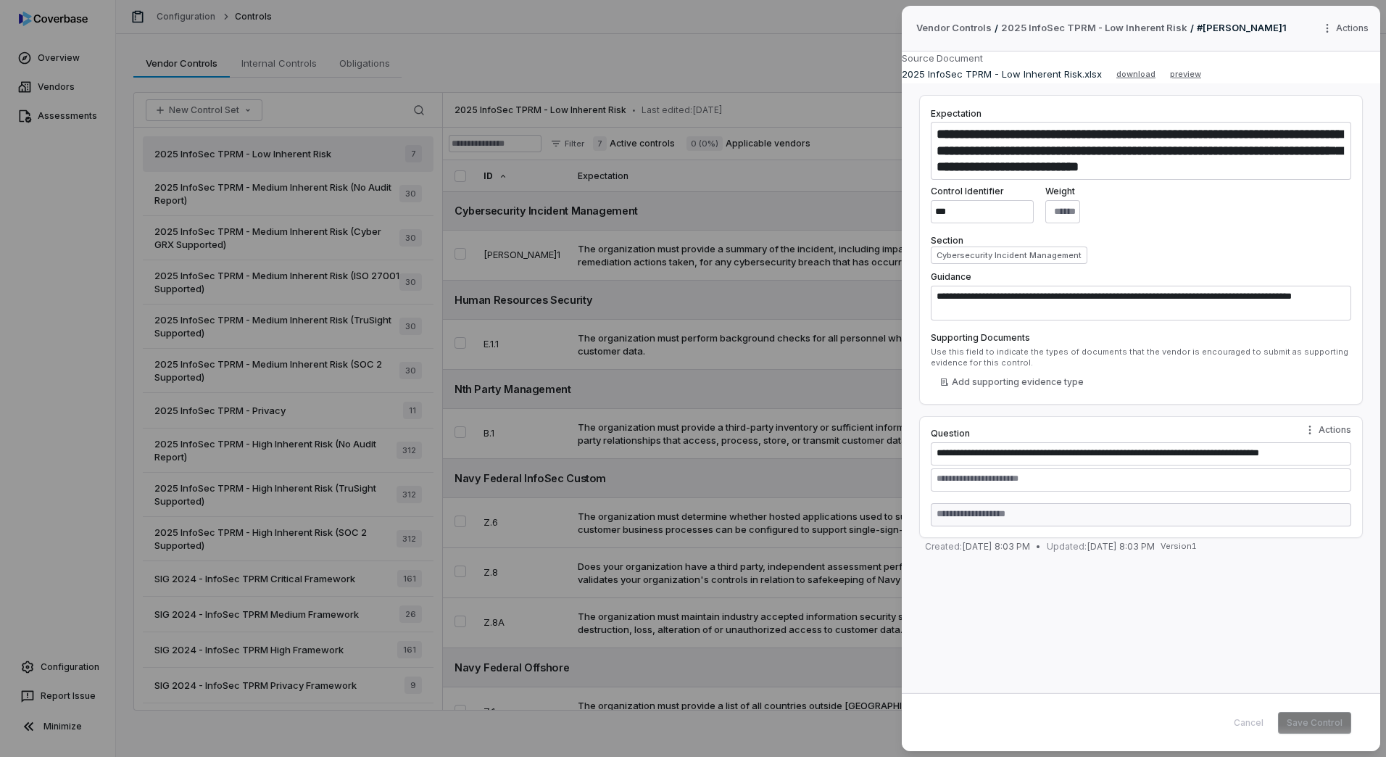
click at [740, 46] on div "**********" at bounding box center [693, 378] width 1386 height 757
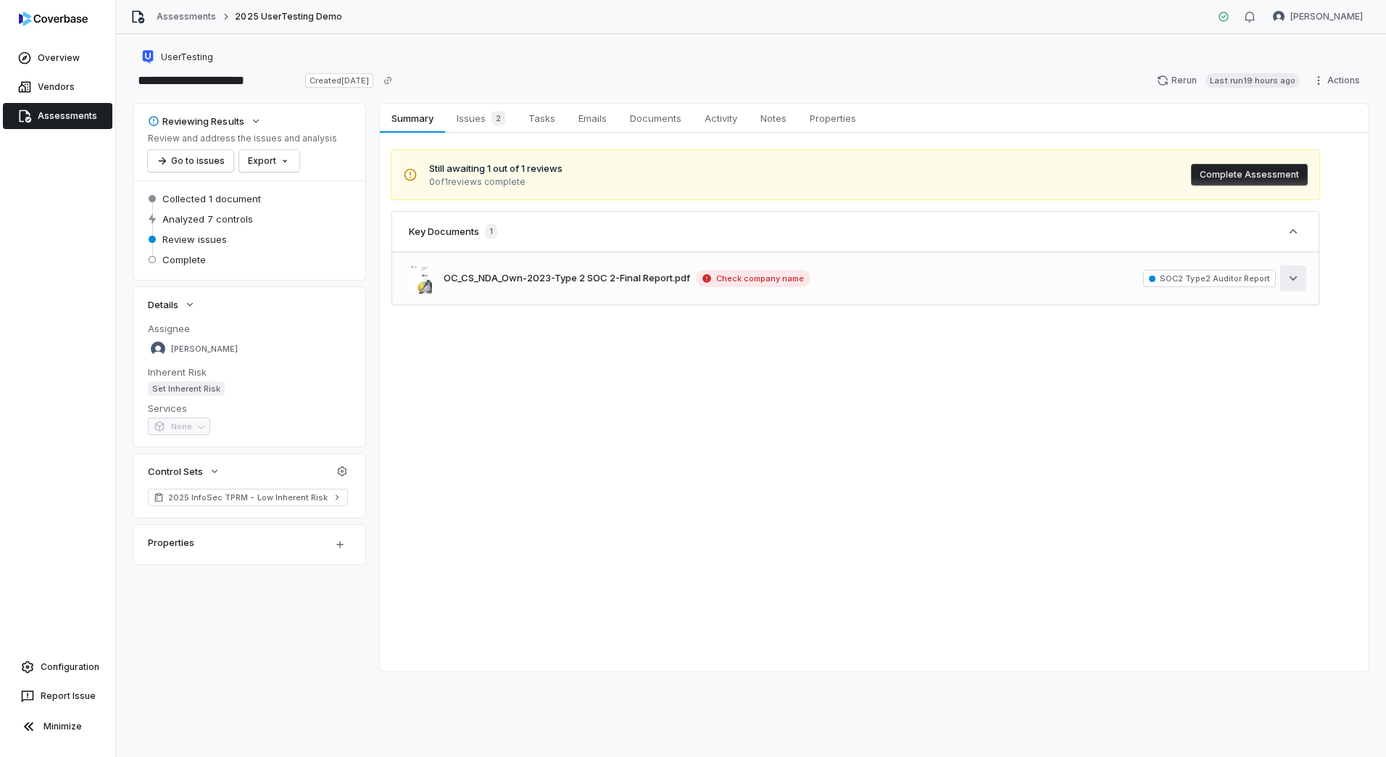
click at [1301, 281] on button "See more" at bounding box center [1294, 278] width 26 height 26
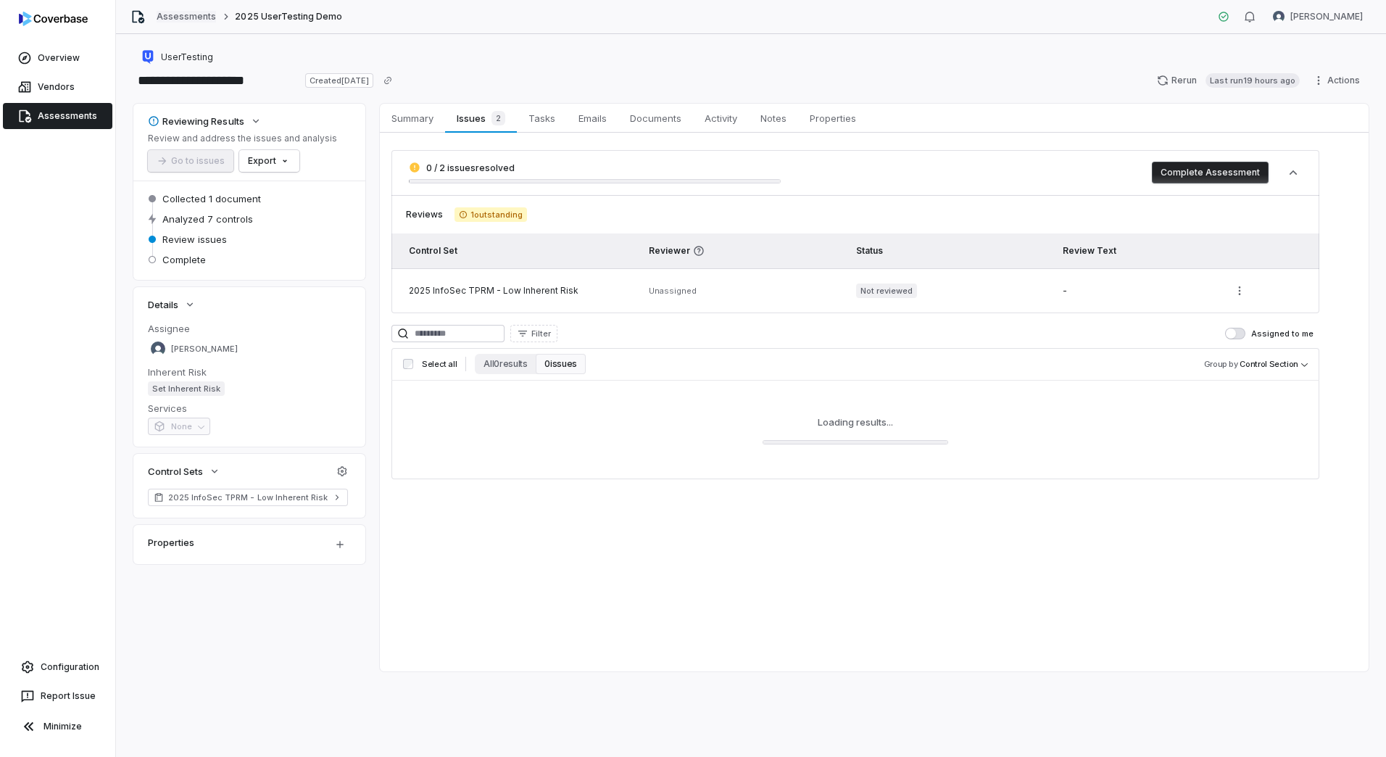
click at [199, 22] on link "Assessments" at bounding box center [186, 17] width 59 height 12
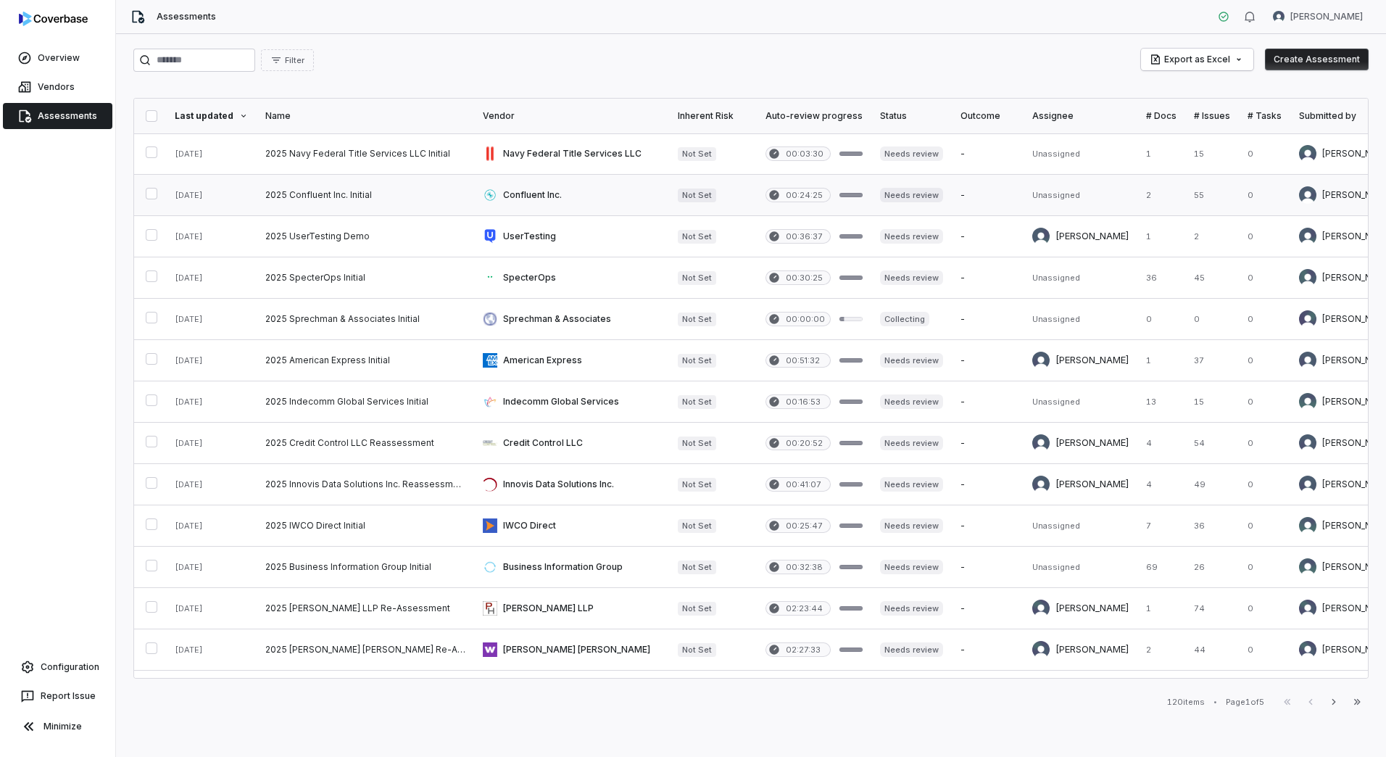
click at [361, 194] on link at bounding box center [366, 195] width 218 height 41
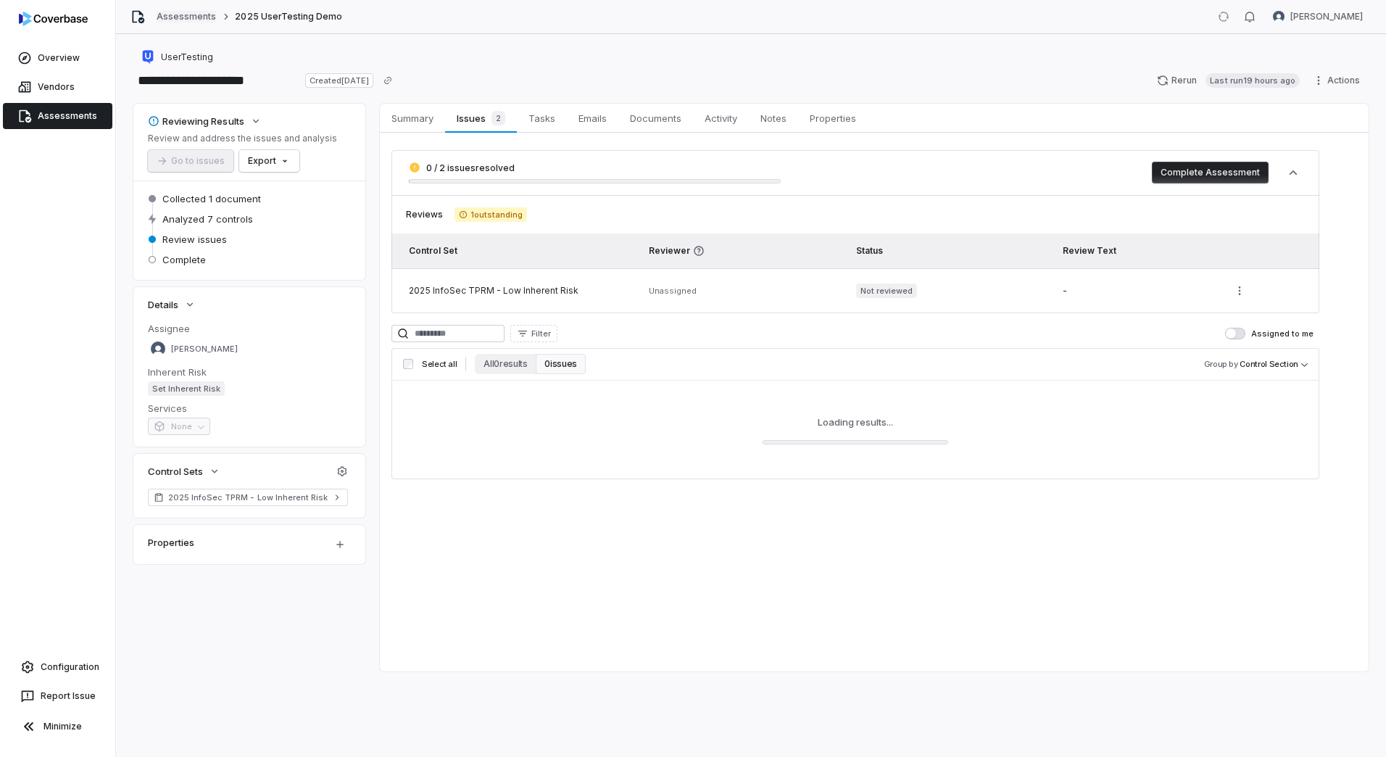
click at [175, 14] on link "Assessments" at bounding box center [186, 17] width 59 height 12
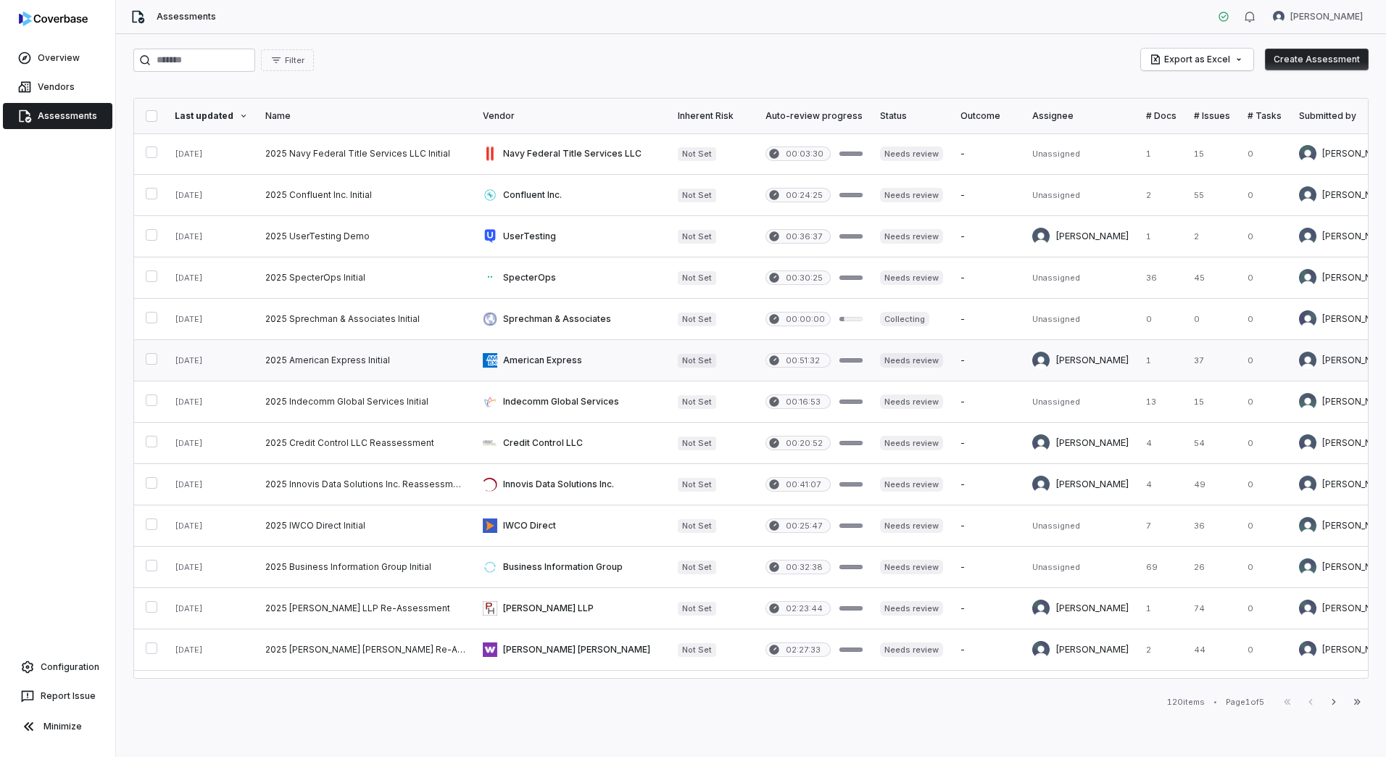
click at [522, 357] on link at bounding box center [571, 360] width 195 height 41
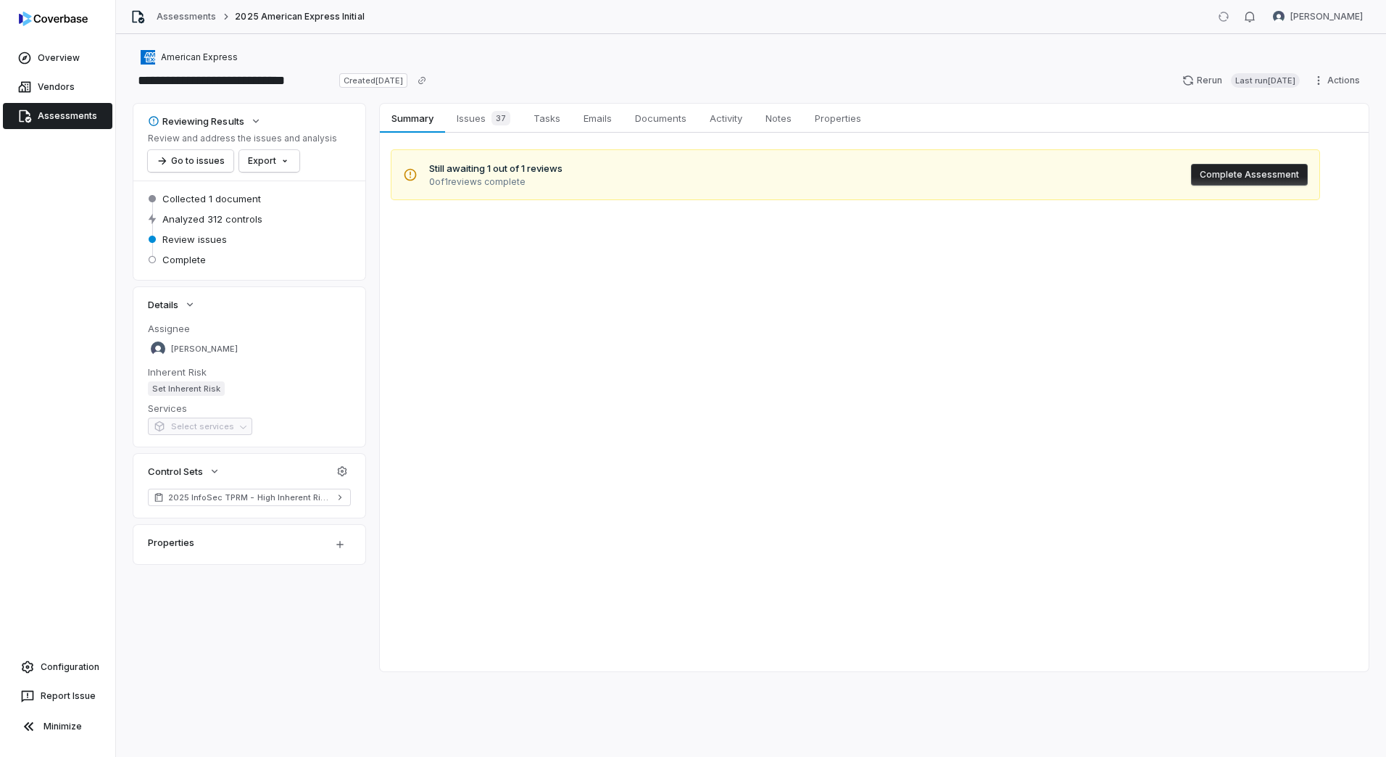
click at [478, 121] on span "Issues 37" at bounding box center [483, 118] width 65 height 20
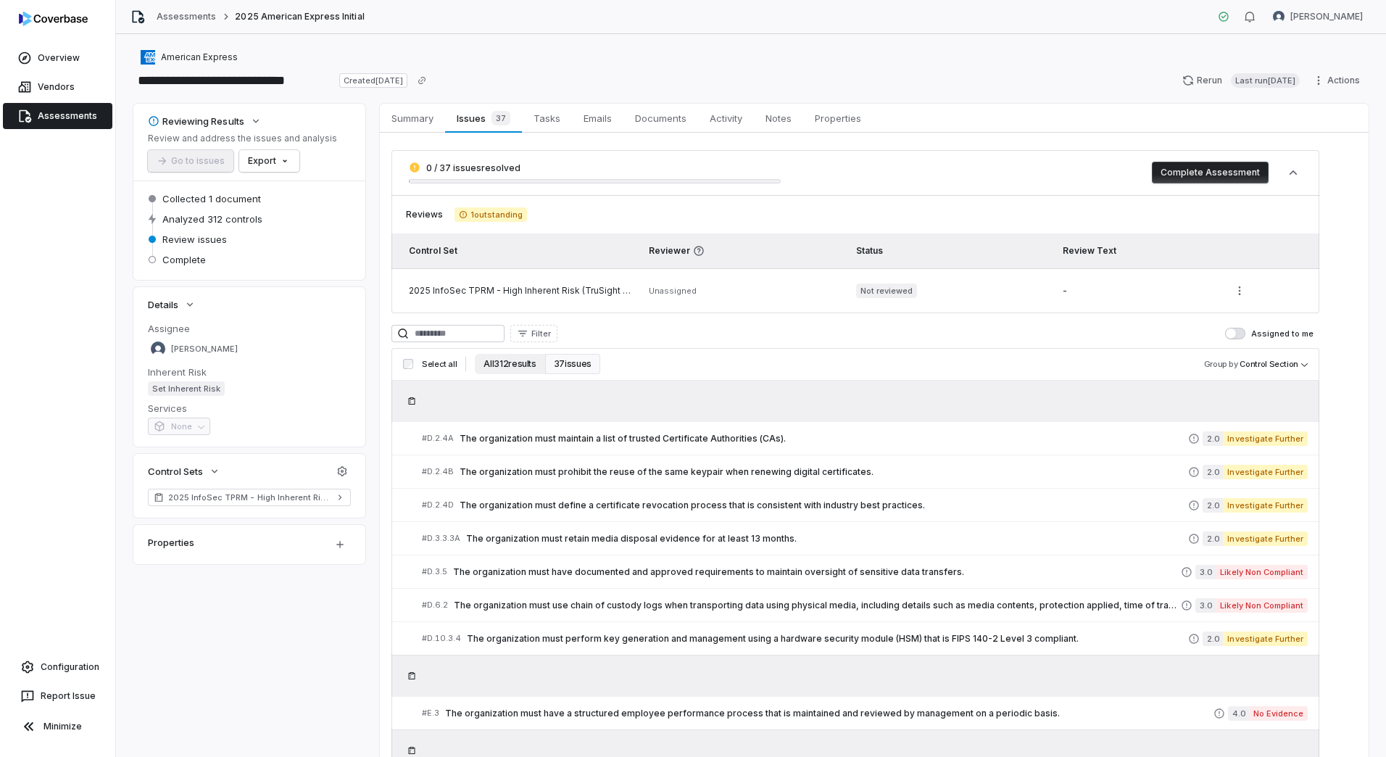
click at [510, 358] on button "All 312 results" at bounding box center [510, 364] width 70 height 20
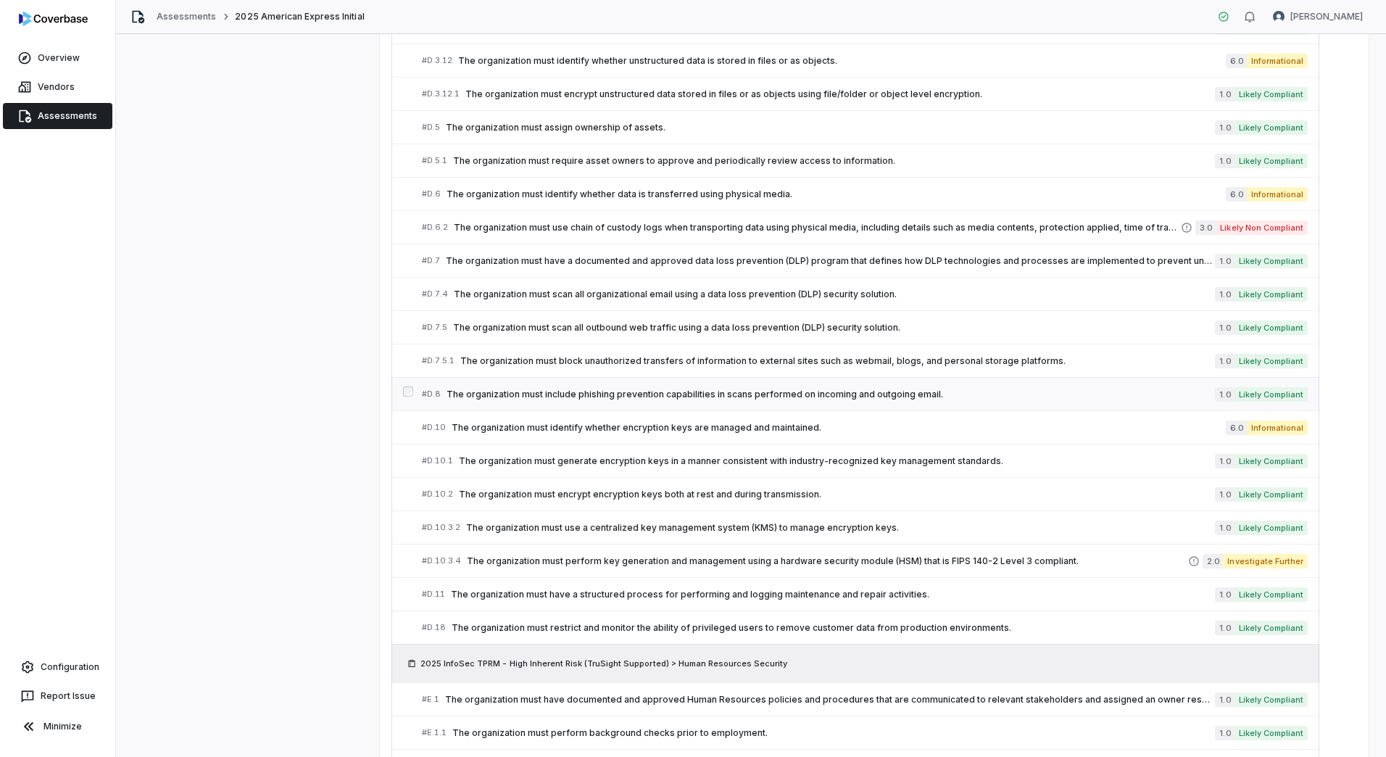
scroll to position [2320, 0]
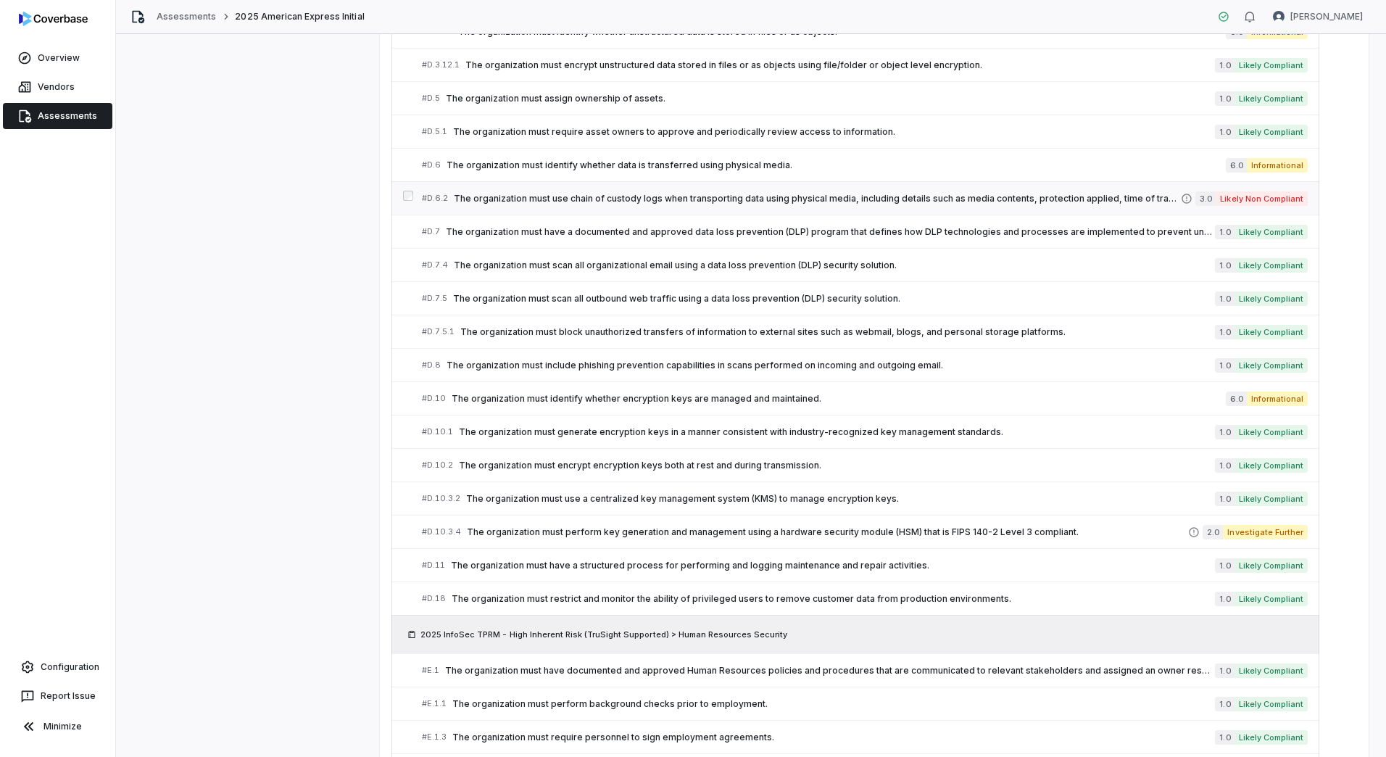
click at [751, 202] on span "The organization must use chain of custody logs when transporting data using ph…" at bounding box center [817, 199] width 727 height 12
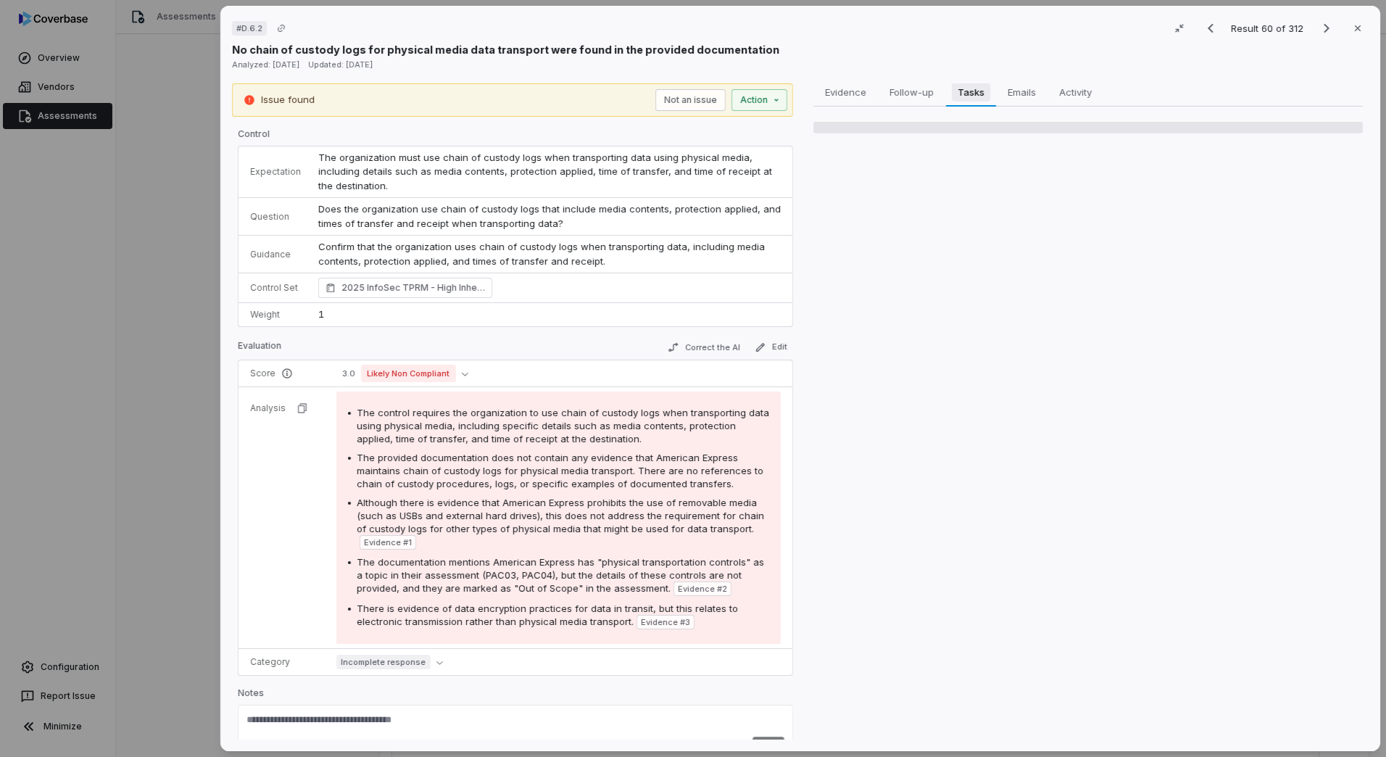
click at [979, 93] on span "Tasks" at bounding box center [971, 92] width 38 height 19
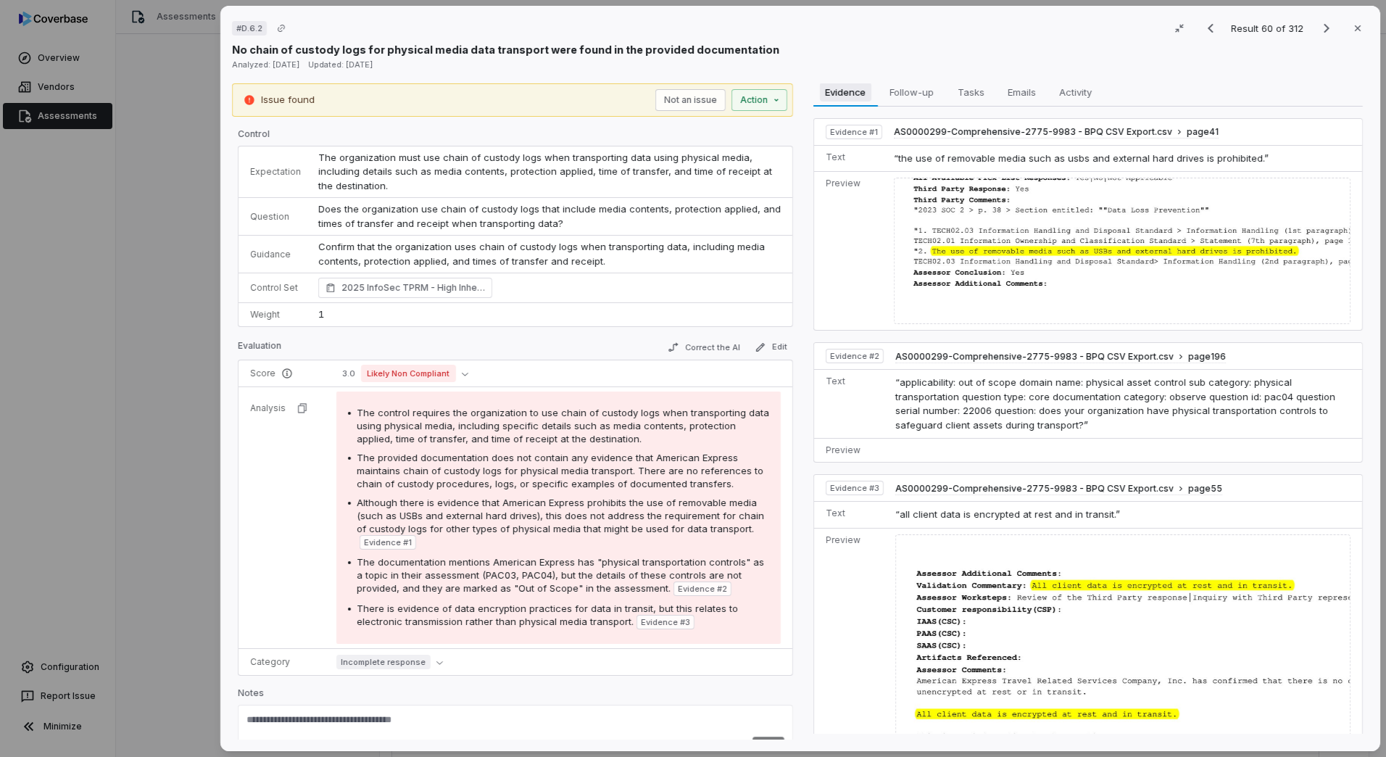
click at [854, 93] on span "Evidence" at bounding box center [846, 92] width 52 height 19
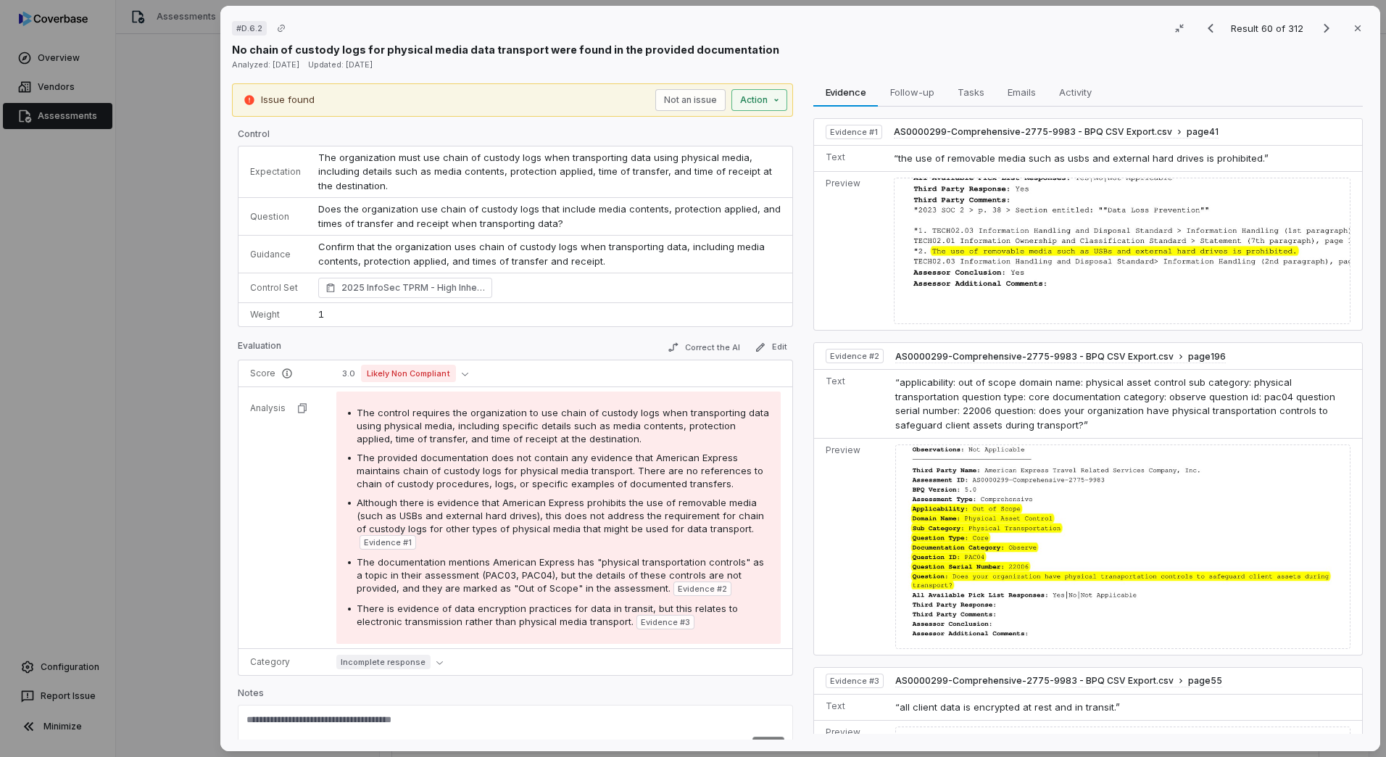
click at [774, 99] on div "# D.6.2 Result 60 of 312 Close No chain of custody logs for physical media data…" at bounding box center [693, 378] width 1386 height 757
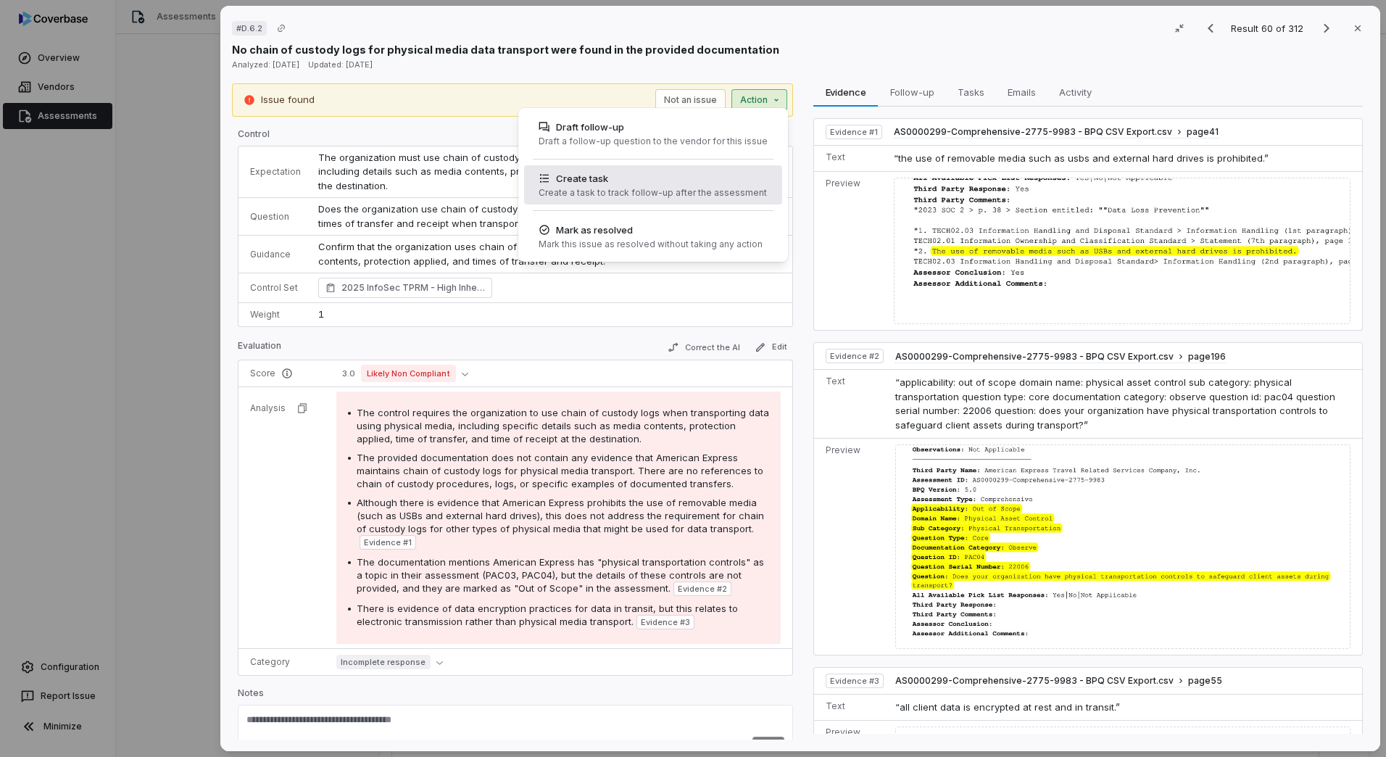
click at [666, 197] on div "Create a task to track follow-up after the assessment" at bounding box center [653, 193] width 228 height 12
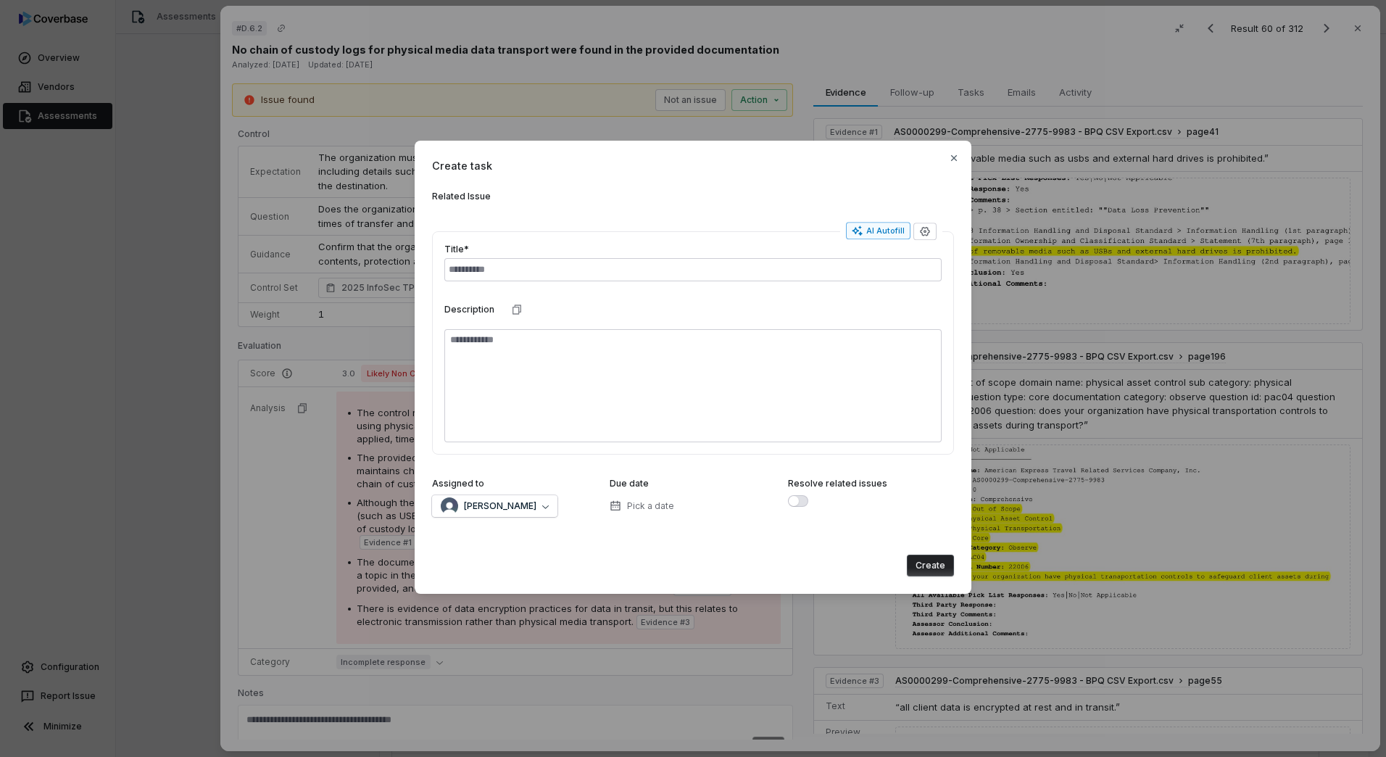
click at [890, 225] on div "AI Autofill" at bounding box center [878, 231] width 53 height 12
type textarea "*"
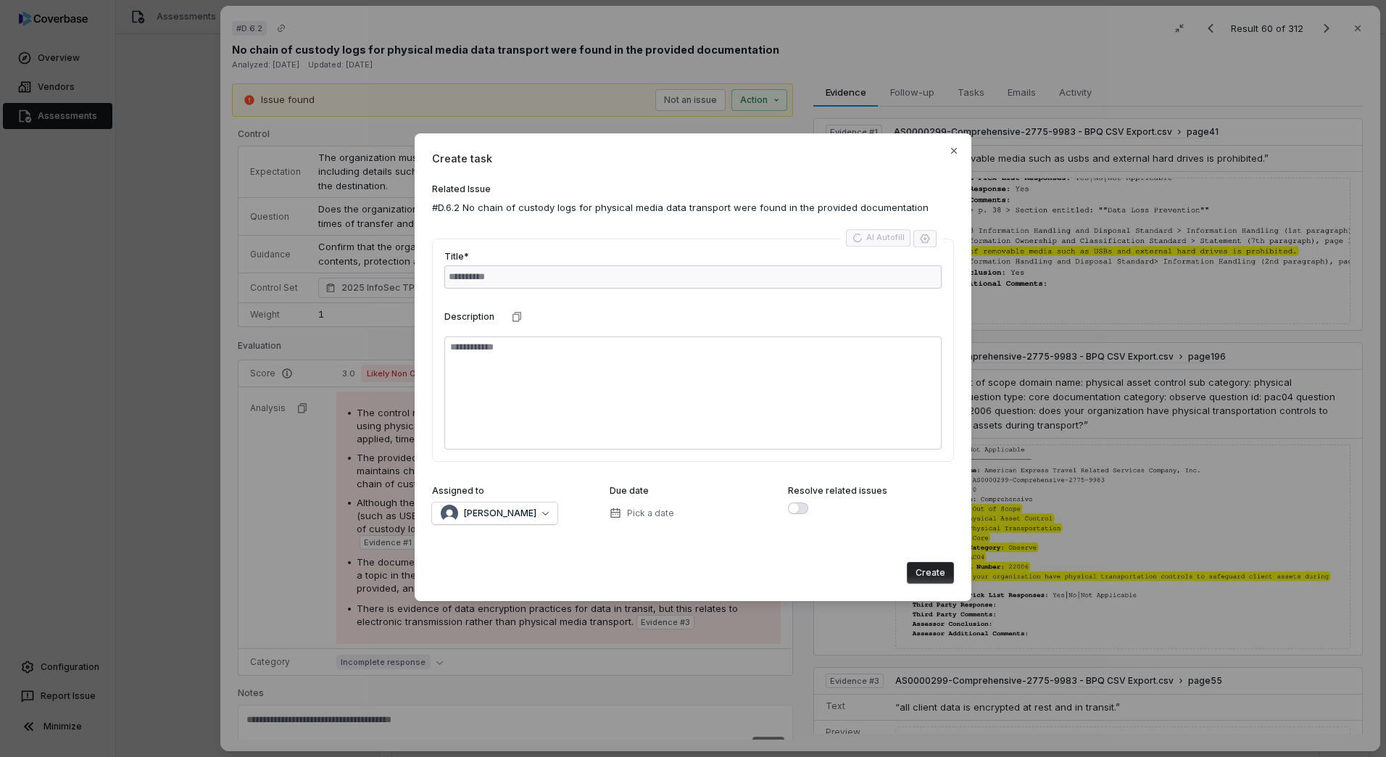
type textarea "**"
type textarea "*"
type textarea "**********"
type textarea "*"
type textarea "**********"
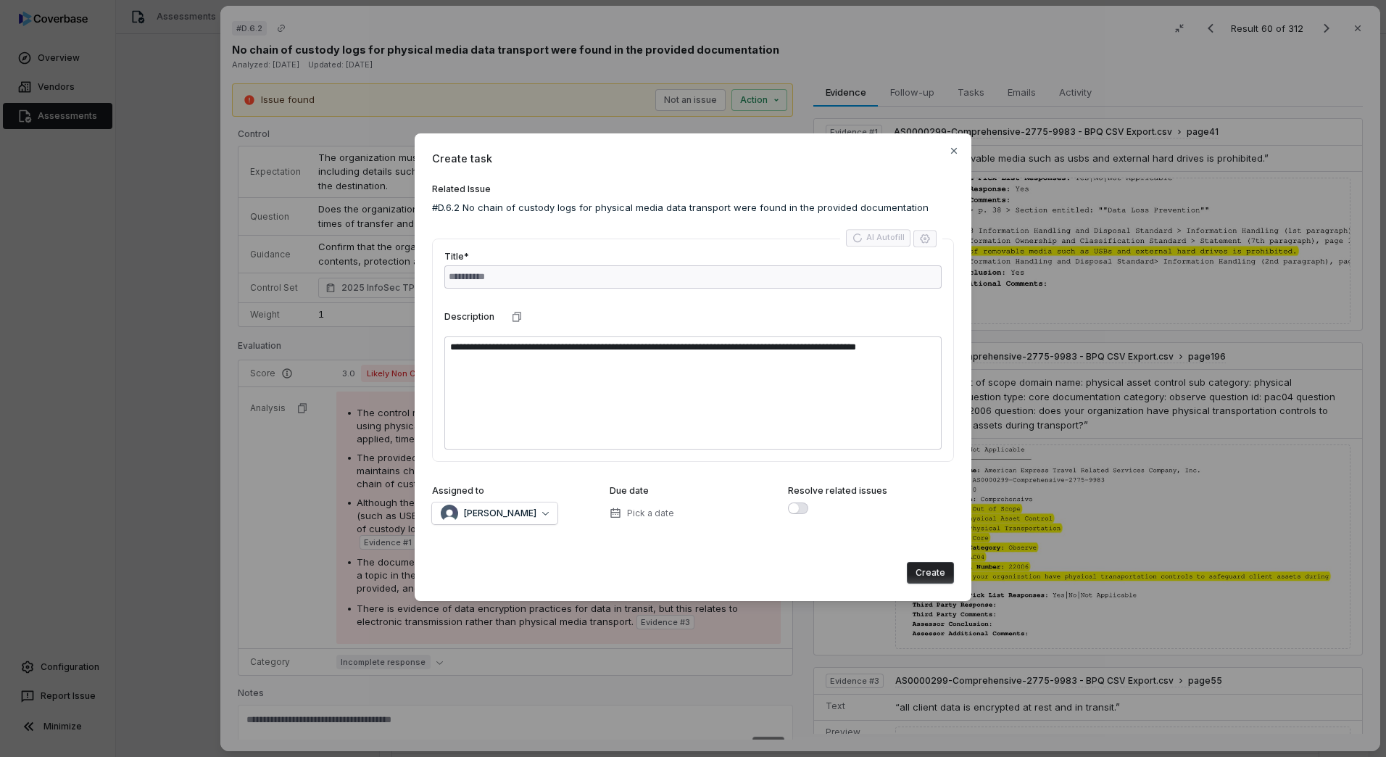
type textarea "*"
type textarea "**********"
type textarea "*"
type textarea "**********"
type textarea "*"
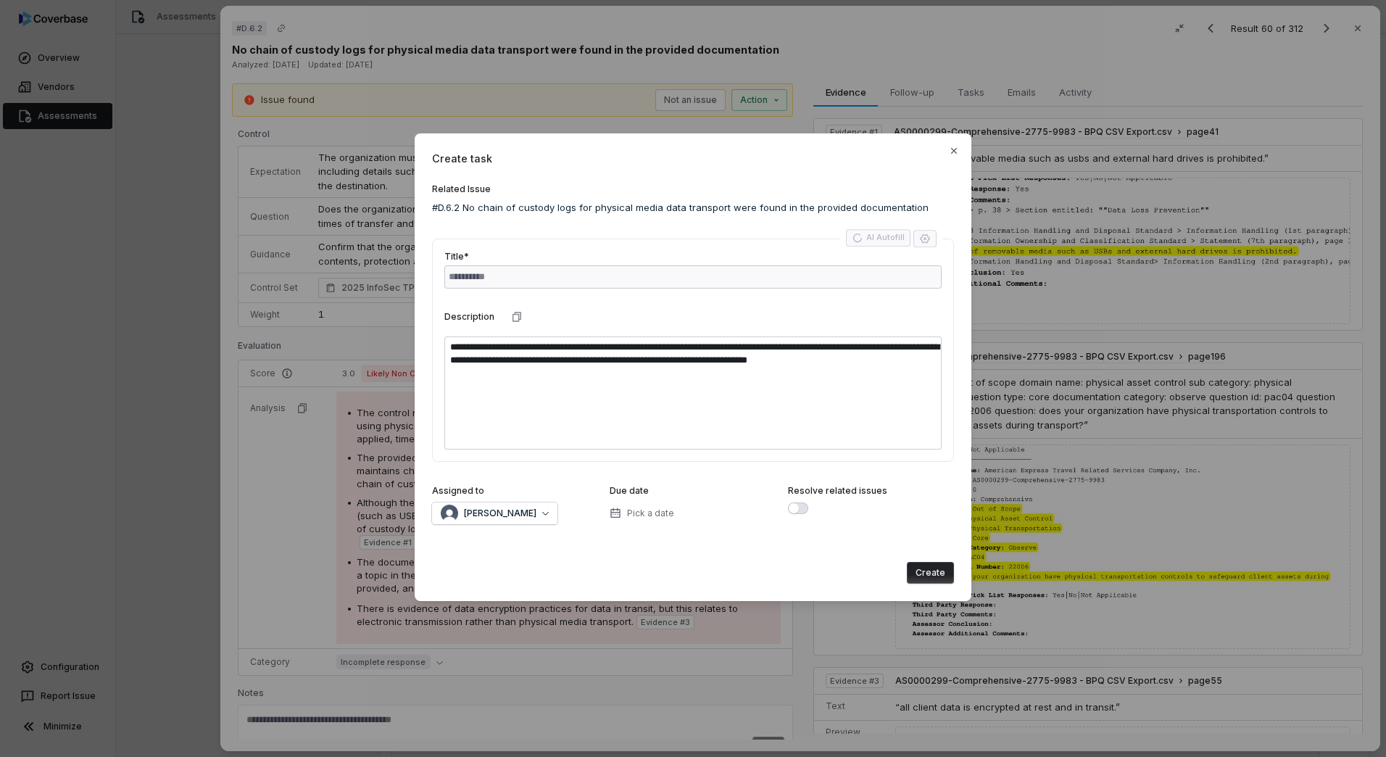
type textarea "**********"
type textarea "*"
type textarea "**********"
type textarea "*"
type textarea "**********"
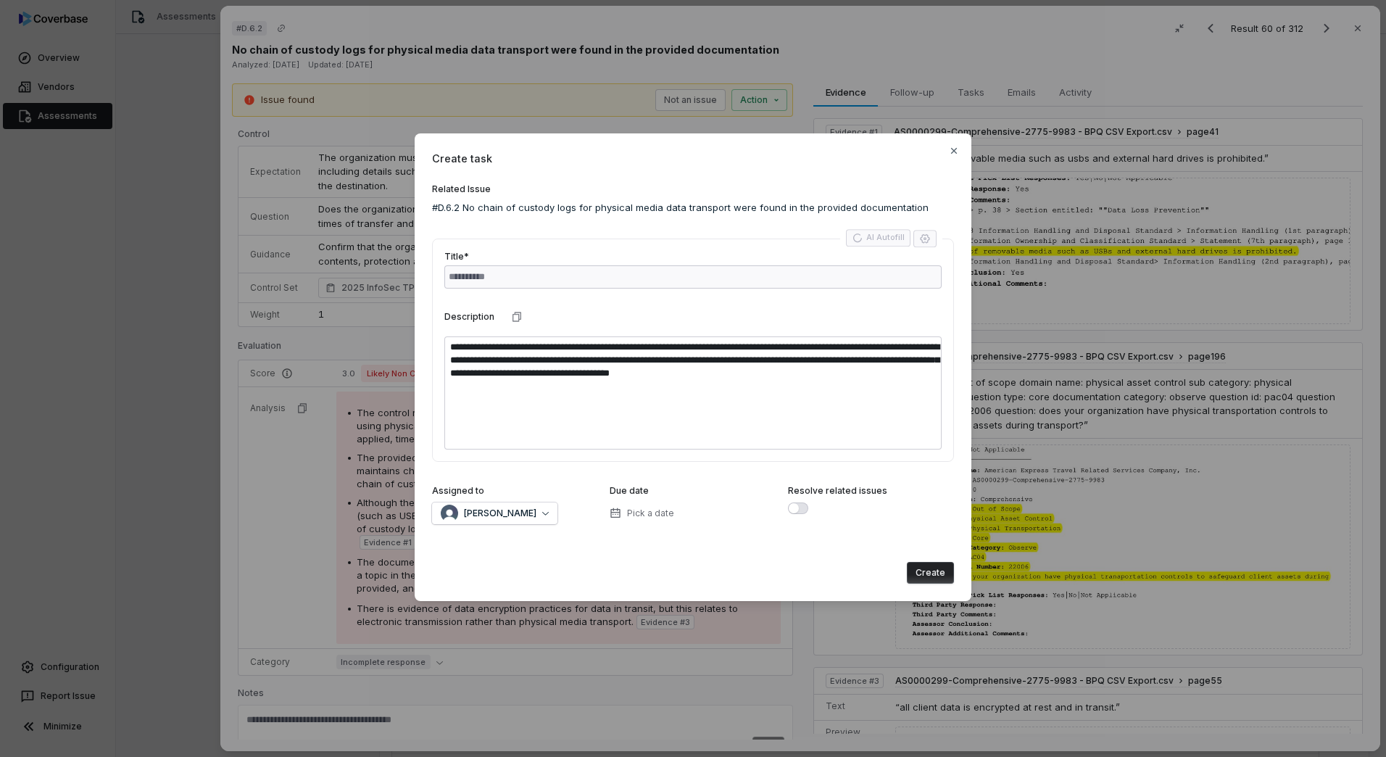
type textarea "*"
type textarea "**********"
type textarea "*"
type input "**********"
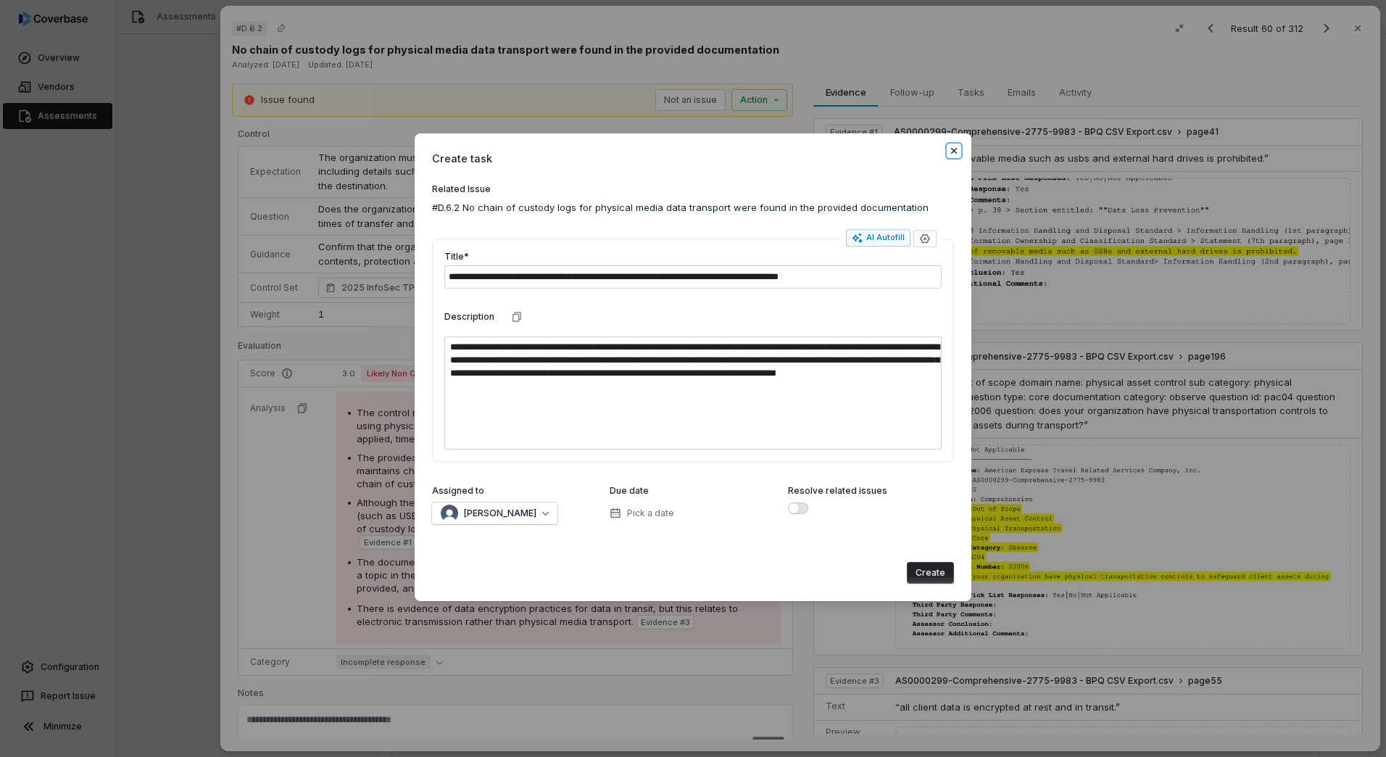
click at [958, 152] on icon "button" at bounding box center [954, 151] width 12 height 12
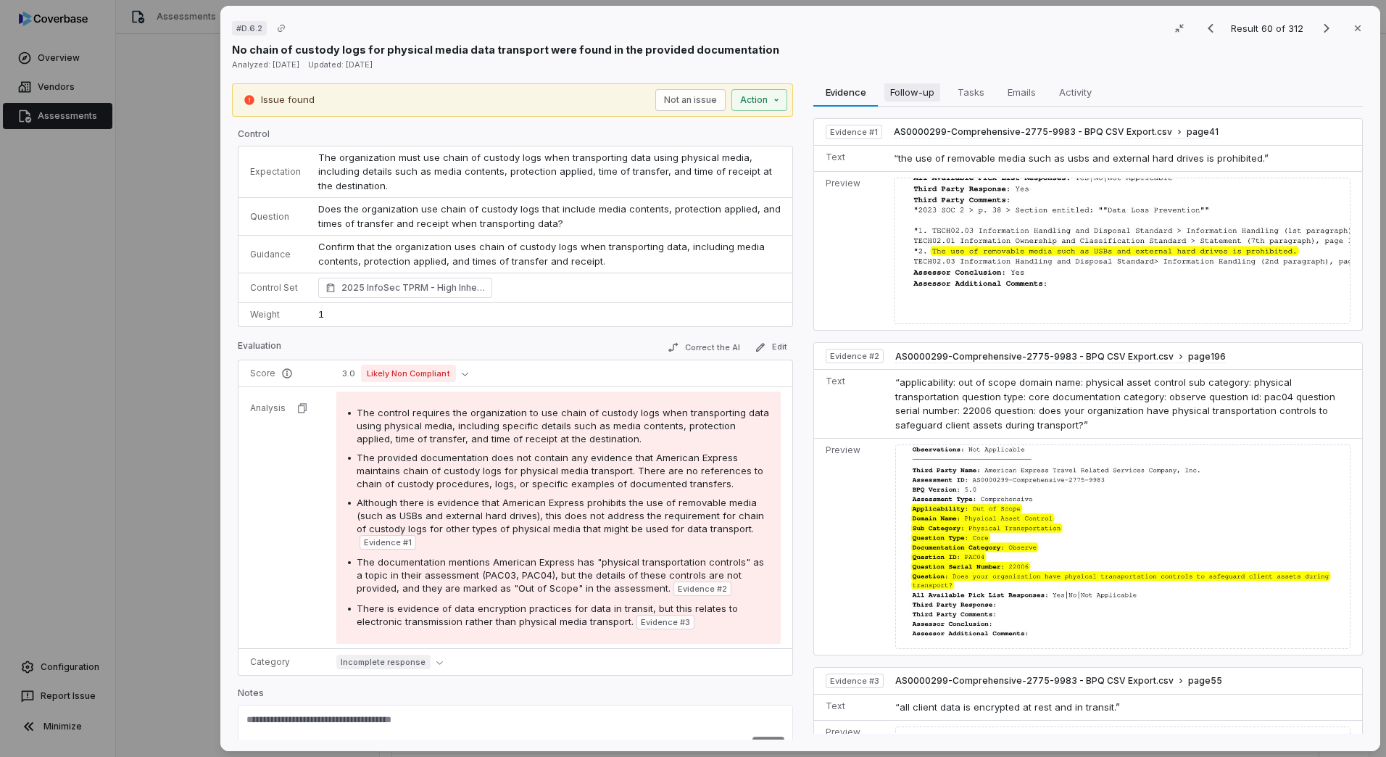
click at [903, 96] on span "Follow-up" at bounding box center [913, 92] width 56 height 19
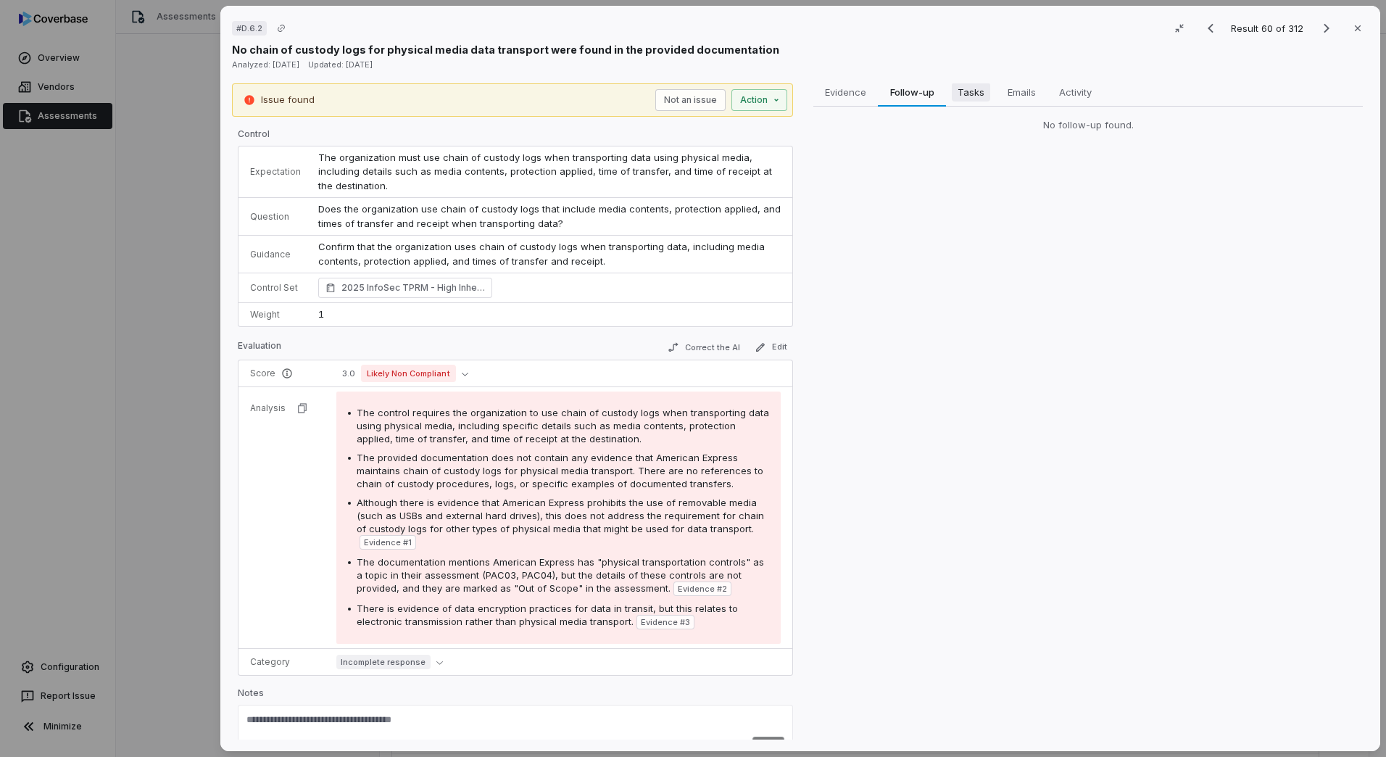
click at [966, 99] on span "Tasks" at bounding box center [971, 92] width 38 height 19
click at [1012, 104] on button "Emails Emails" at bounding box center [1021, 92] width 51 height 29
click at [756, 102] on div "# D.6.2 Result 60 of 312 Close No chain of custody logs for physical media data…" at bounding box center [693, 378] width 1386 height 757
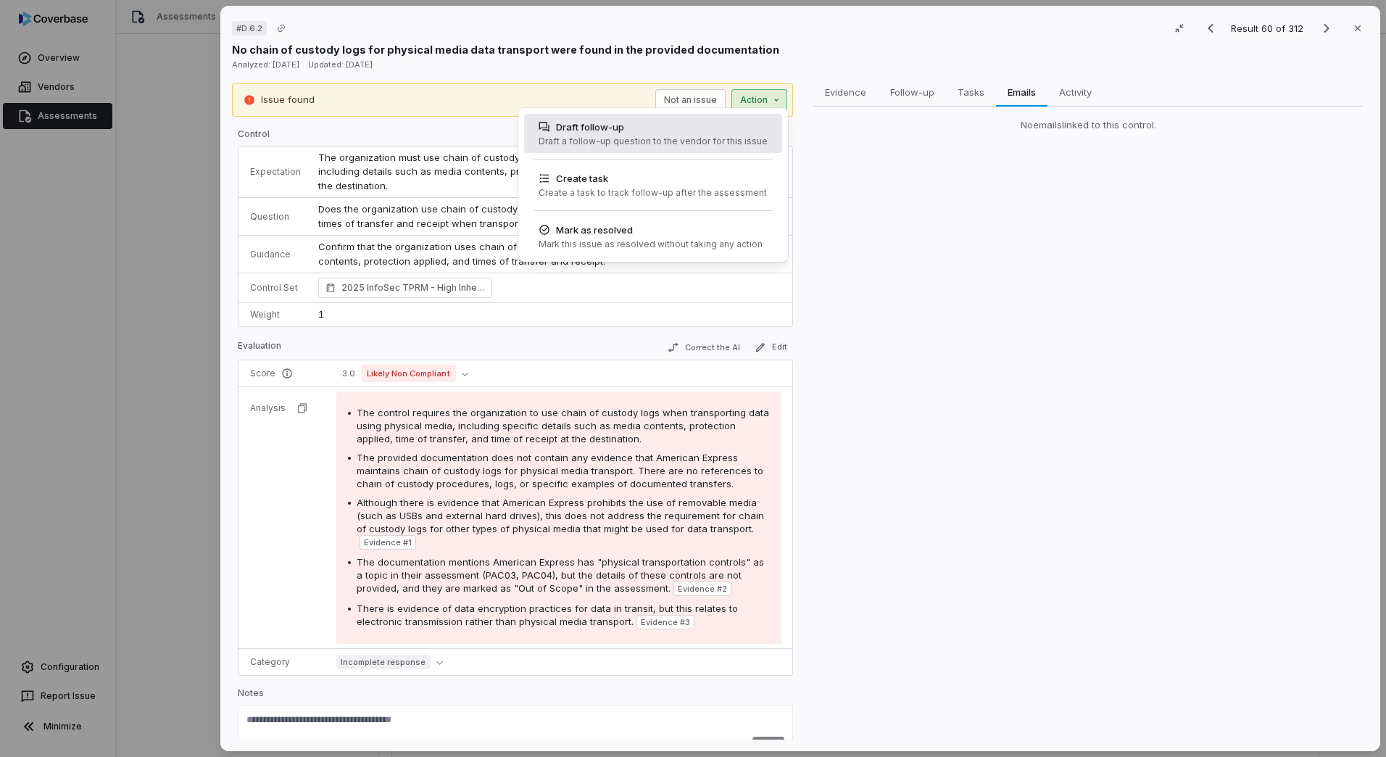
click at [671, 146] on div "Draft a follow-up question to the vendor for this issue" at bounding box center [653, 142] width 229 height 12
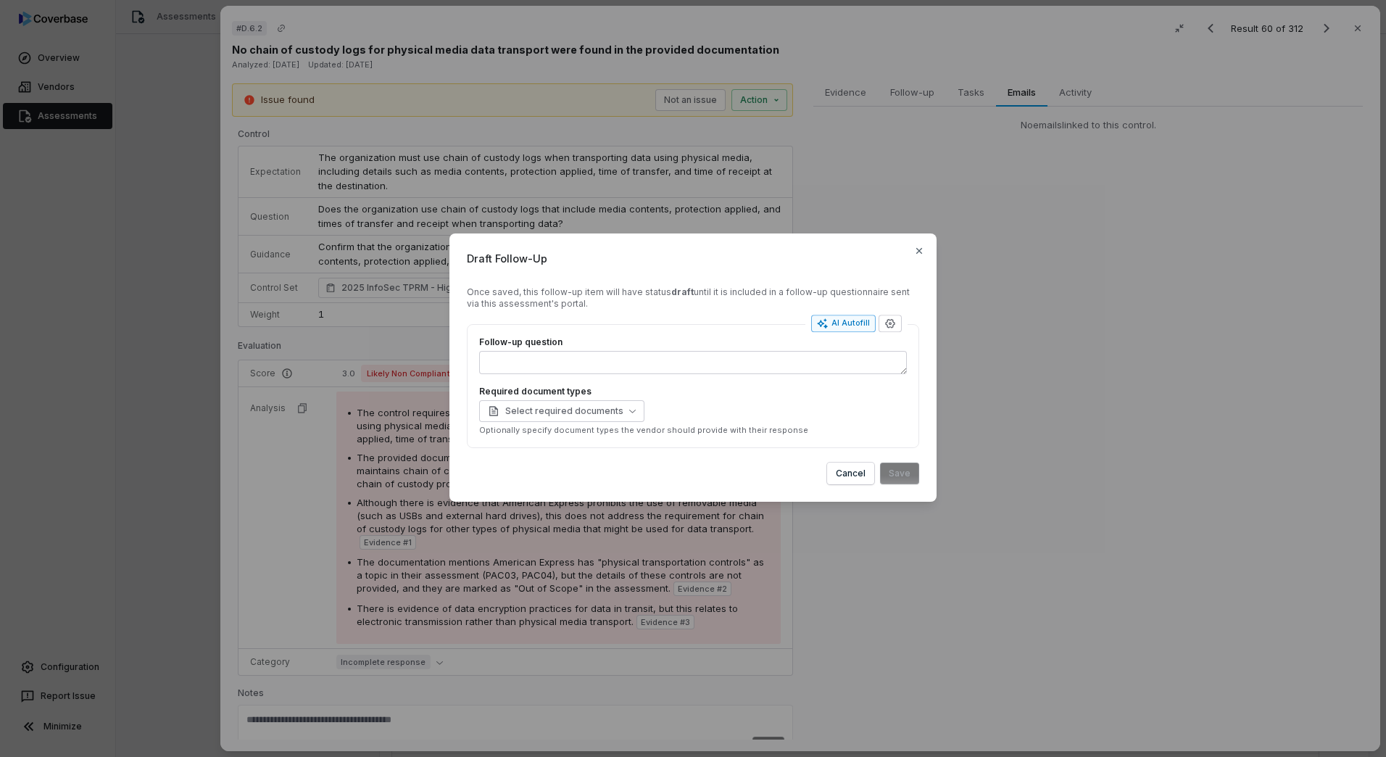
click at [836, 322] on div "AI Autofill" at bounding box center [843, 324] width 53 height 12
type textarea "*"
type textarea "****"
type textarea "*"
type textarea "**********"
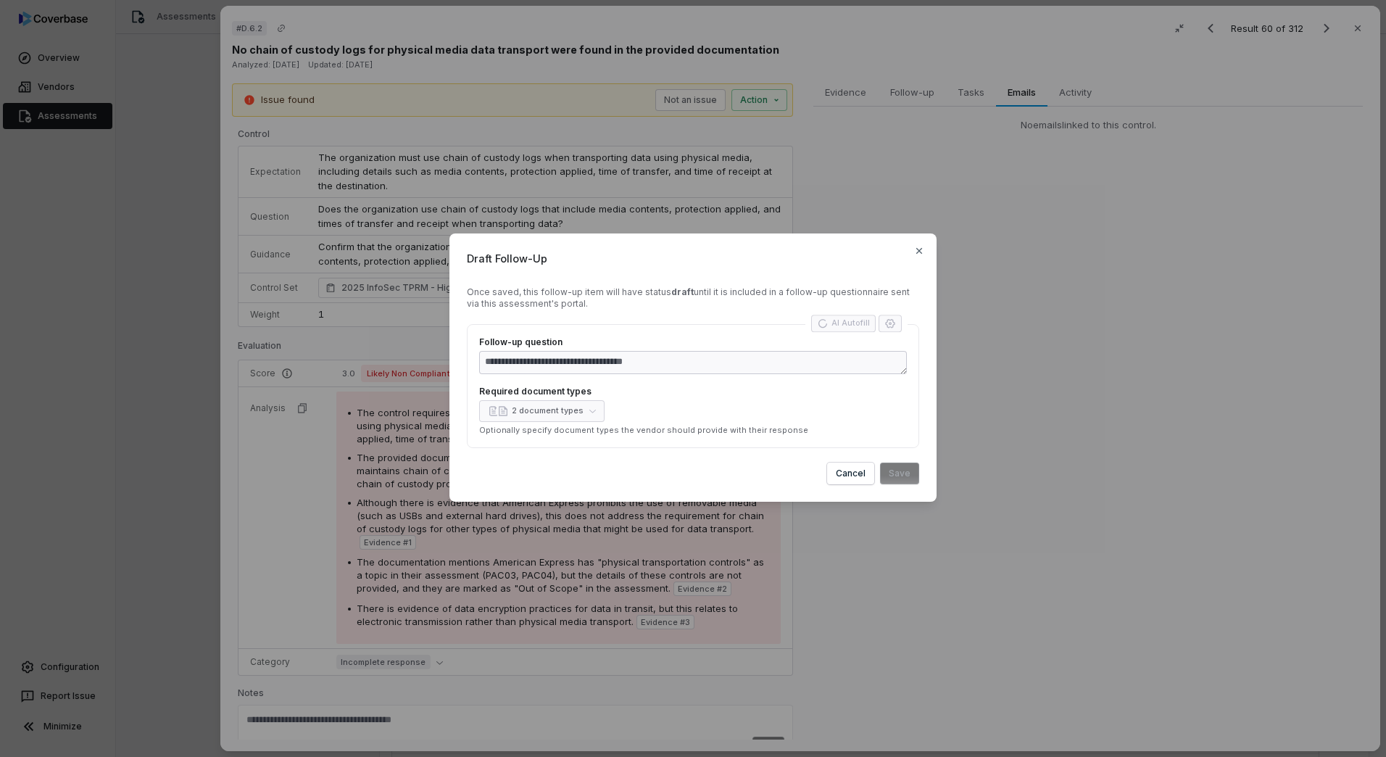
type textarea "*"
type textarea "**********"
type textarea "*"
type textarea "**********"
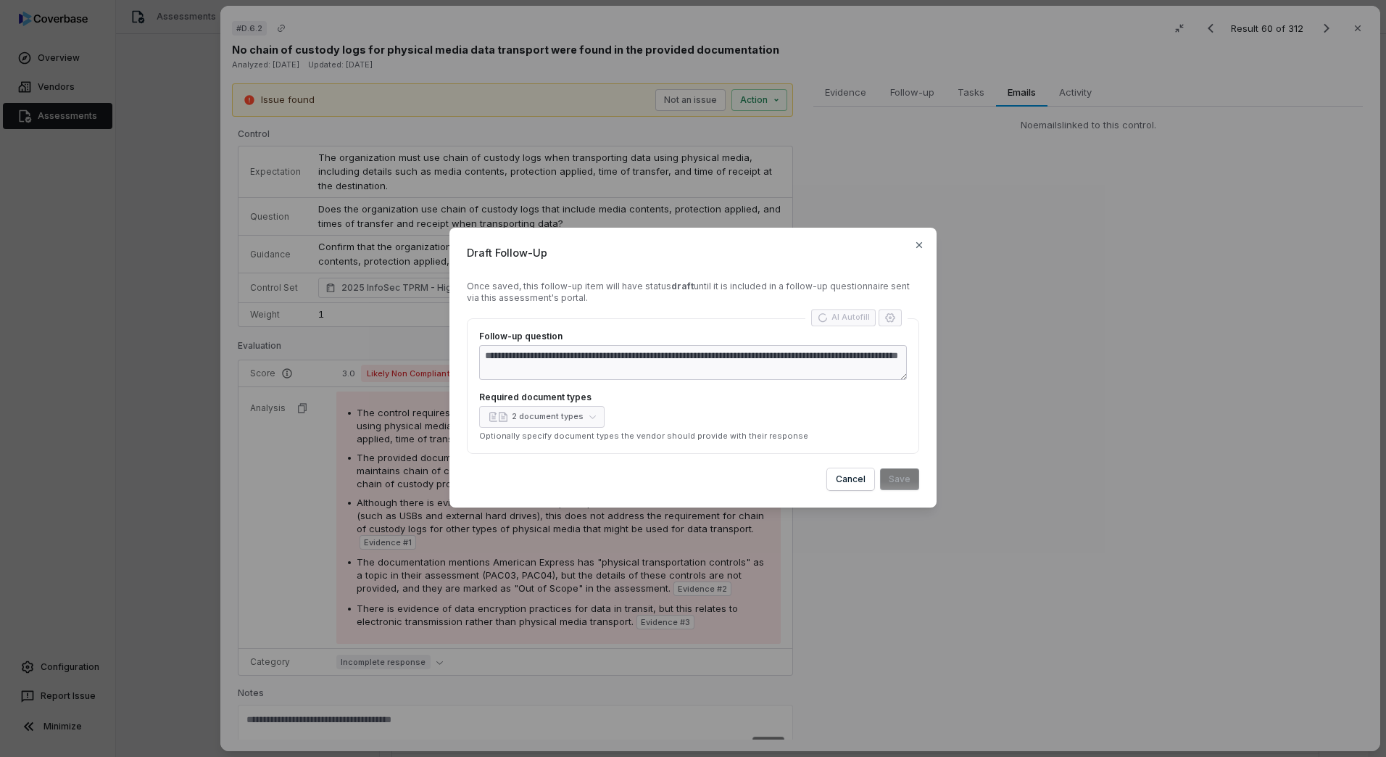
type textarea "*"
type textarea "**********"
type textarea "*"
type textarea "**********"
type textarea "*"
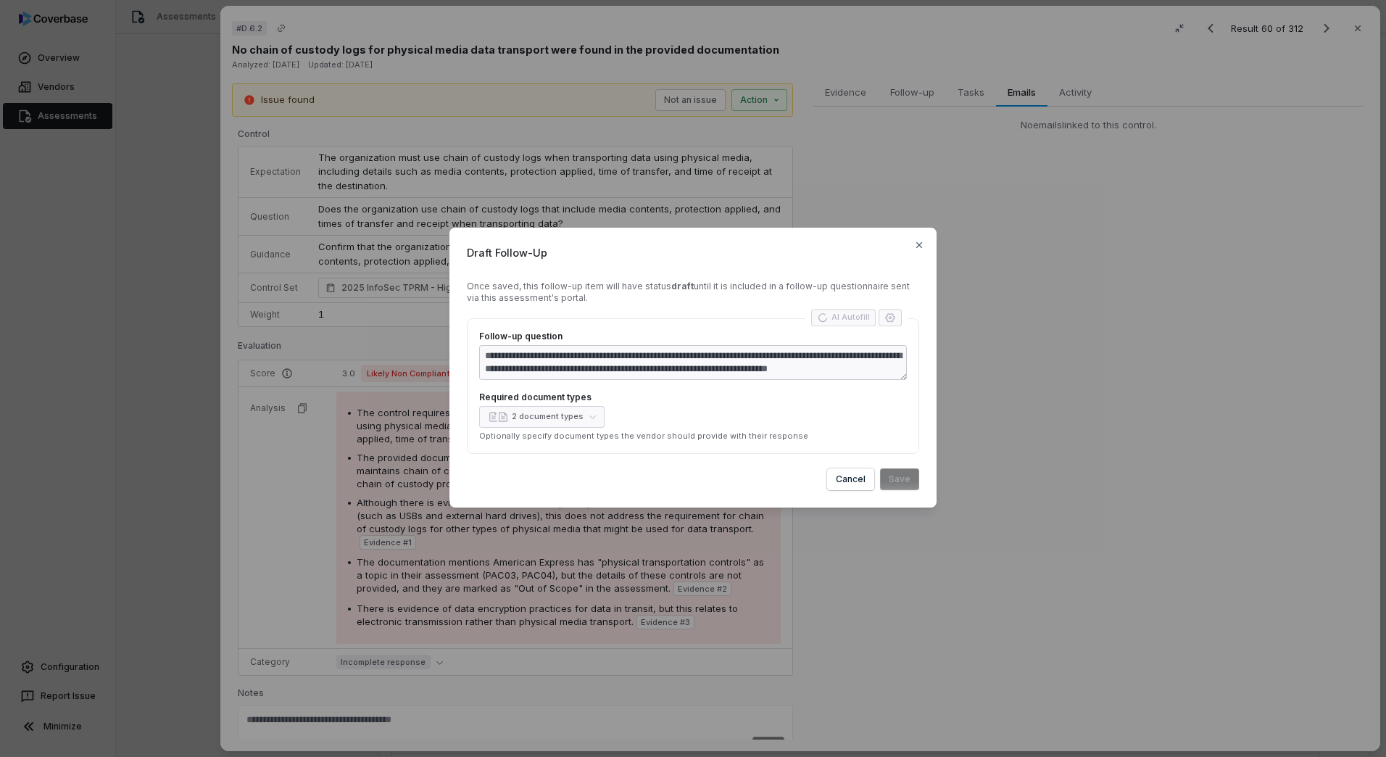
type textarea "**********"
type textarea "*"
type textarea "**********"
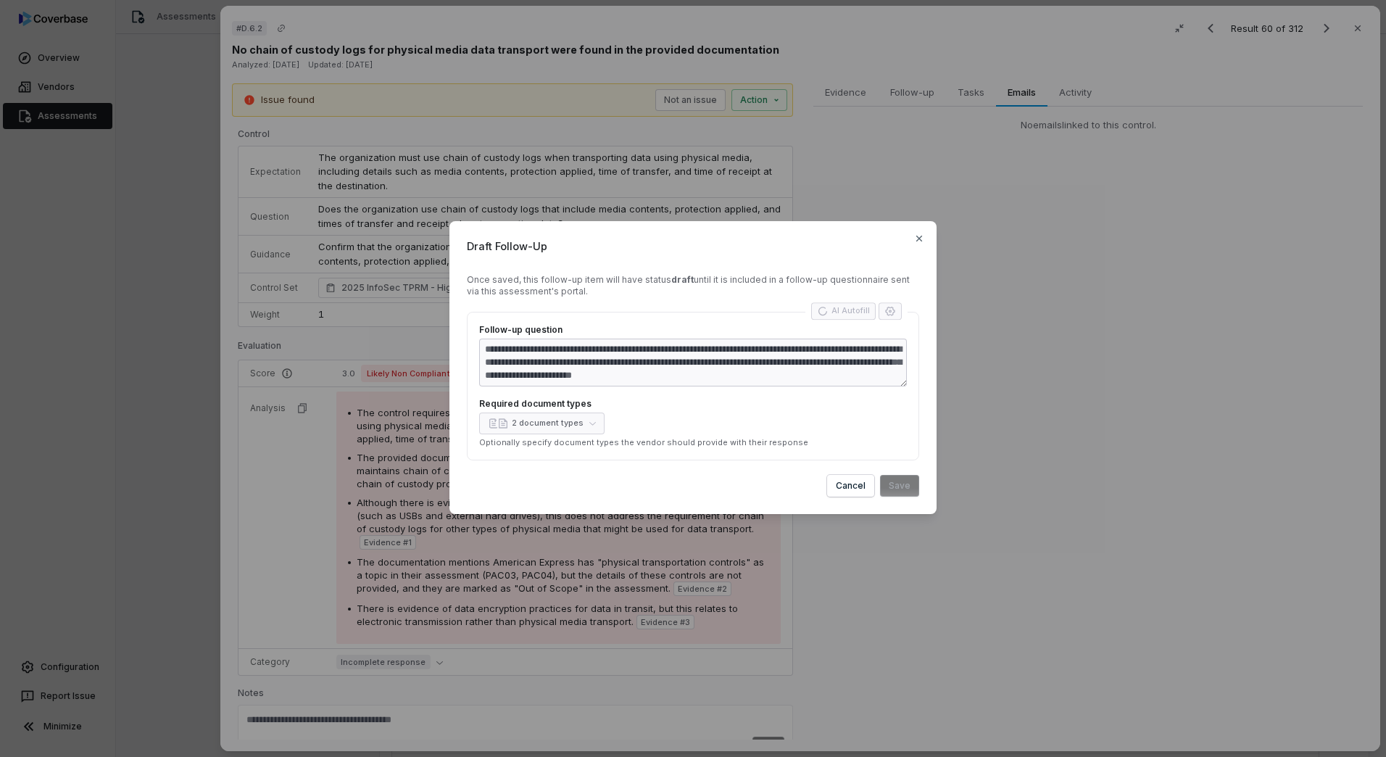
type textarea "*"
type textarea "**********"
type textarea "*"
type textarea "**********"
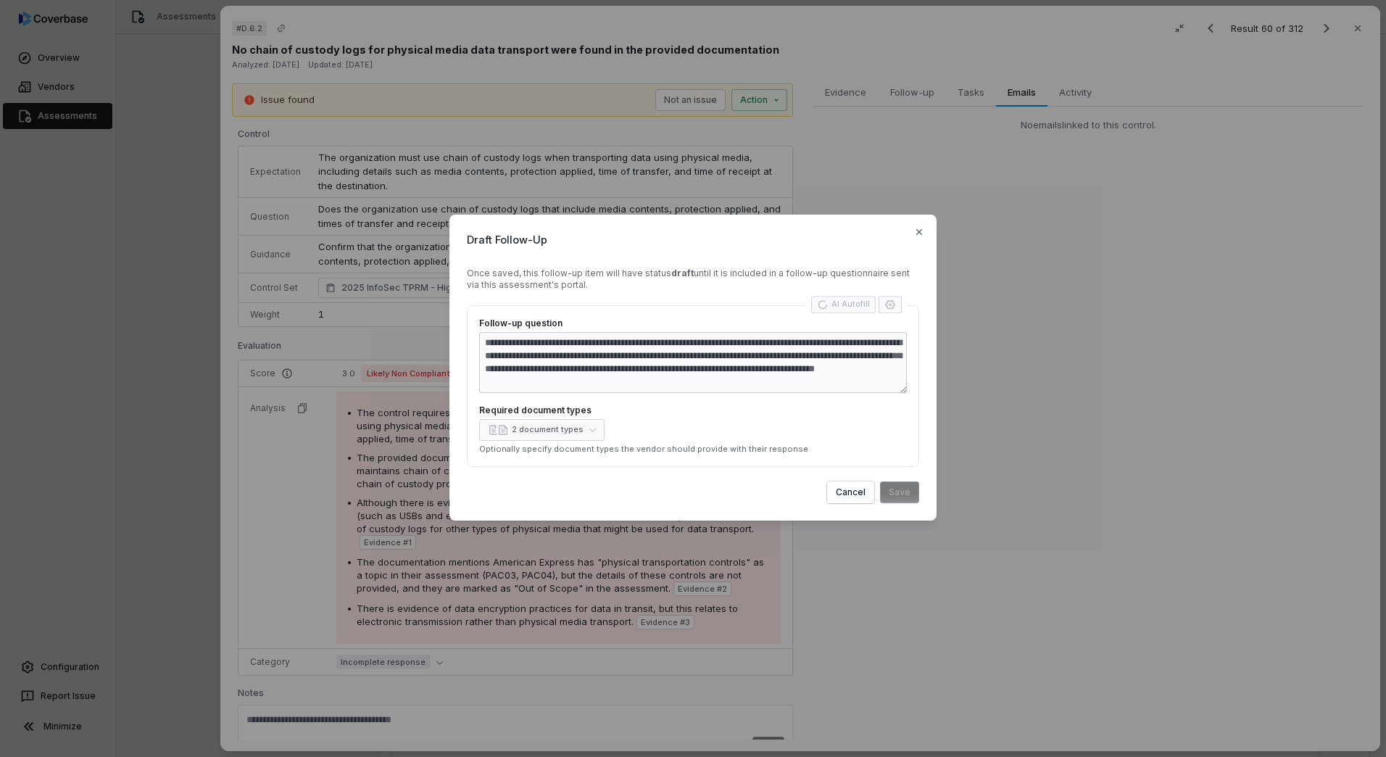
type textarea "*"
type textarea "**********"
type textarea "*"
type textarea "**********"
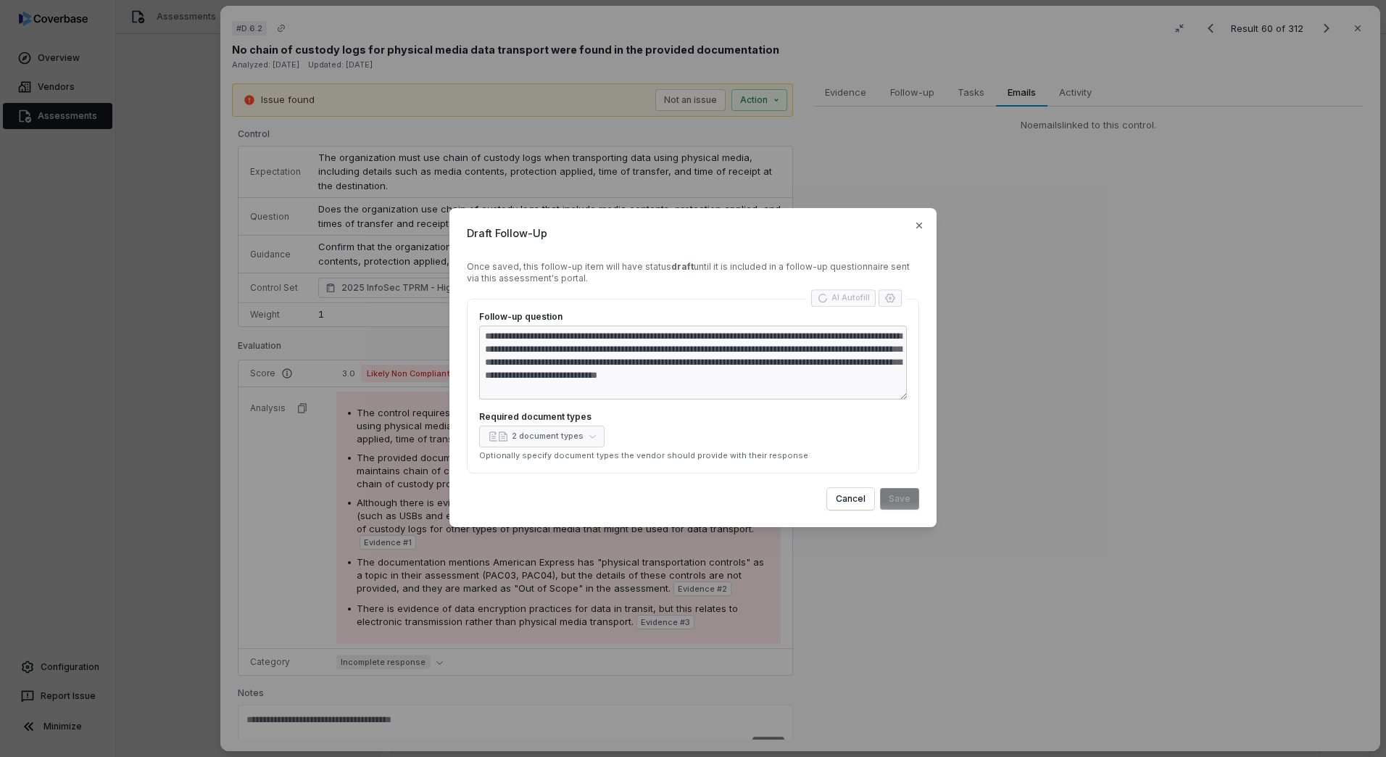
type textarea "*"
type textarea "**********"
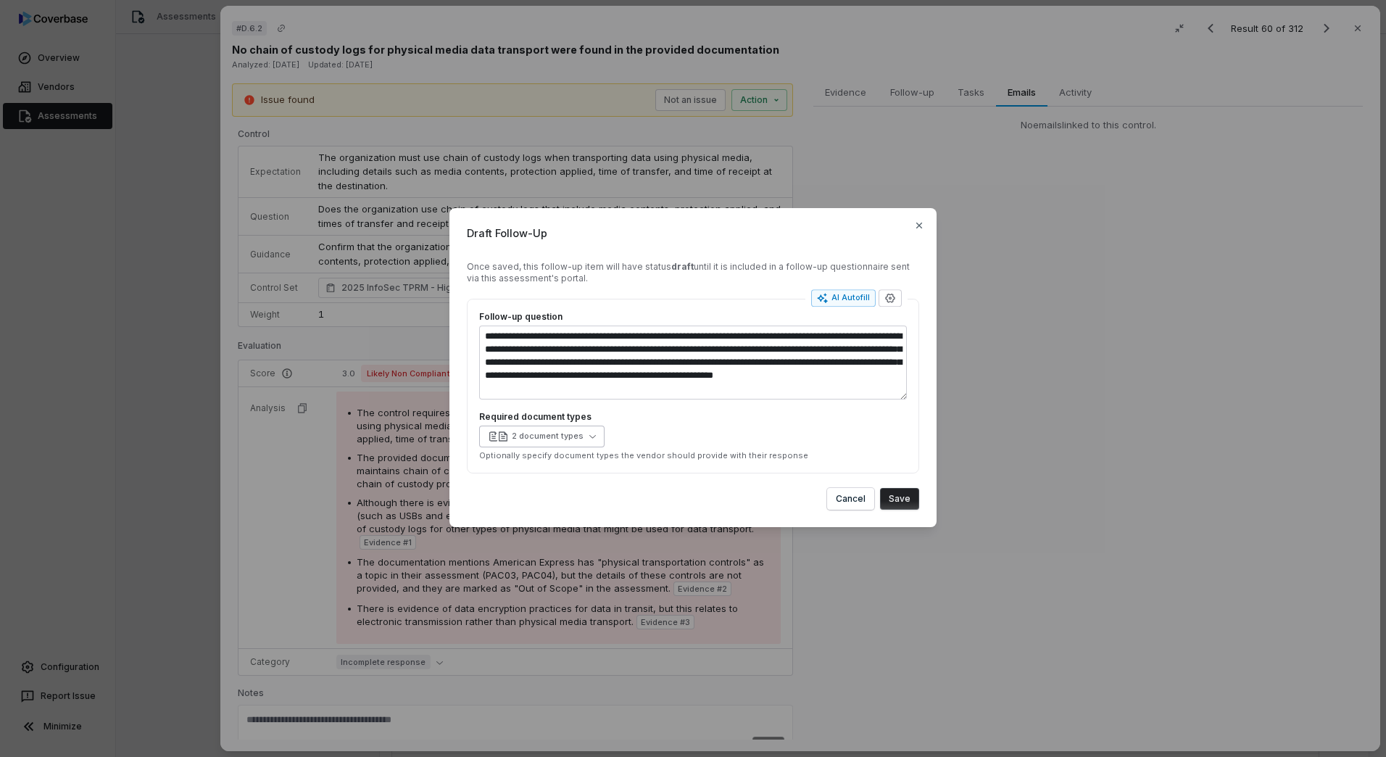
click at [587, 432] on button "2 document types" at bounding box center [541, 437] width 125 height 22
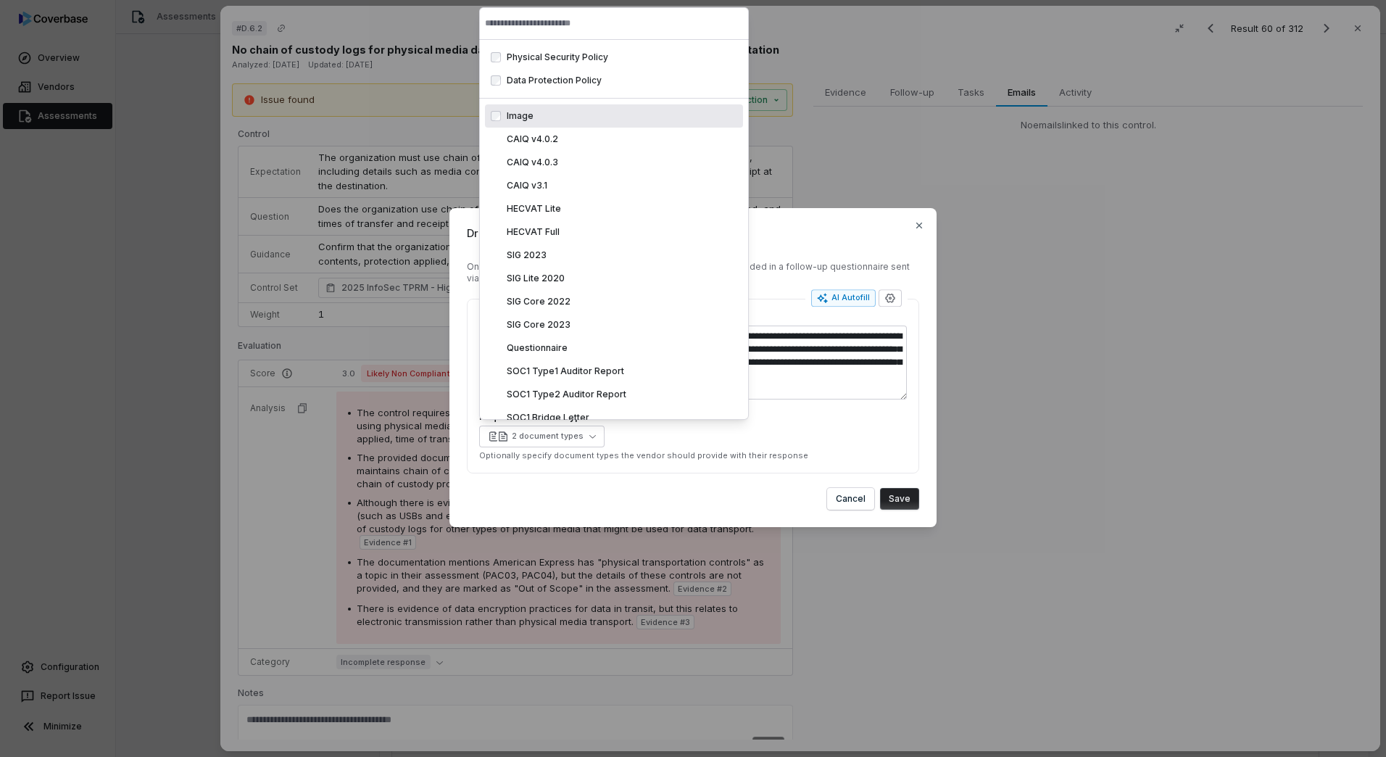
click at [692, 448] on div "Required document types 2 document types Optionally specify document types the …" at bounding box center [693, 436] width 428 height 50
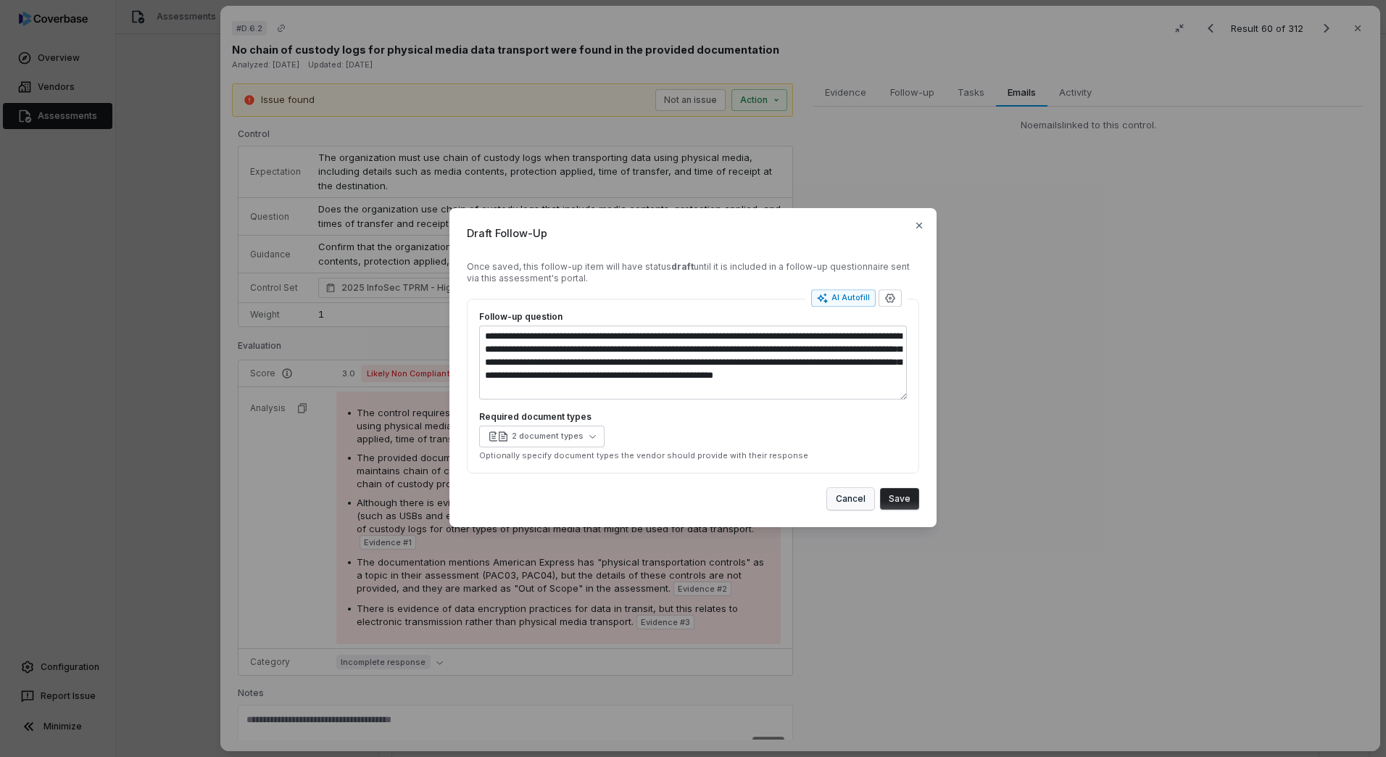
click at [837, 503] on button "Cancel" at bounding box center [850, 499] width 47 height 22
type textarea "*"
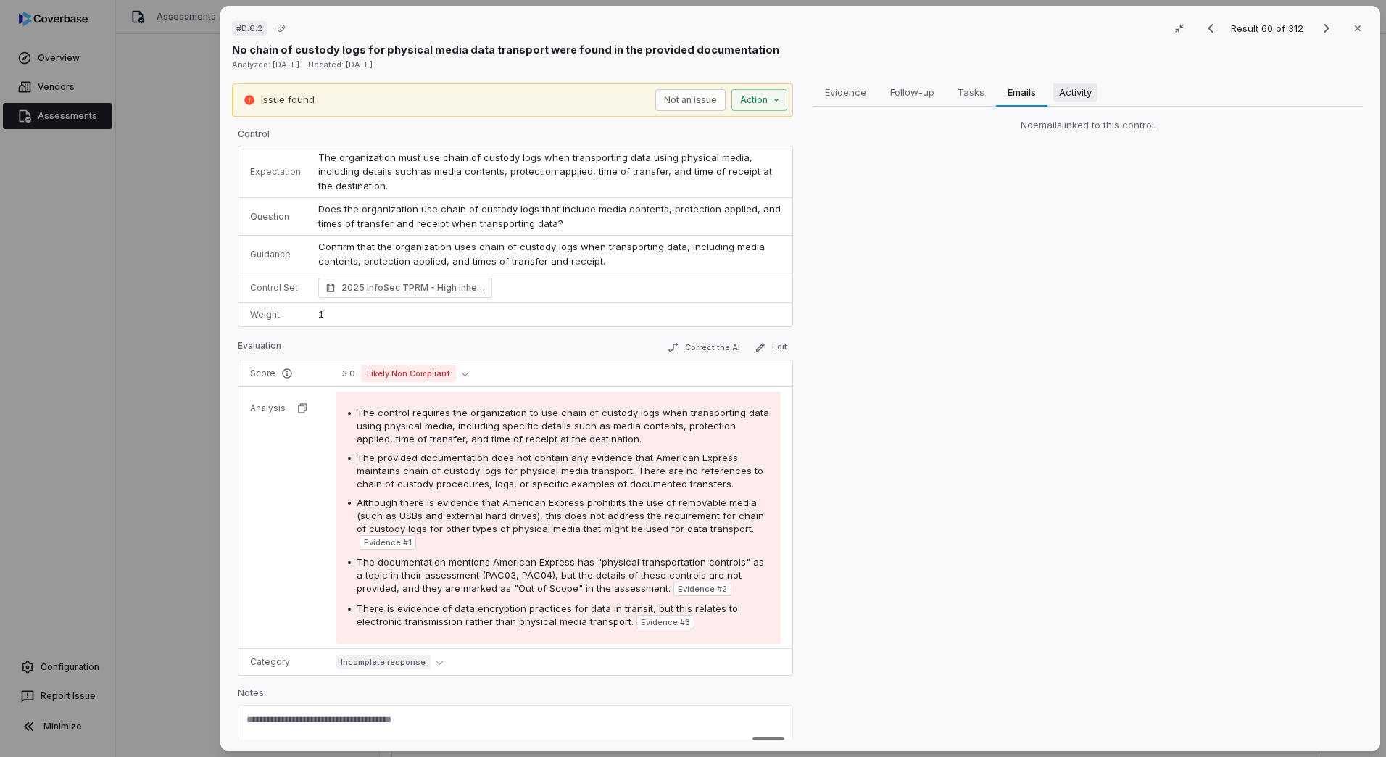
click at [1064, 96] on span "Activity" at bounding box center [1076, 92] width 44 height 19
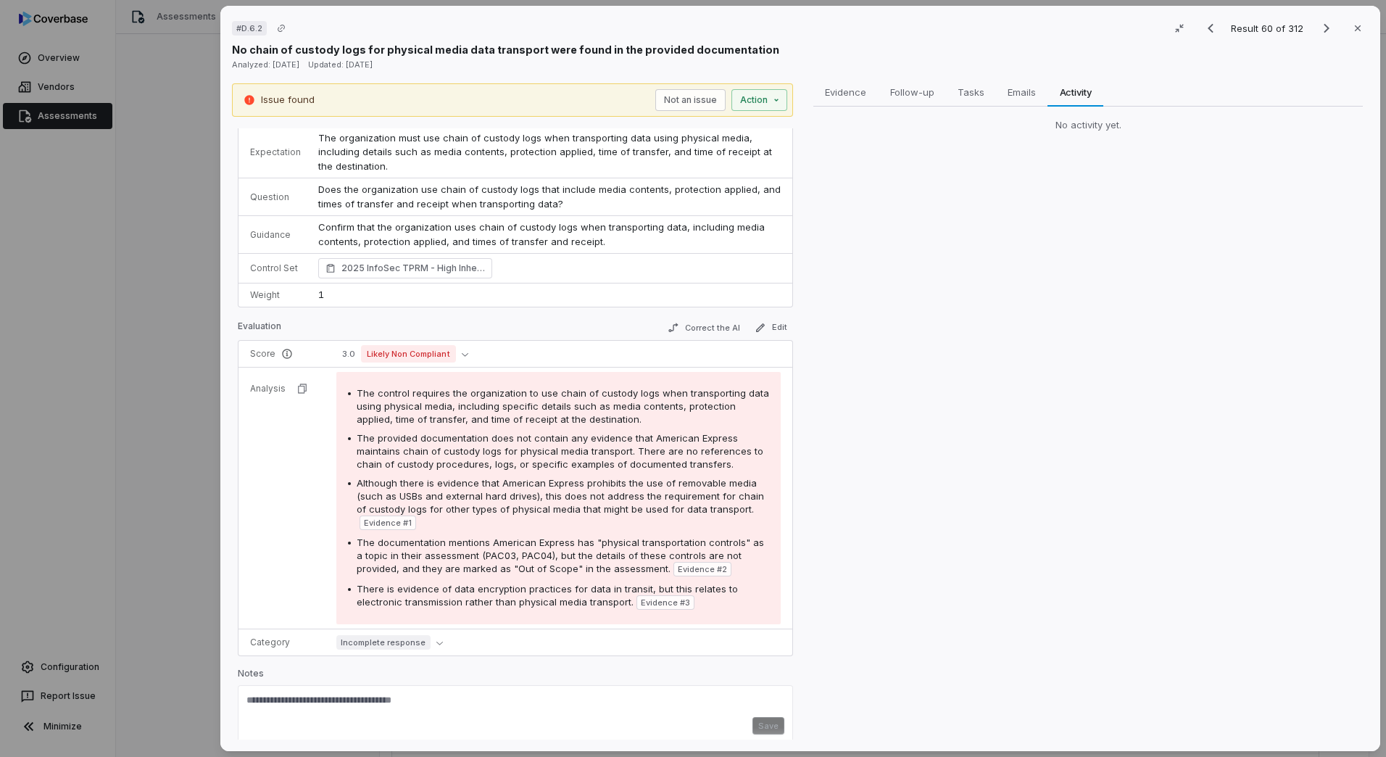
scroll to position [29, 0]
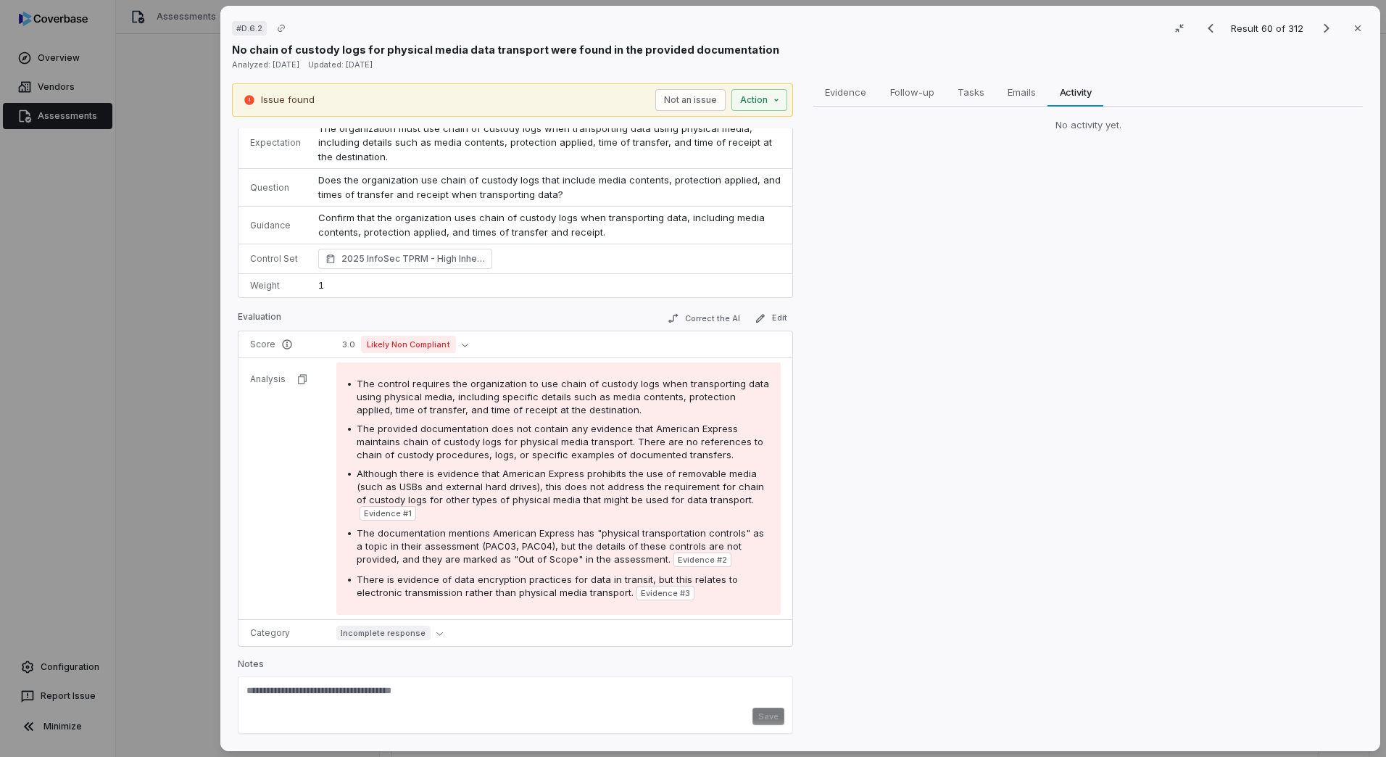
click at [178, 197] on div "# D.6.2 Result 60 of 312 Close No chain of custody logs for physical media data…" at bounding box center [693, 378] width 1386 height 757
